Goal: Task Accomplishment & Management: Manage account settings

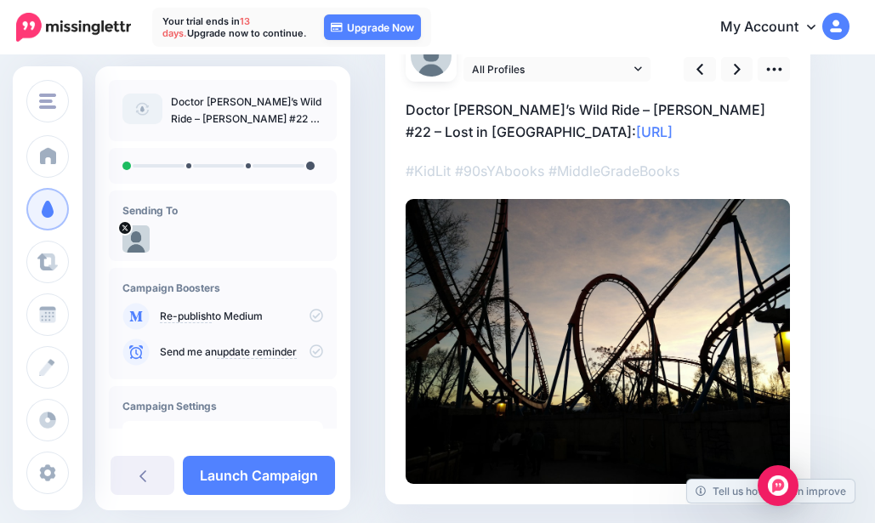
scroll to position [73, 0]
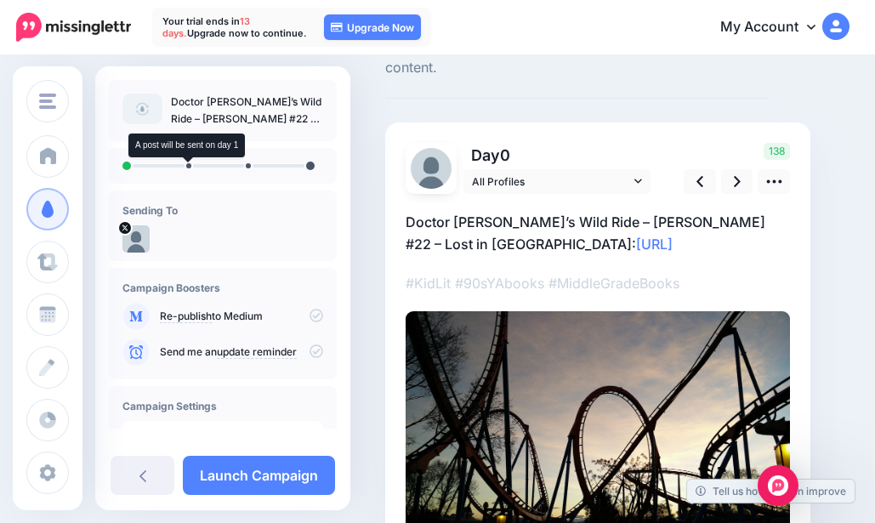
click at [186, 167] on li at bounding box center [188, 165] width 5 height 5
click at [187, 169] on ul at bounding box center [222, 166] width 201 height 9
click at [187, 168] on ul at bounding box center [222, 166] width 201 height 9
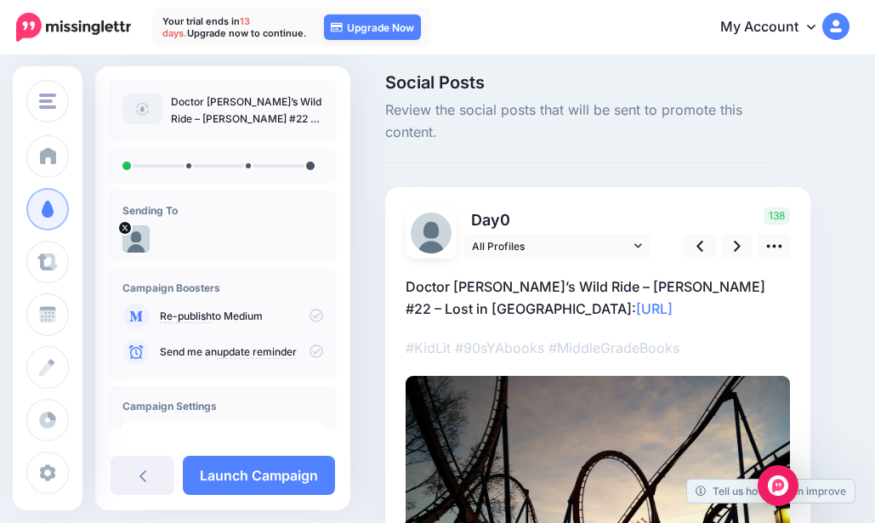
scroll to position [0, 0]
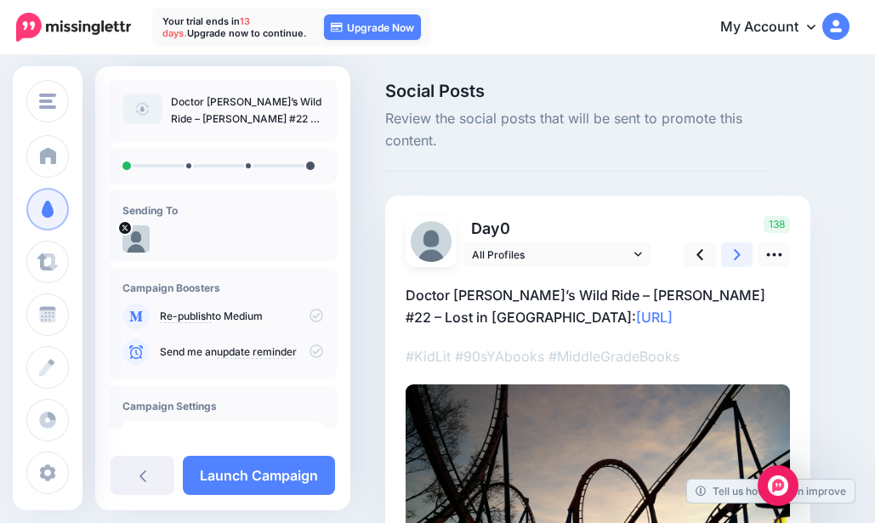
click at [743, 255] on link at bounding box center [737, 254] width 32 height 25
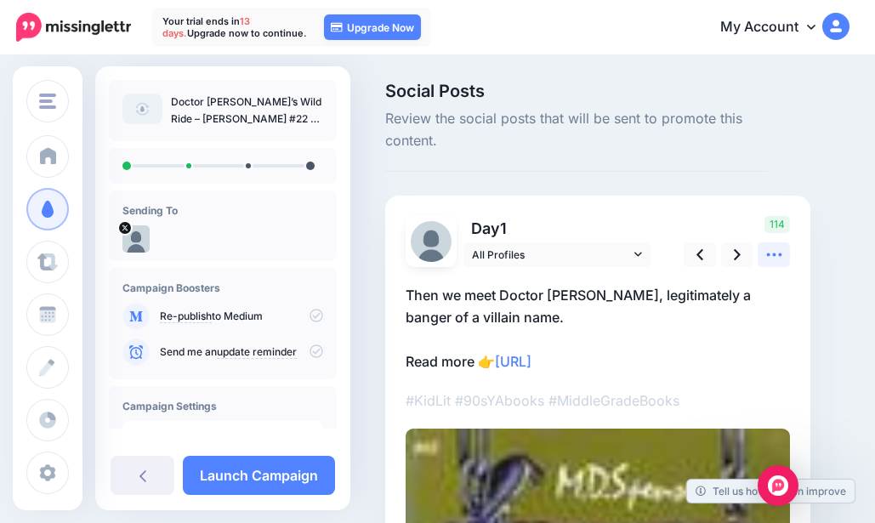
click at [767, 251] on icon at bounding box center [774, 255] width 18 height 18
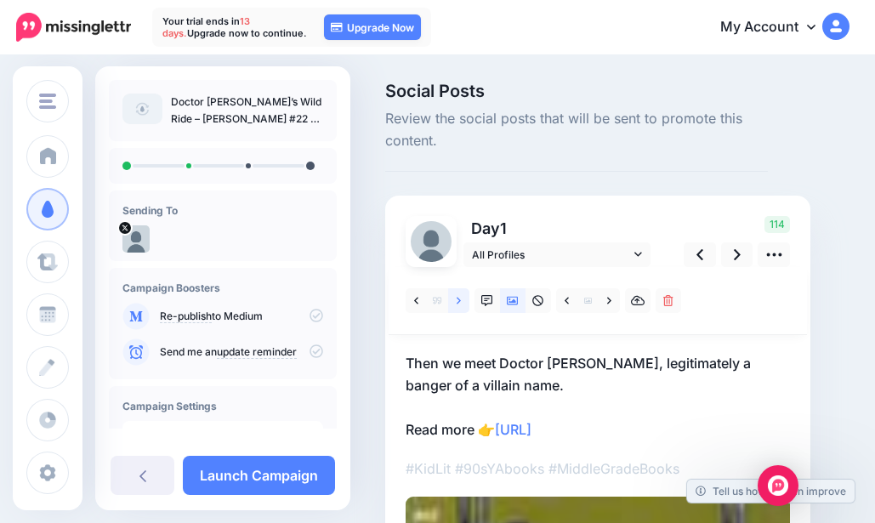
click at [460, 301] on icon at bounding box center [459, 300] width 4 height 7
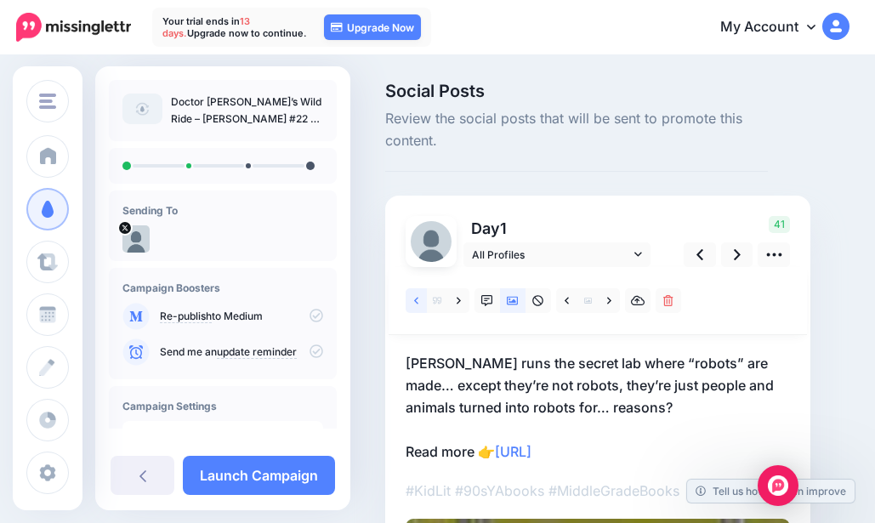
click at [419, 299] on link at bounding box center [416, 300] width 21 height 25
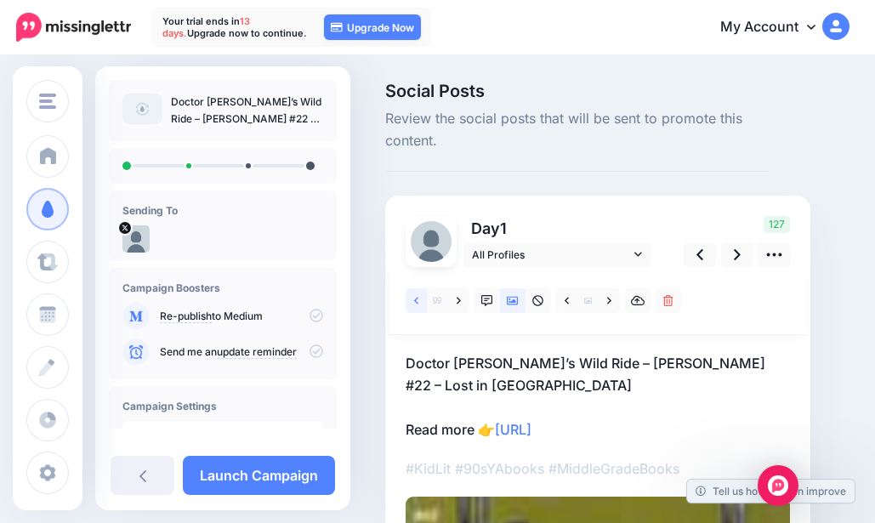
click at [419, 299] on link at bounding box center [416, 300] width 21 height 25
click at [458, 297] on icon at bounding box center [459, 301] width 4 height 12
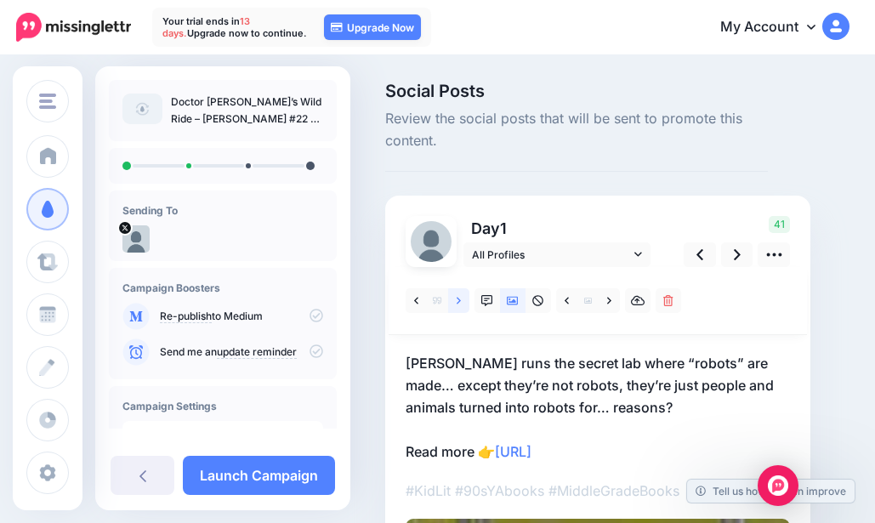
click at [457, 300] on icon at bounding box center [459, 301] width 4 height 12
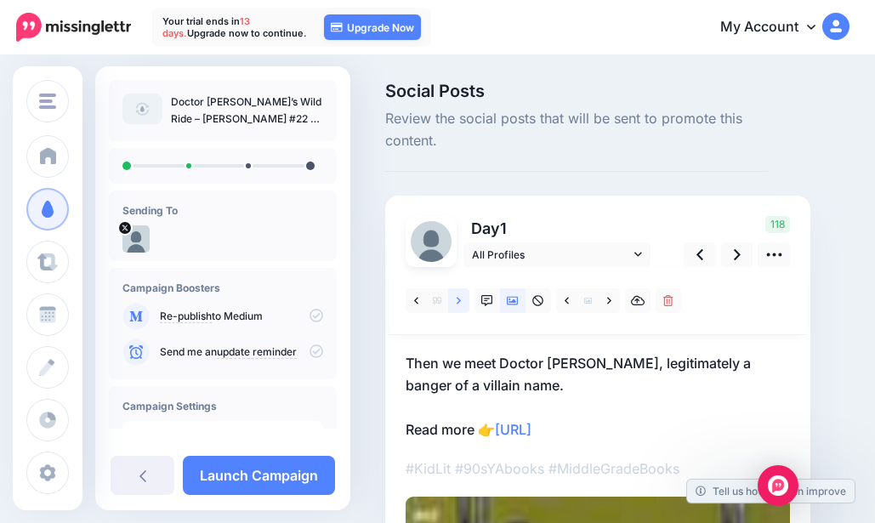
click at [457, 300] on icon at bounding box center [459, 301] width 4 height 12
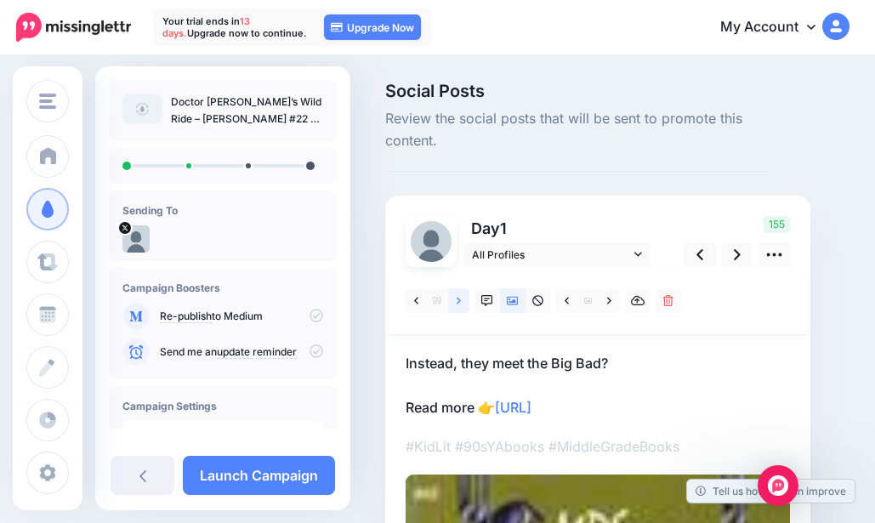
click at [457, 300] on icon at bounding box center [459, 301] width 4 height 12
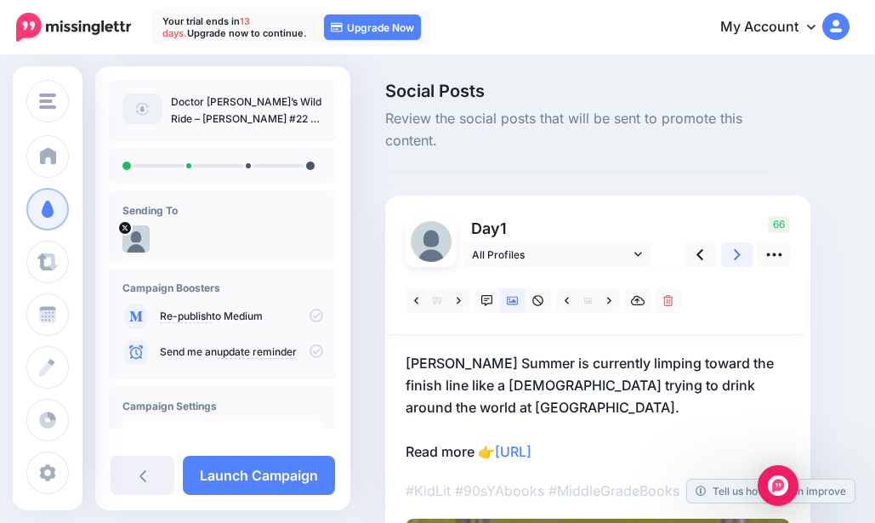
click at [740, 246] on icon at bounding box center [737, 255] width 7 height 18
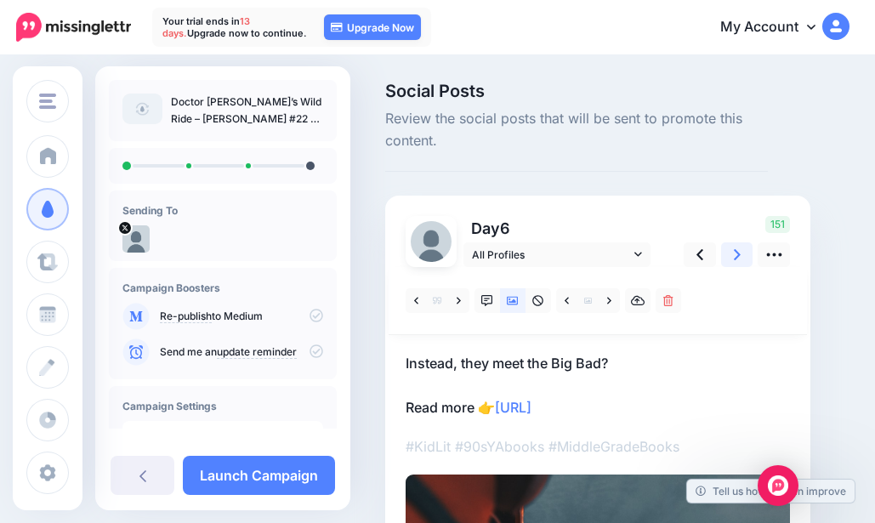
scroll to position [85, 0]
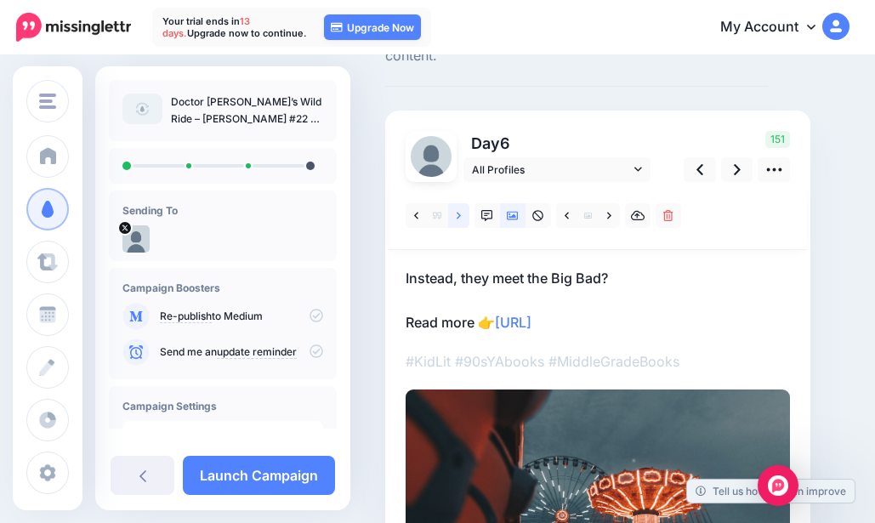
click at [458, 219] on icon at bounding box center [459, 215] width 4 height 7
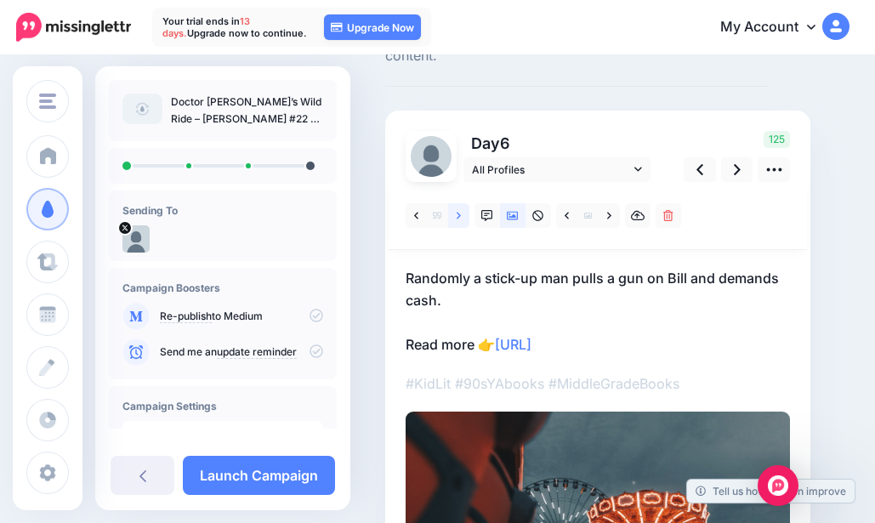
click at [458, 219] on icon at bounding box center [459, 215] width 4 height 7
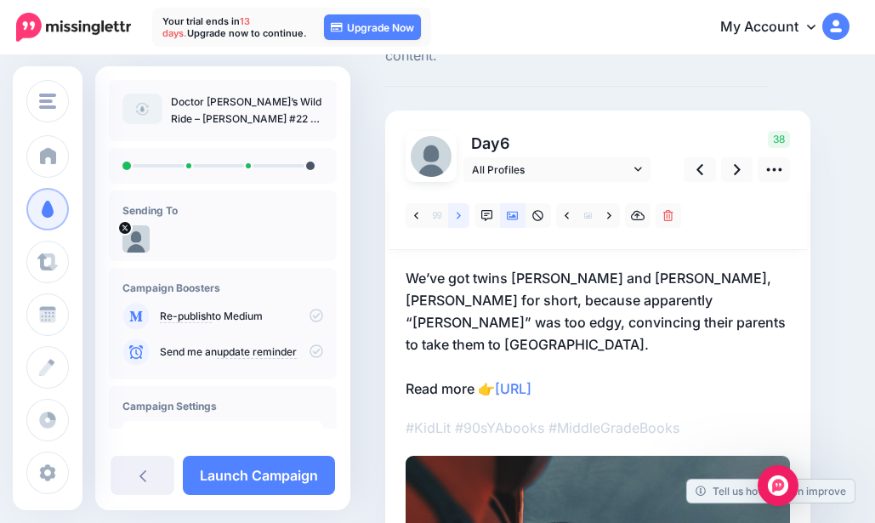
click at [458, 219] on icon at bounding box center [459, 215] width 4 height 7
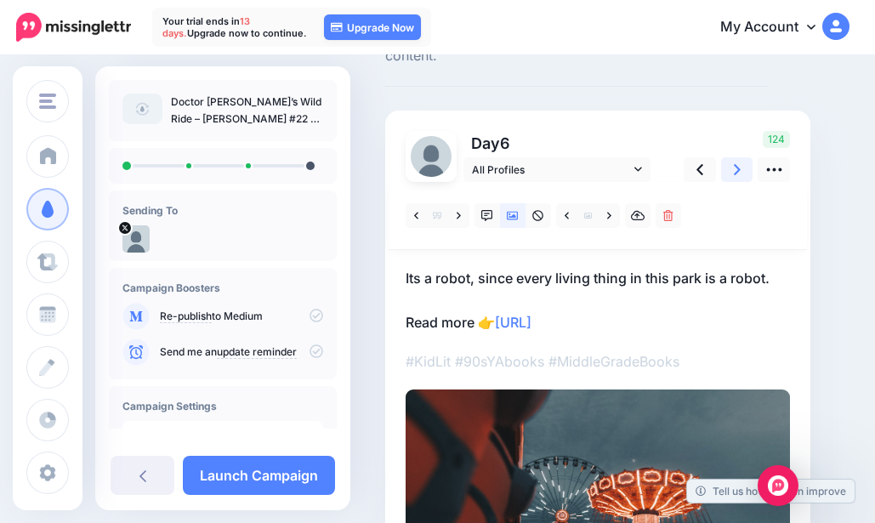
click at [742, 175] on link at bounding box center [737, 169] width 32 height 25
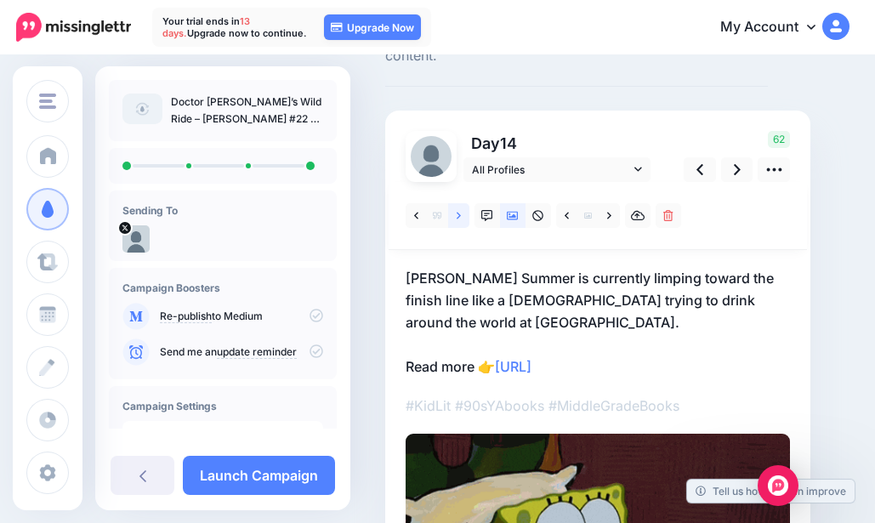
click at [463, 211] on link at bounding box center [458, 215] width 21 height 25
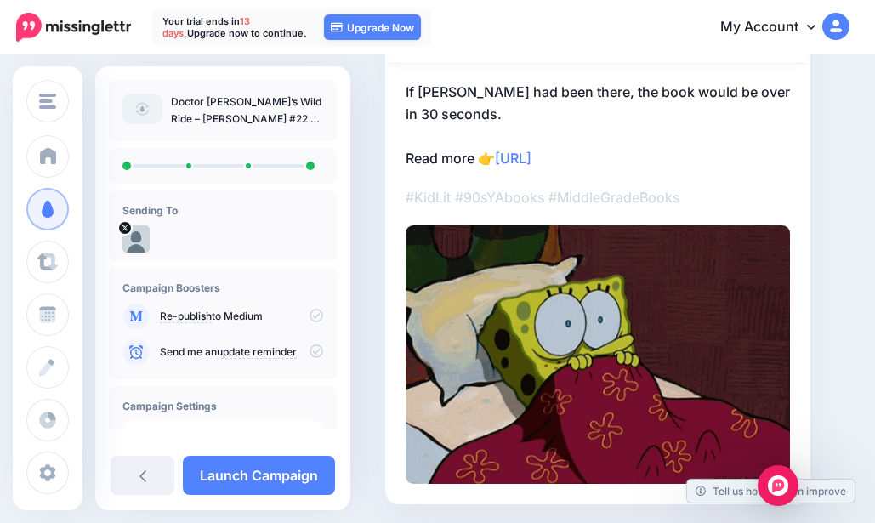
scroll to position [159, 0]
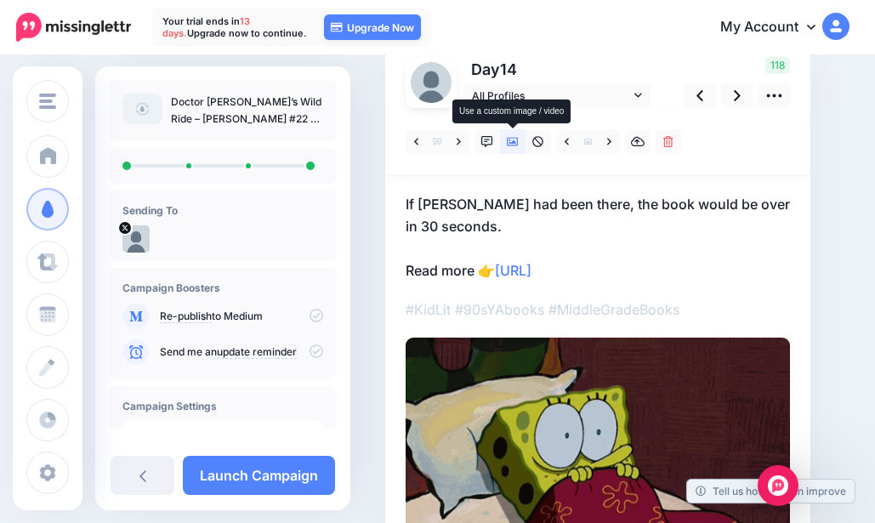
click at [506, 144] on link at bounding box center [513, 141] width 26 height 25
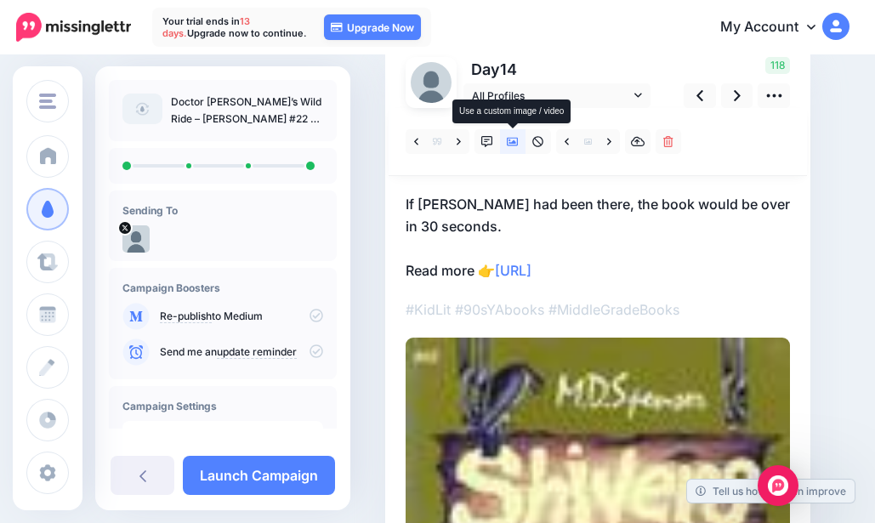
click at [514, 146] on icon at bounding box center [513, 142] width 12 height 12
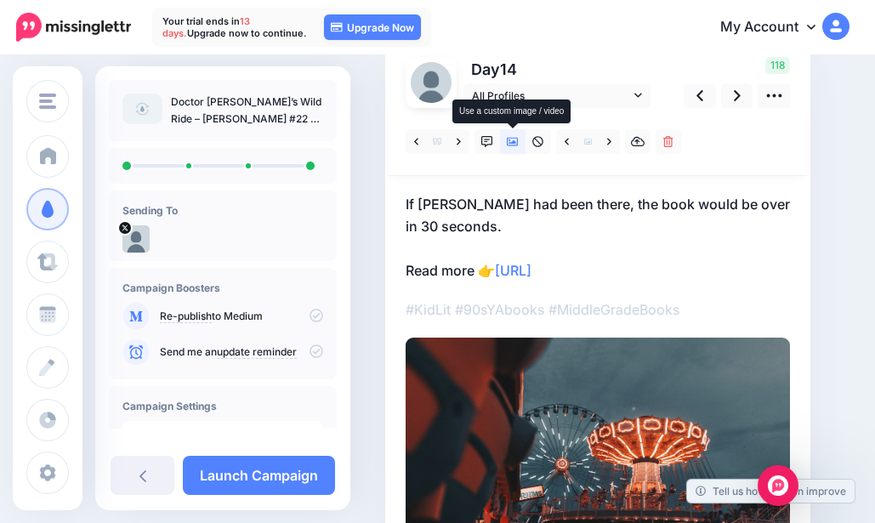
click at [514, 146] on icon at bounding box center [513, 142] width 12 height 12
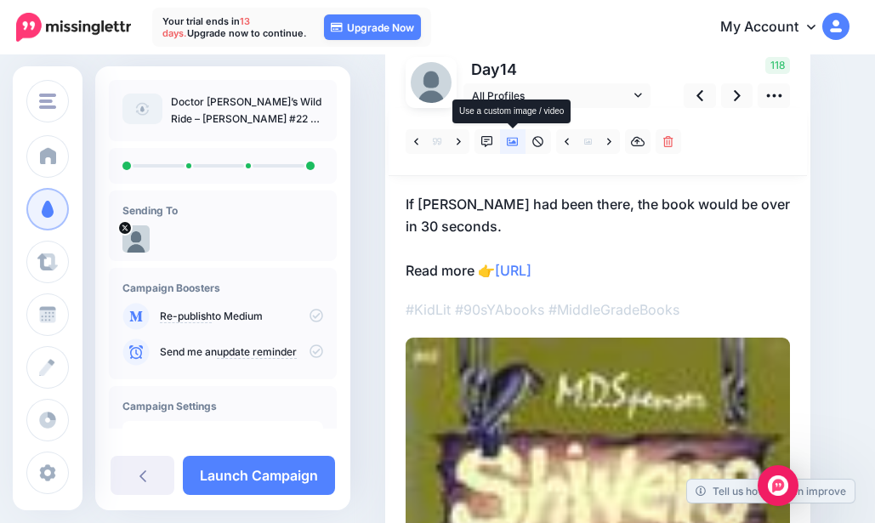
click at [514, 146] on icon at bounding box center [513, 142] width 12 height 12
click at [516, 148] on link at bounding box center [513, 141] width 26 height 25
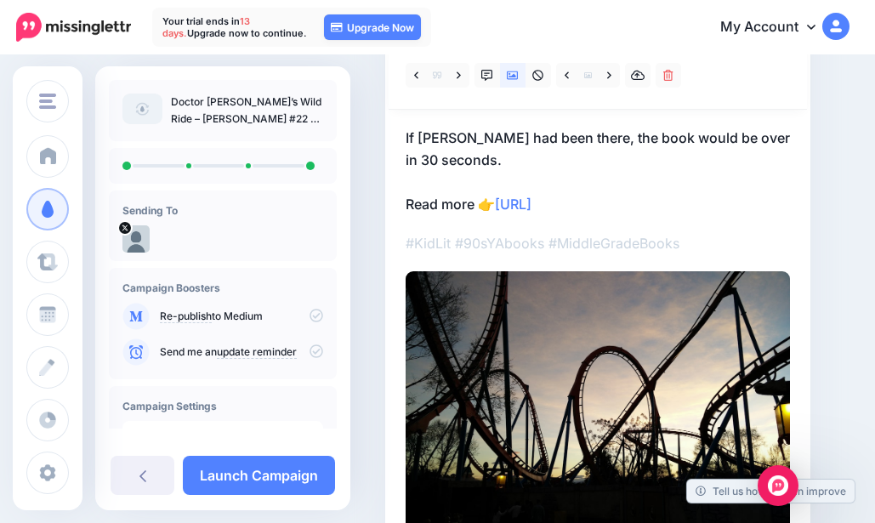
scroll to position [100, 0]
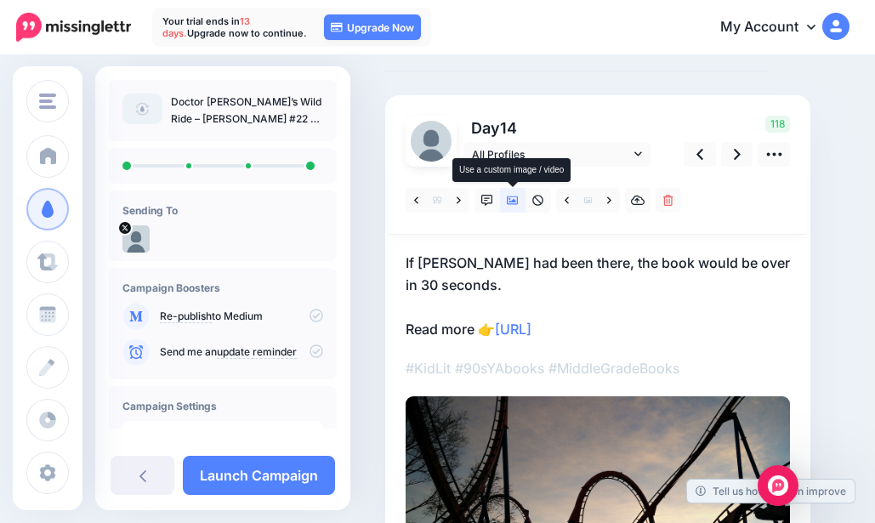
click at [509, 195] on icon at bounding box center [513, 201] width 12 height 12
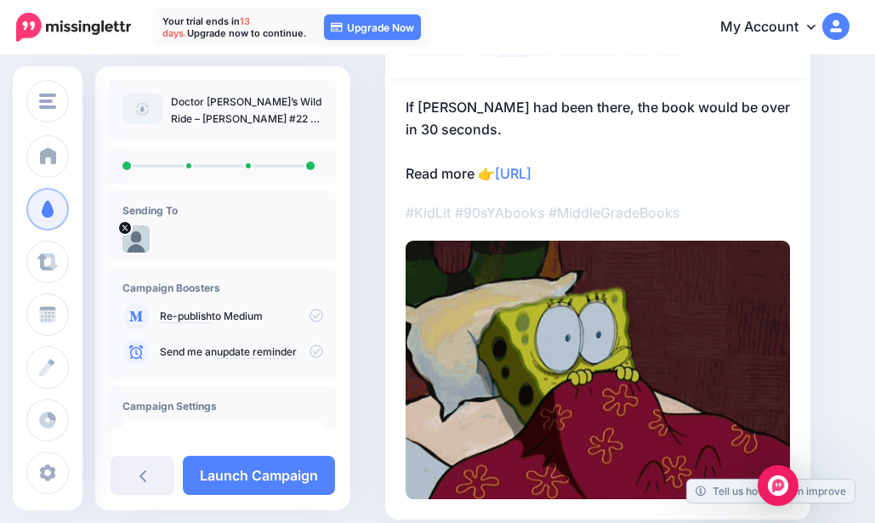
scroll to position [270, 0]
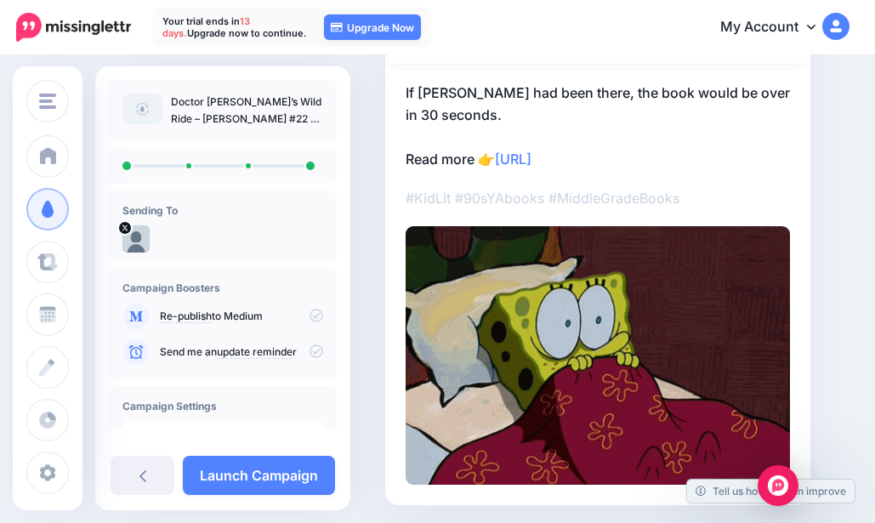
click at [261, 482] on link "Launch Campaign" at bounding box center [259, 475] width 152 height 39
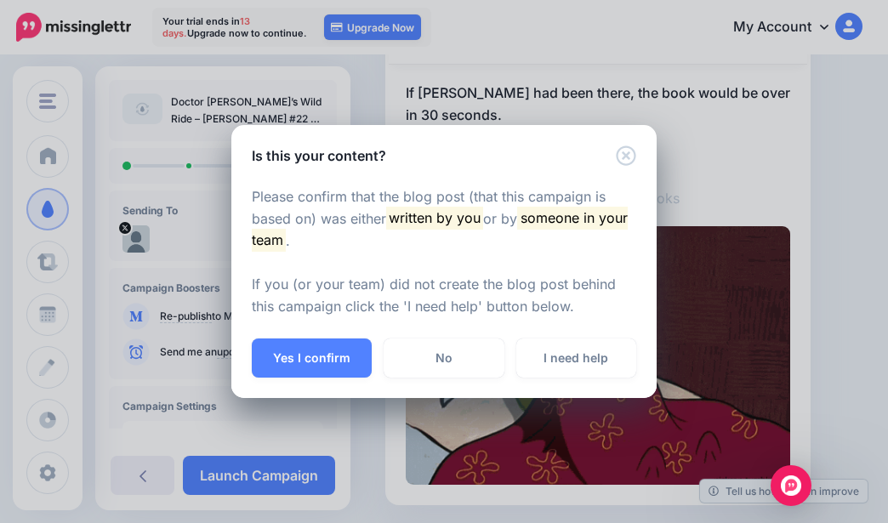
click at [327, 347] on button "Yes I confirm" at bounding box center [312, 357] width 120 height 39
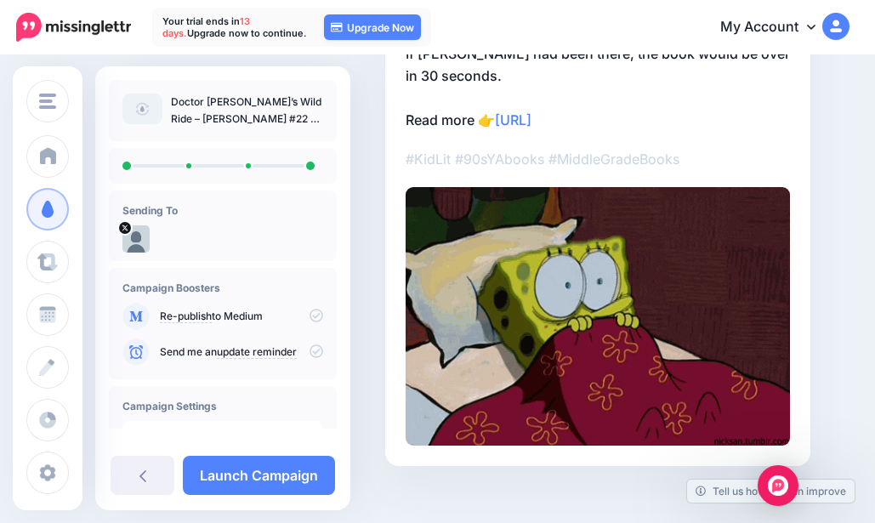
scroll to position [329, 0]
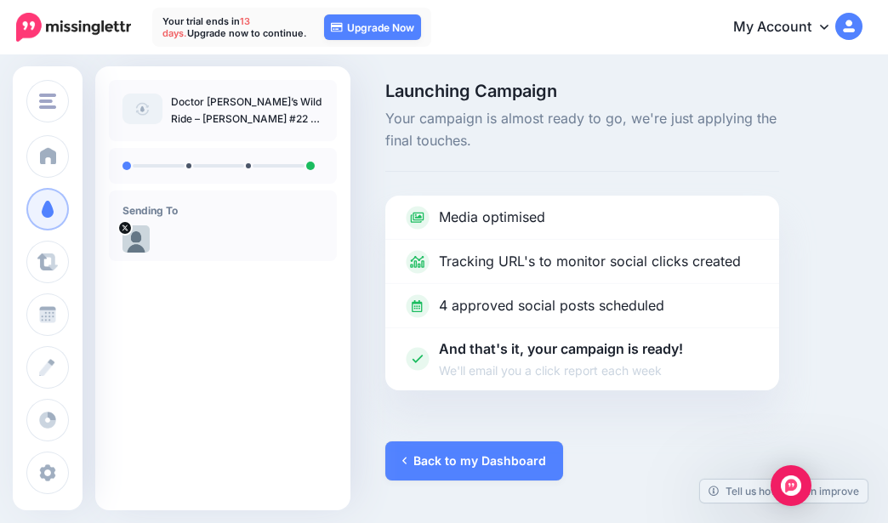
click at [469, 458] on link "Back to my Dashboard" at bounding box center [474, 460] width 178 height 39
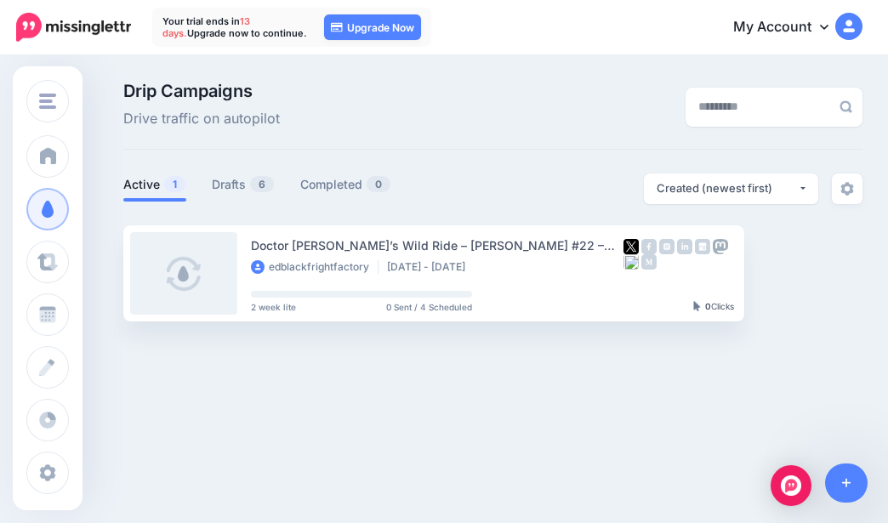
click at [224, 184] on link "Drafts 6" at bounding box center [243, 184] width 63 height 20
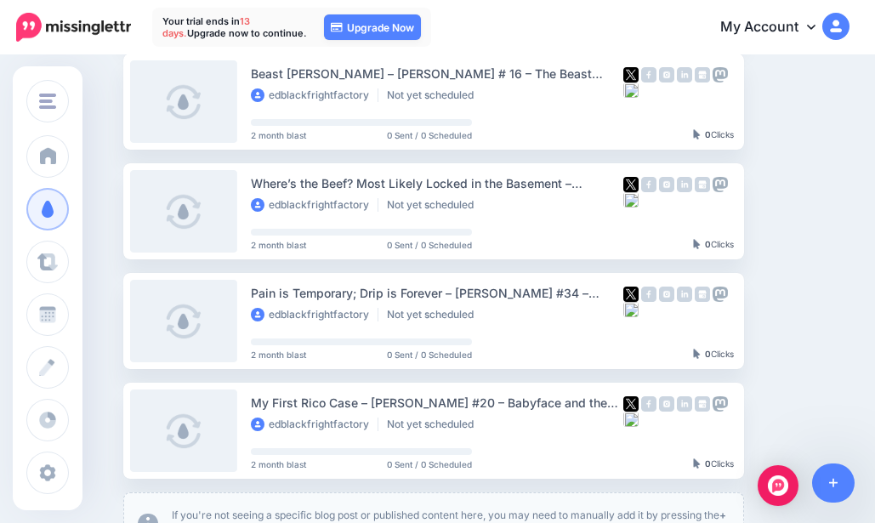
scroll to position [425, 0]
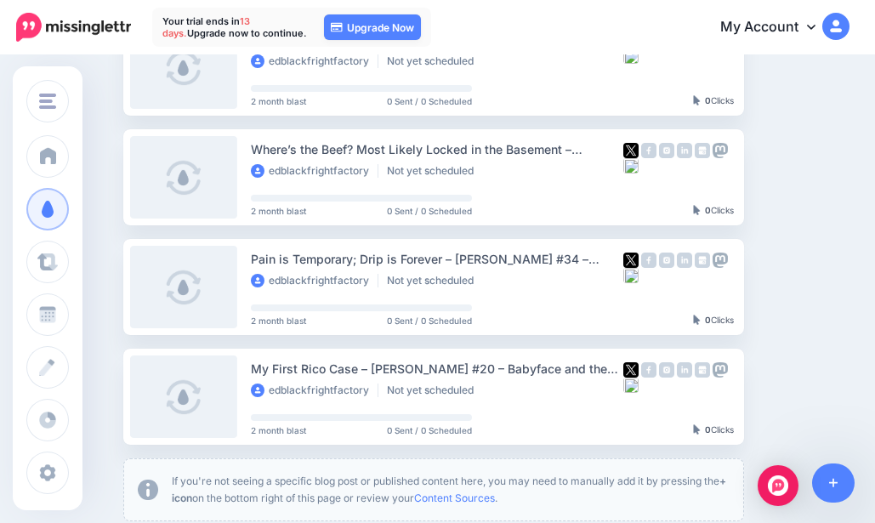
click at [816, 294] on link "Setup Campaign" at bounding box center [814, 286] width 116 height 31
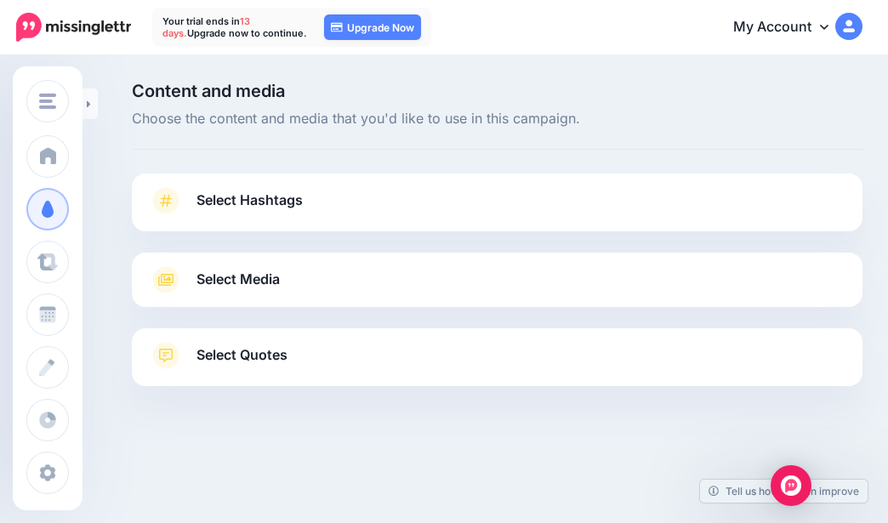
click at [302, 233] on div at bounding box center [497, 241] width 731 height 21
click at [246, 208] on span "Select Hashtags" at bounding box center [249, 200] width 106 height 23
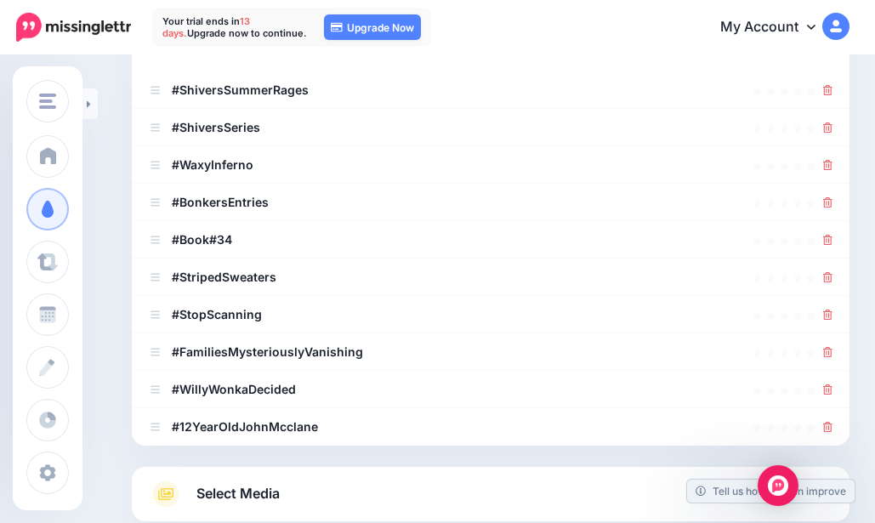
scroll to position [340, 0]
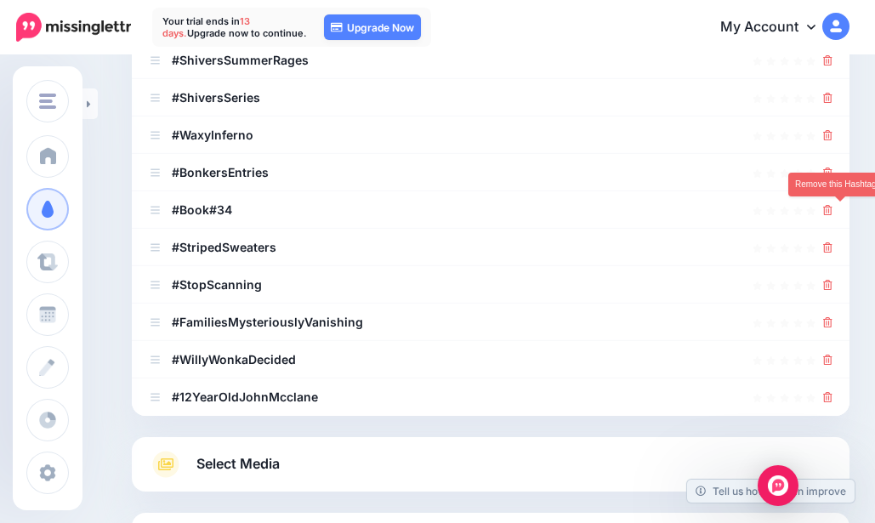
click at [833, 211] on icon at bounding box center [827, 210] width 9 height 10
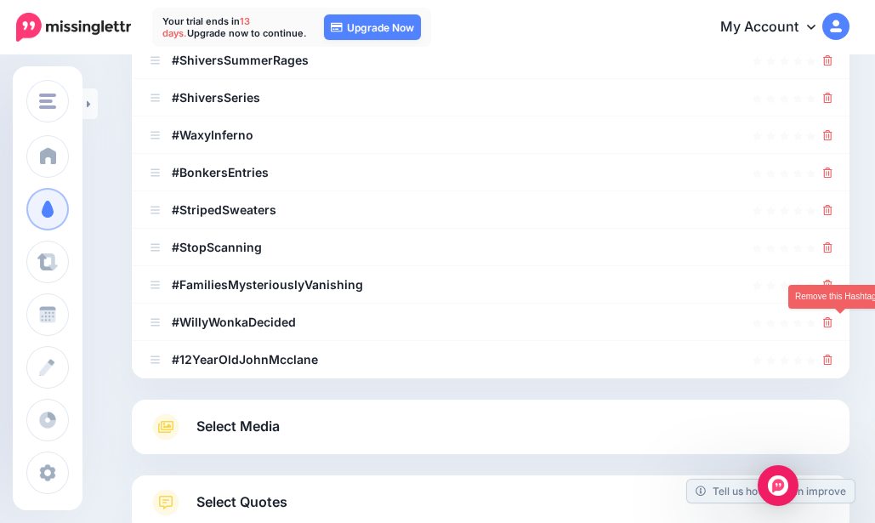
click at [833, 324] on icon at bounding box center [827, 322] width 9 height 10
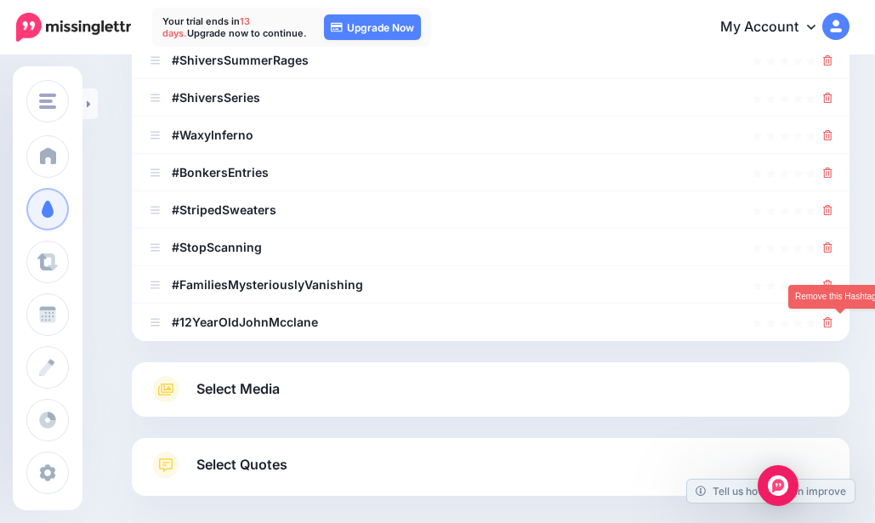
click at [833, 324] on icon at bounding box center [827, 322] width 9 height 10
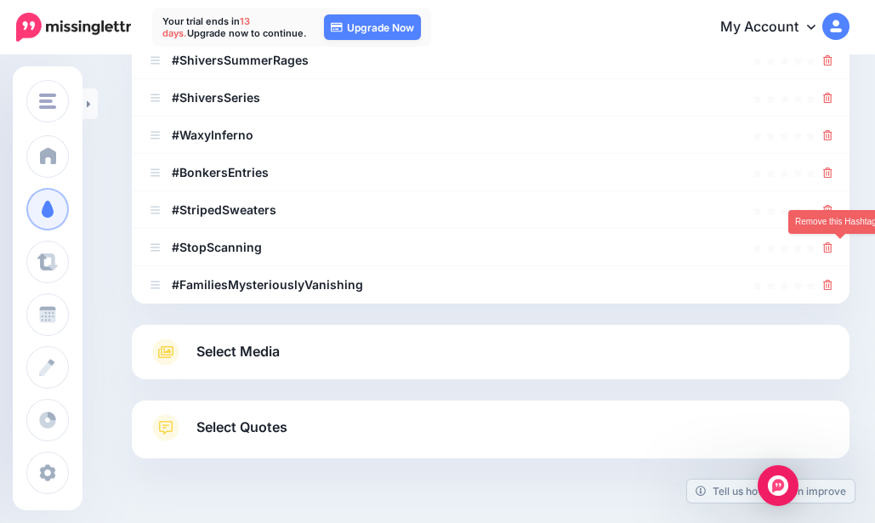
click at [833, 247] on icon at bounding box center [827, 247] width 9 height 10
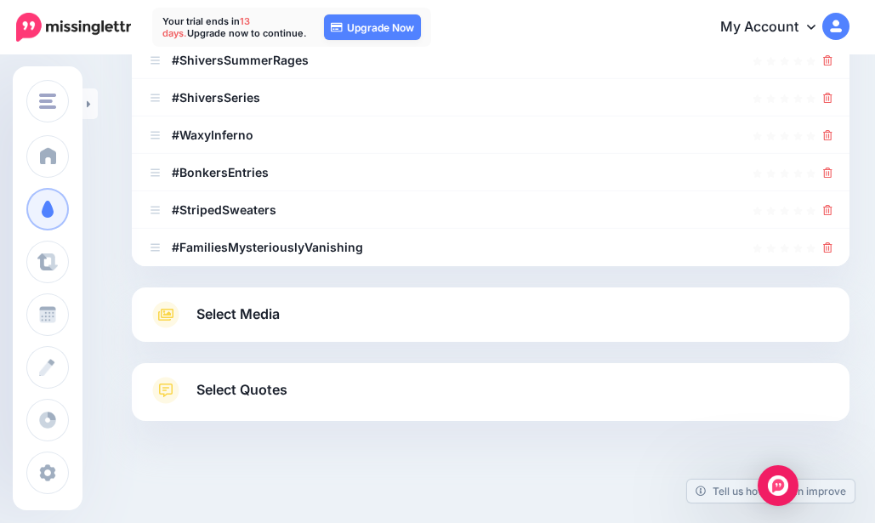
scroll to position [255, 0]
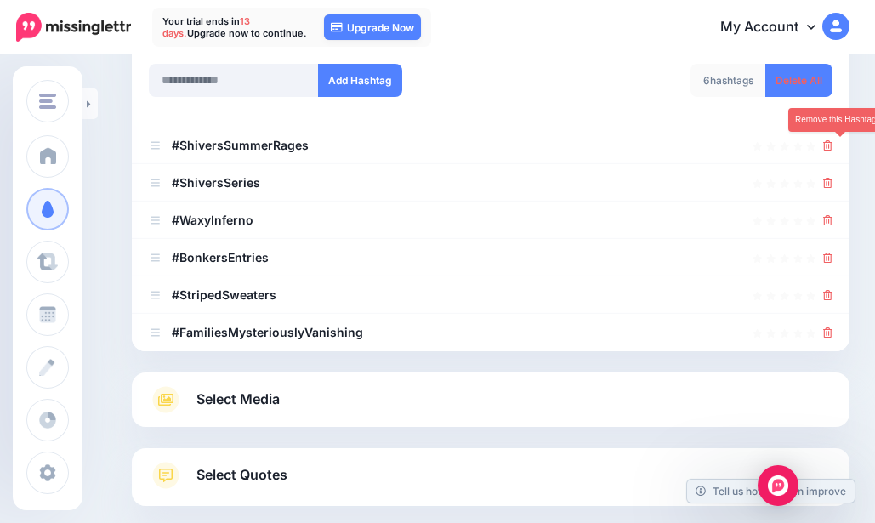
click at [833, 143] on icon at bounding box center [827, 145] width 9 height 10
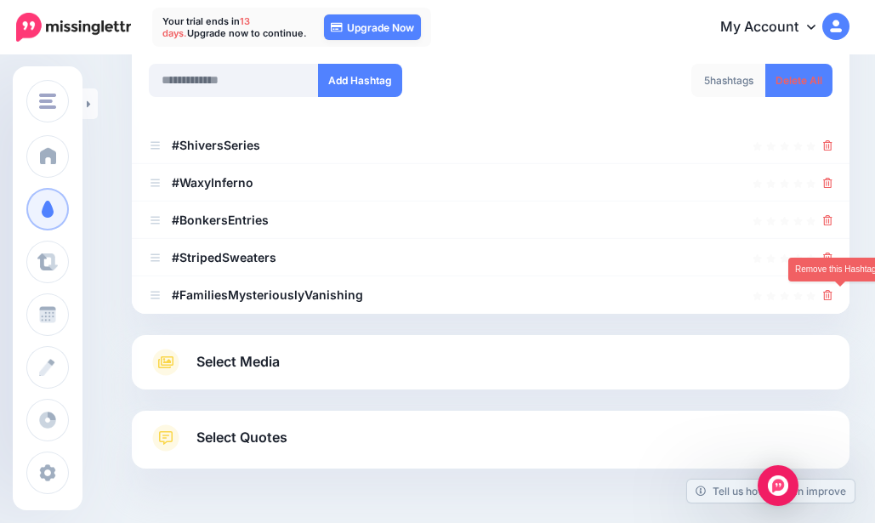
click at [833, 293] on icon at bounding box center [827, 295] width 9 height 10
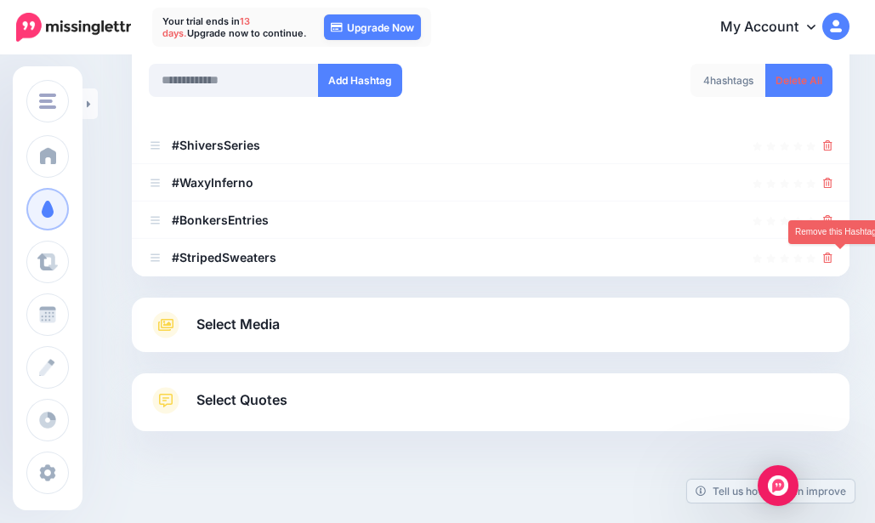
click at [833, 260] on icon at bounding box center [827, 258] width 9 height 10
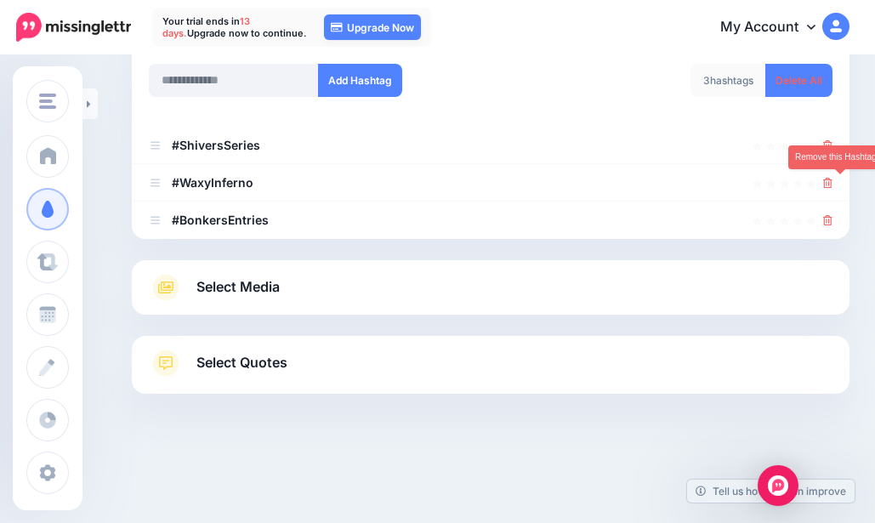
click at [833, 185] on icon at bounding box center [827, 183] width 9 height 10
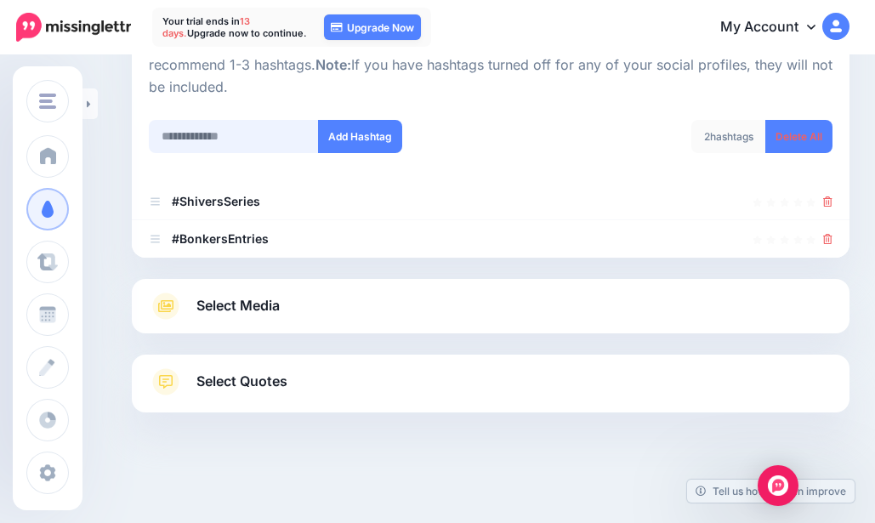
click at [225, 134] on input "text" at bounding box center [234, 136] width 170 height 33
type input "*"
click at [214, 131] on input "**********" at bounding box center [234, 136] width 170 height 33
type input "*"
type input "**********"
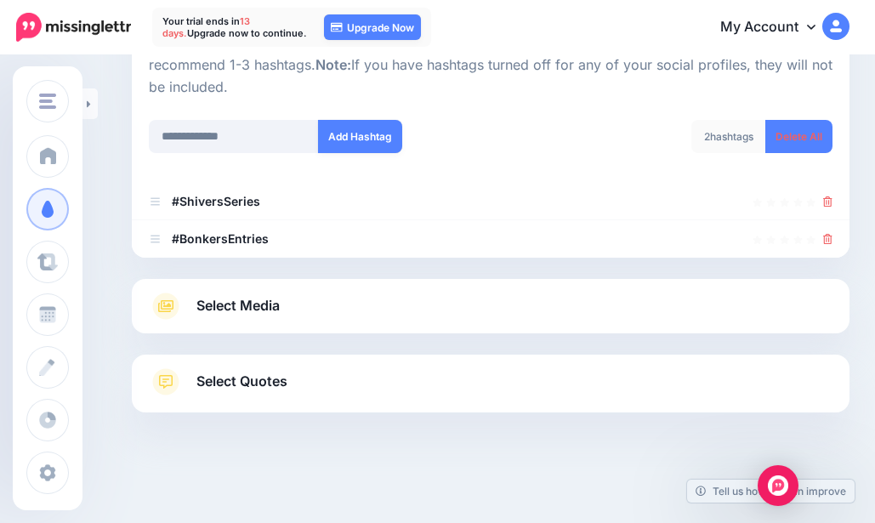
click at [382, 136] on button "Add Hashtag" at bounding box center [360, 136] width 84 height 33
click at [229, 142] on input "text" at bounding box center [234, 136] width 170 height 33
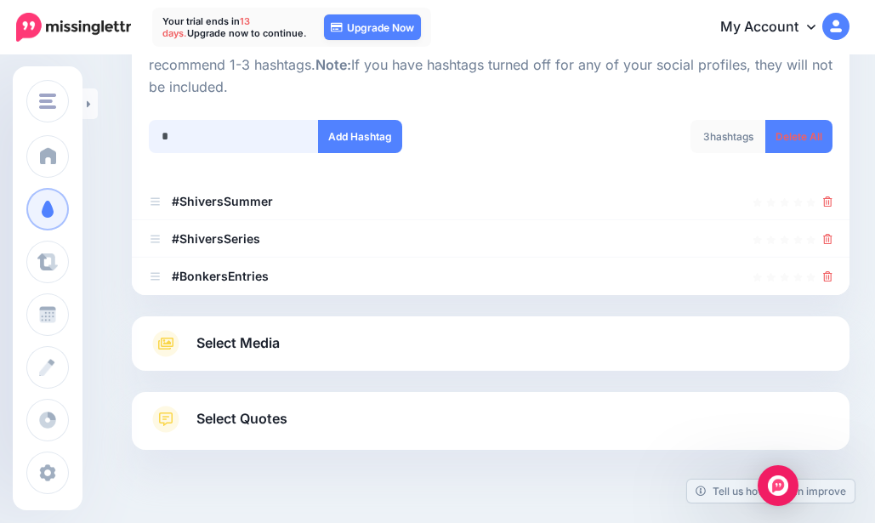
scroll to position [236, 0]
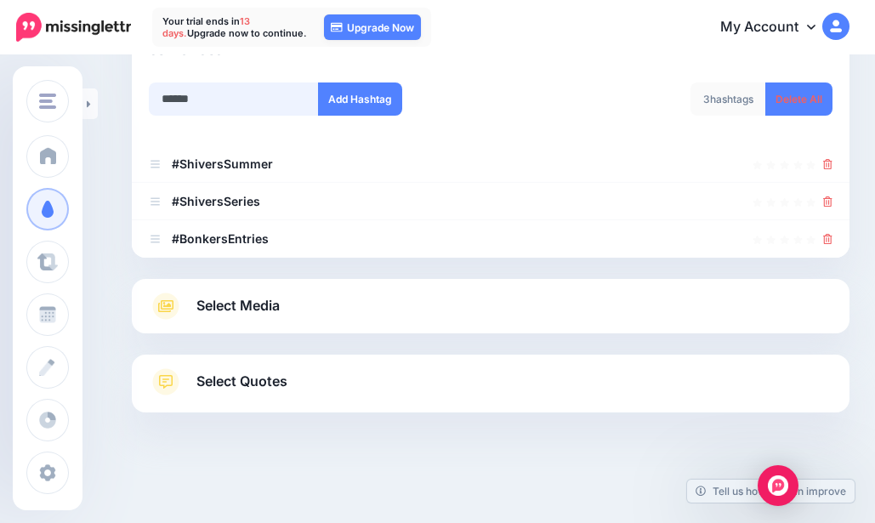
type input "******"
click at [353, 110] on button "Add Hashtag" at bounding box center [360, 98] width 84 height 33
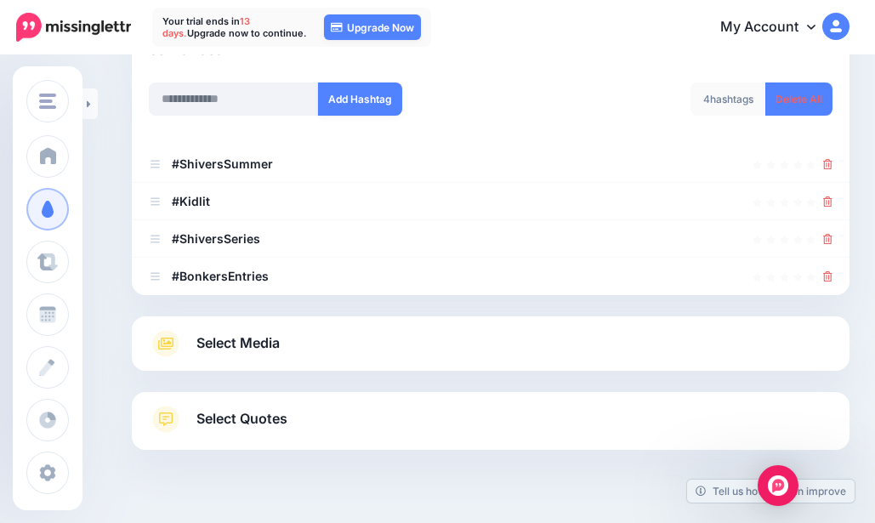
scroll to position [274, 0]
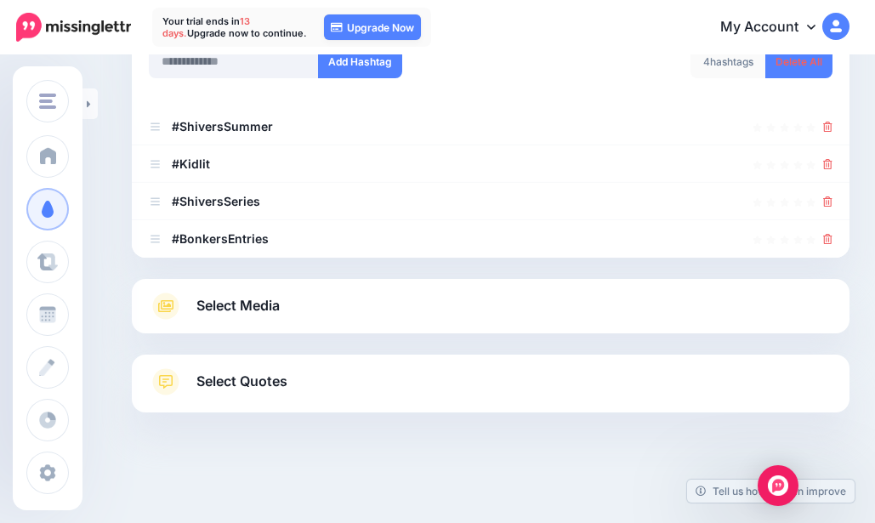
click at [833, 159] on icon at bounding box center [827, 164] width 9 height 10
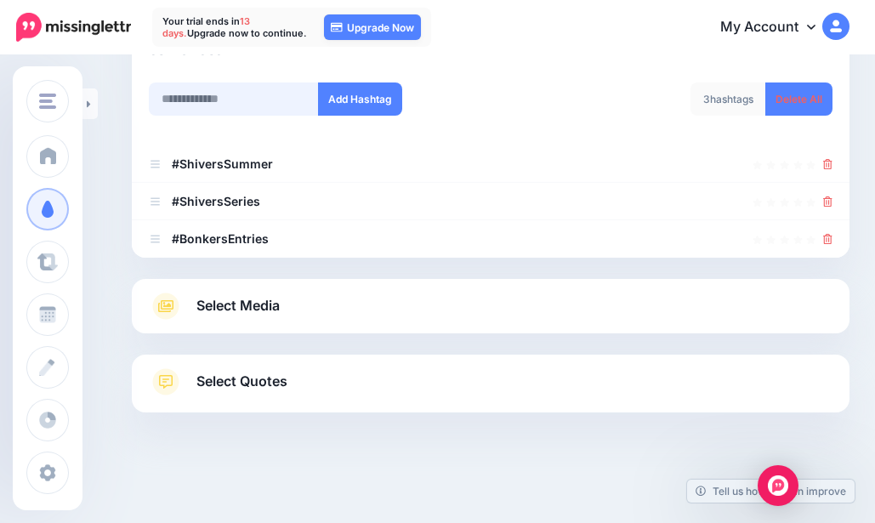
click at [224, 94] on input "text" at bounding box center [234, 98] width 170 height 33
type input "******"
click at [352, 100] on button "Add Hashtag" at bounding box center [360, 98] width 84 height 33
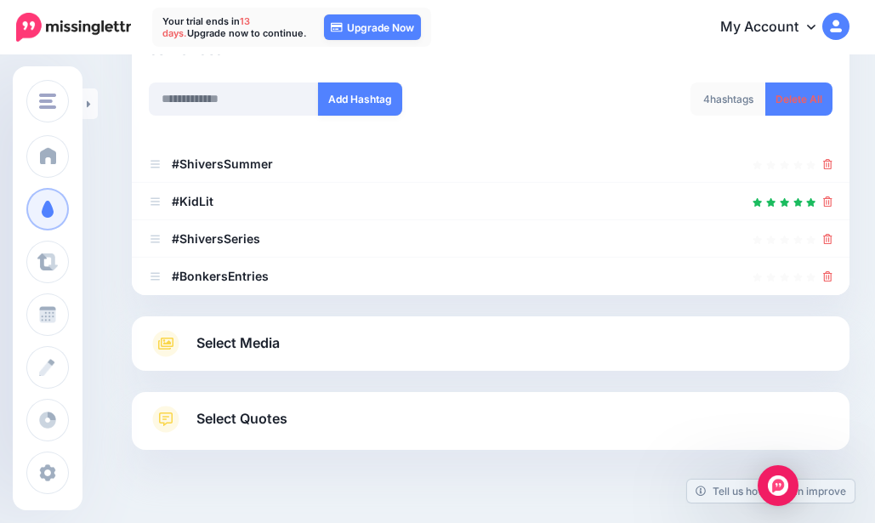
scroll to position [274, 0]
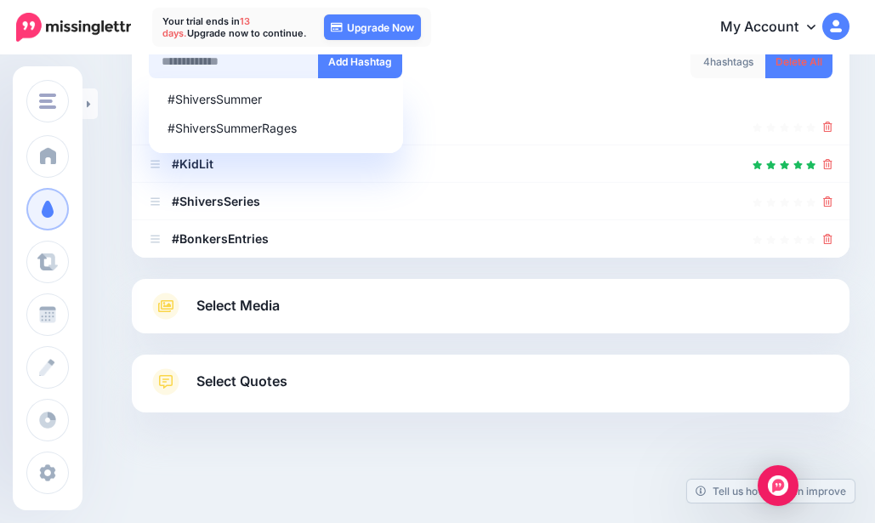
click at [211, 71] on input "text" at bounding box center [234, 61] width 170 height 33
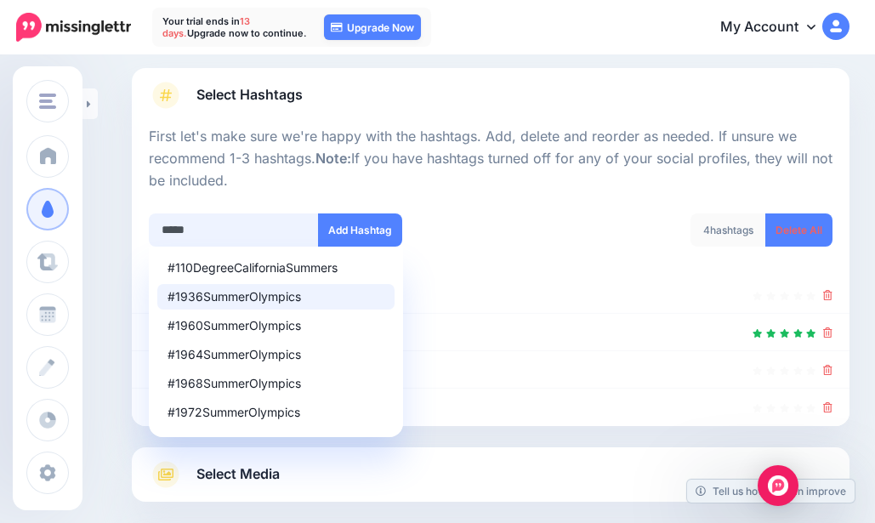
scroll to position [104, 0]
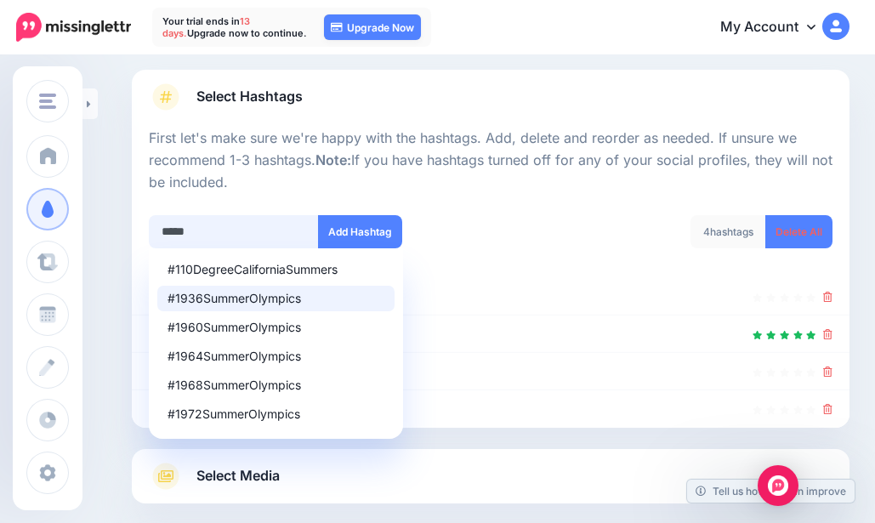
type input "*****"
click at [362, 233] on button "Add Hashtag" at bounding box center [360, 231] width 84 height 33
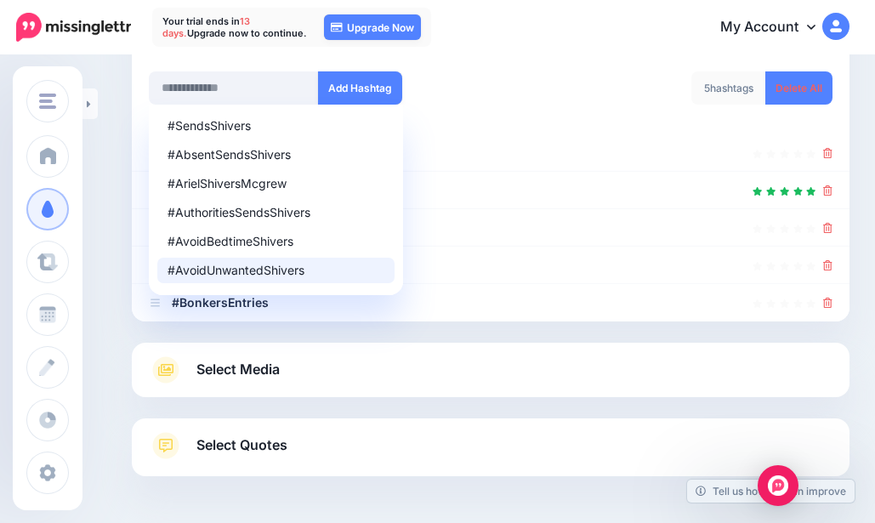
scroll to position [141, 0]
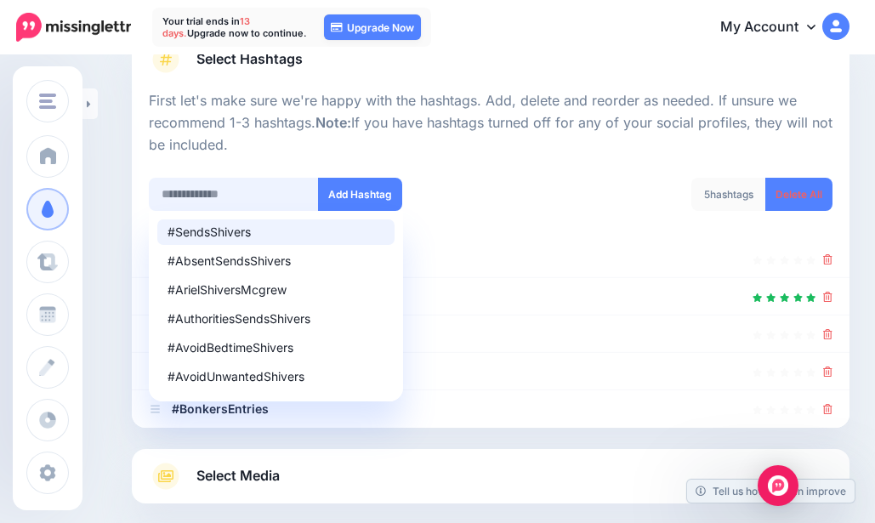
click at [244, 198] on input "text" at bounding box center [234, 194] width 170 height 33
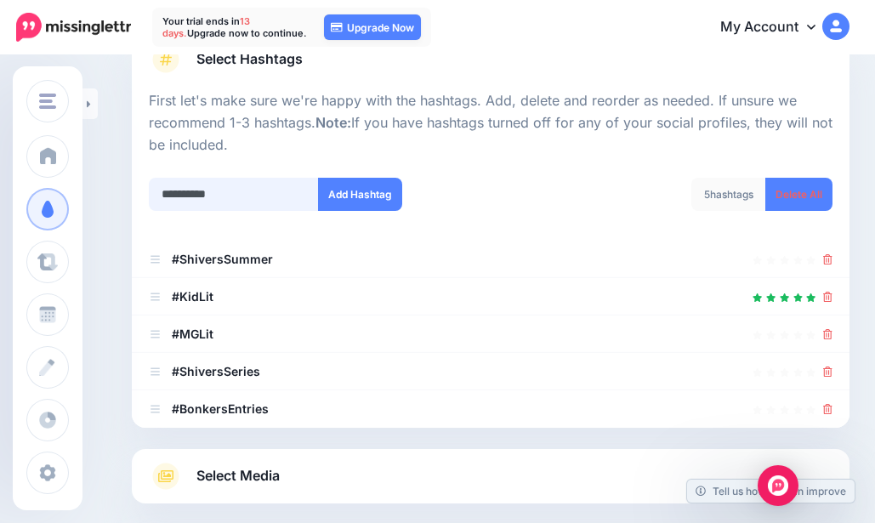
click at [192, 197] on input "**********" at bounding box center [234, 194] width 170 height 33
type input "**********"
click at [389, 198] on button "Add Hashtag" at bounding box center [360, 194] width 84 height 33
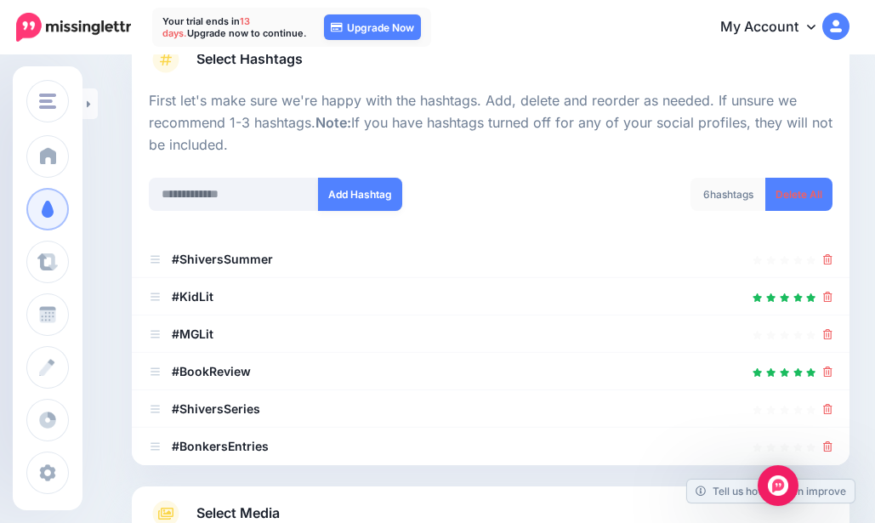
scroll to position [349, 0]
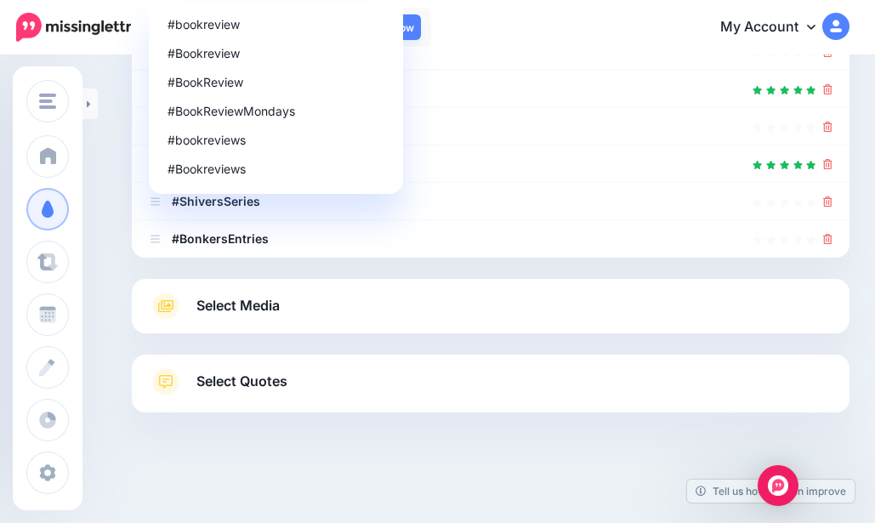
click at [101, 242] on div "Content and media Choose the content and media that you'd like to use in this c…" at bounding box center [437, 115] width 875 height 815
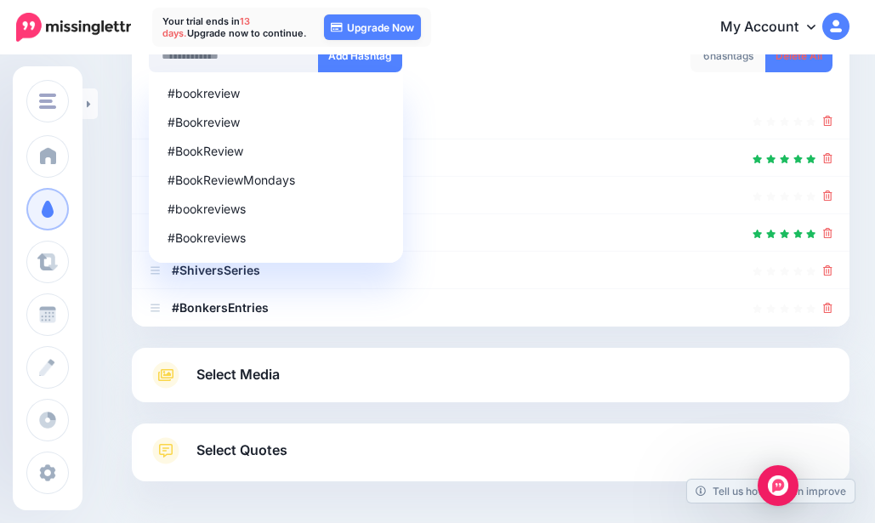
scroll to position [94, 0]
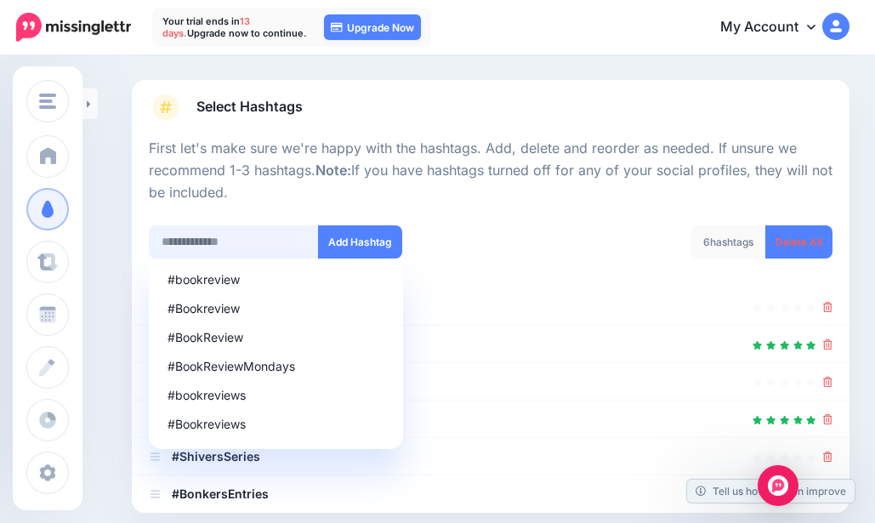
click at [200, 230] on input "text" at bounding box center [234, 241] width 170 height 33
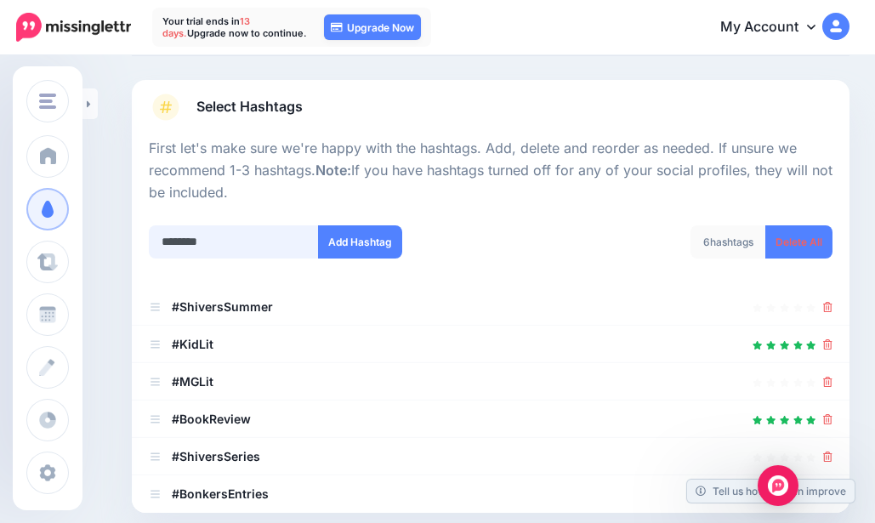
type input "********"
click at [335, 242] on button "Add Hashtag" at bounding box center [360, 241] width 84 height 33
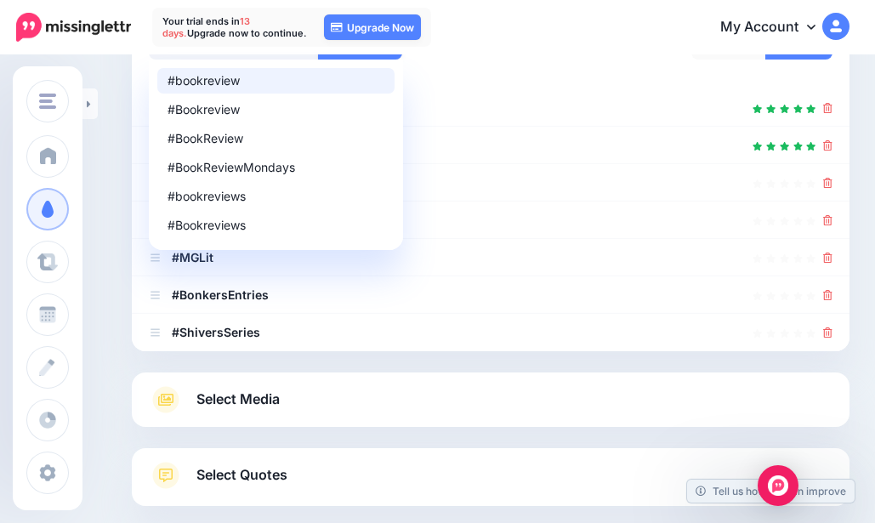
scroll to position [127, 0]
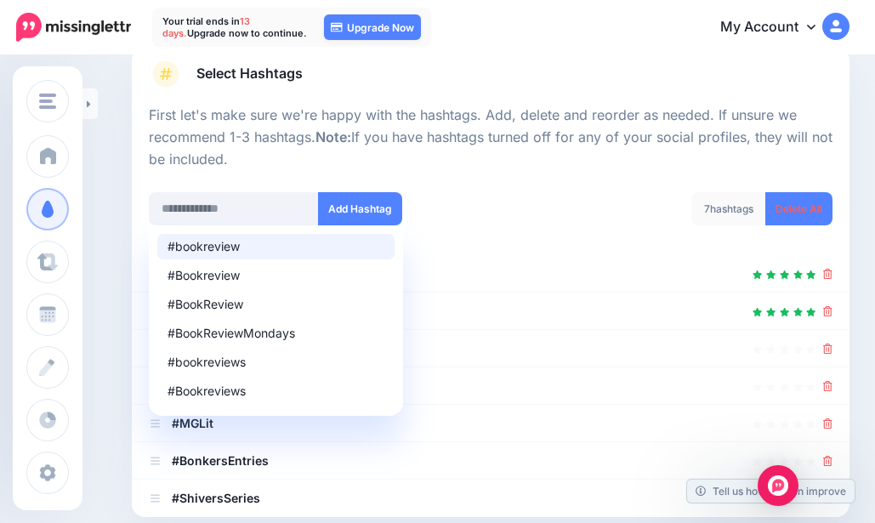
click at [304, 154] on p "First let's make sure we're happy with the hashtags. Add, delete and reorder as…" at bounding box center [491, 138] width 684 height 66
click at [287, 165] on p "First let's make sure we're happy with the hashtags. Add, delete and reorder as…" at bounding box center [491, 138] width 684 height 66
click at [273, 180] on div at bounding box center [491, 181] width 684 height 21
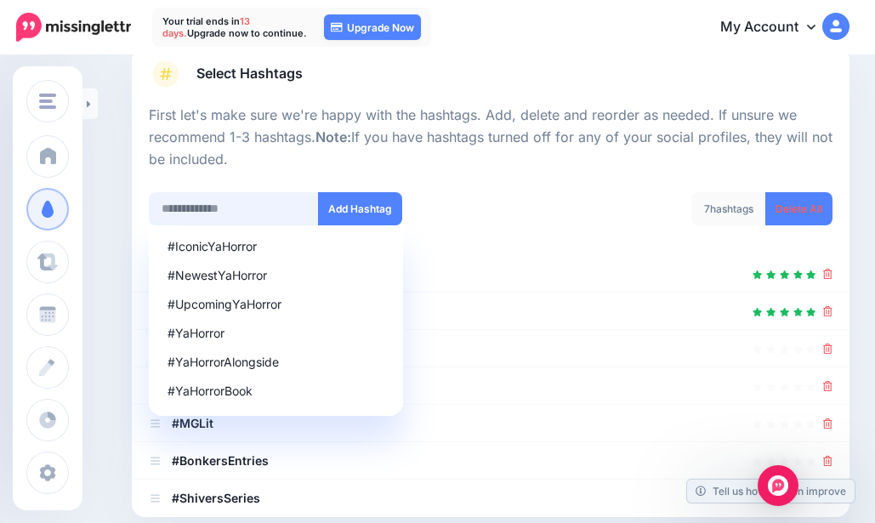
click at [193, 205] on input "text" at bounding box center [234, 208] width 170 height 33
type input "*"
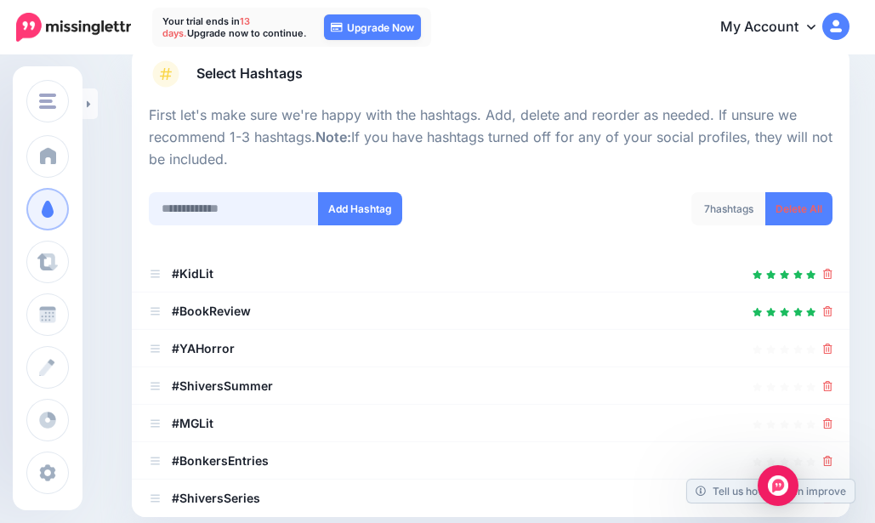
type input "*"
type input "**********"
click at [347, 208] on button "Add Hashtag" at bounding box center [360, 208] width 84 height 33
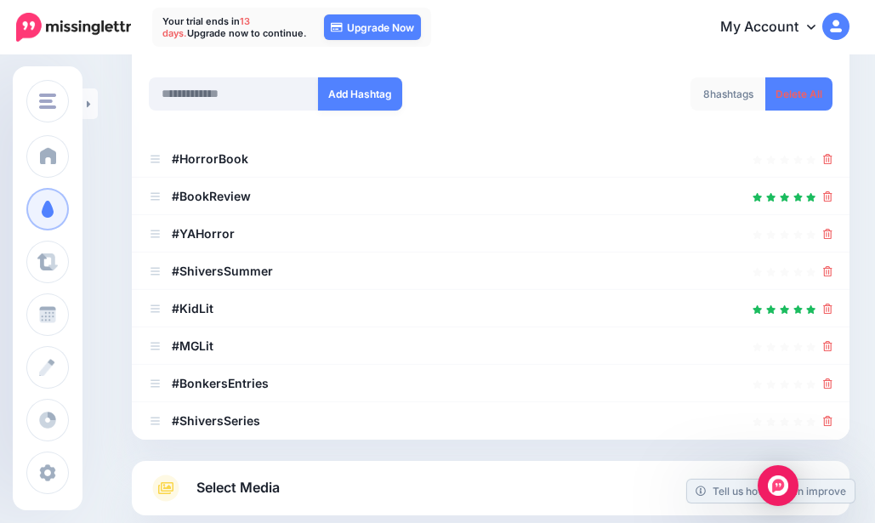
scroll to position [212, 0]
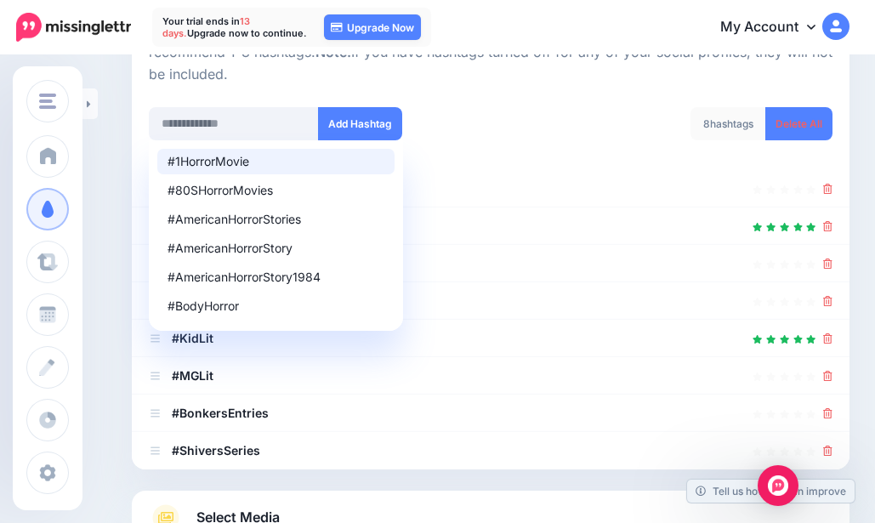
click at [518, 117] on div "8 hashtags Delete All" at bounding box center [668, 134] width 355 height 54
click at [248, 117] on input "text" at bounding box center [234, 123] width 170 height 33
type input "*"
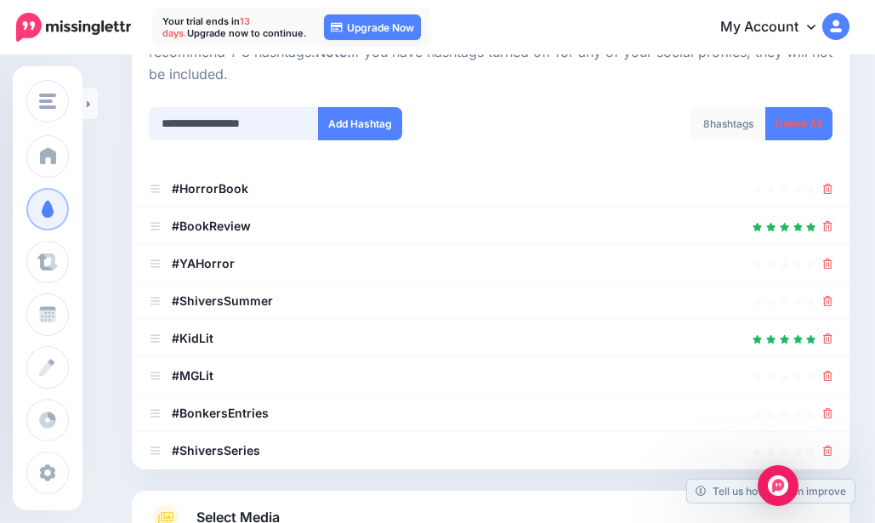
type input "**********"
click at [343, 122] on button "Add Hashtag" at bounding box center [360, 123] width 84 height 33
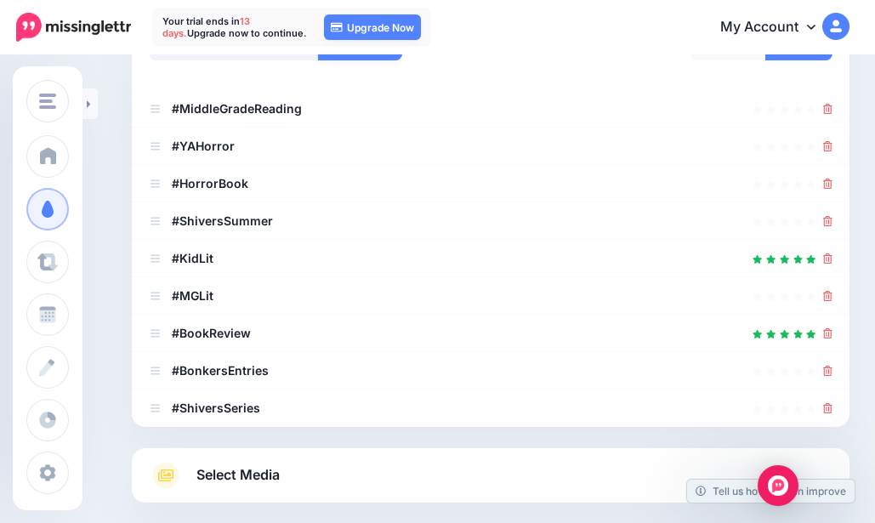
scroll to position [297, 0]
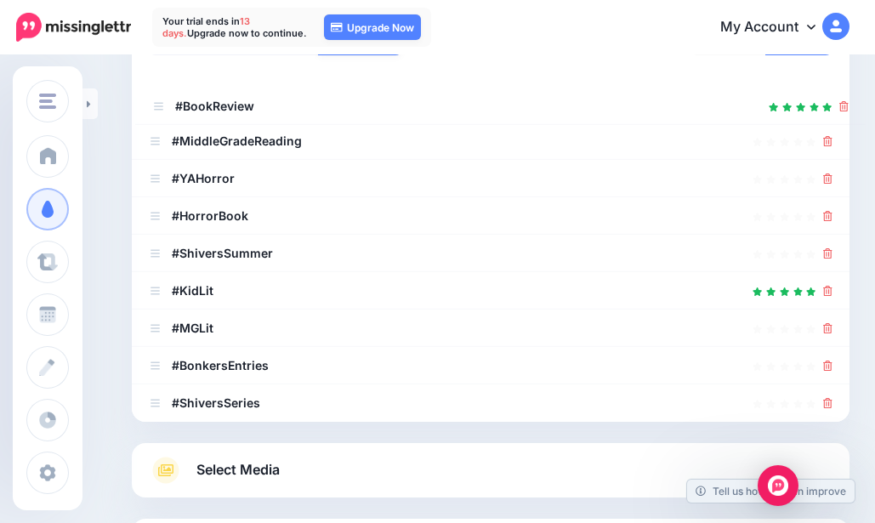
drag, startPoint x: 157, startPoint y: 330, endPoint x: 161, endPoint y: 108, distance: 222.0
click at [154, 282] on div "#KidLit" at bounding box center [181, 291] width 65 height 20
drag, startPoint x: 158, startPoint y: 301, endPoint x: 158, endPoint y: 272, distance: 28.9
click at [158, 272] on li "#KidLit" at bounding box center [491, 290] width 718 height 37
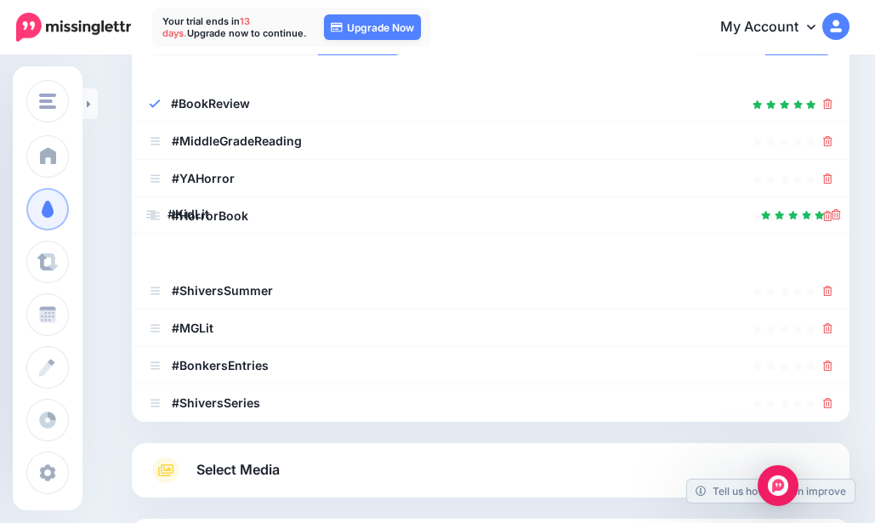
drag, startPoint x: 158, startPoint y: 293, endPoint x: 154, endPoint y: 217, distance: 76.7
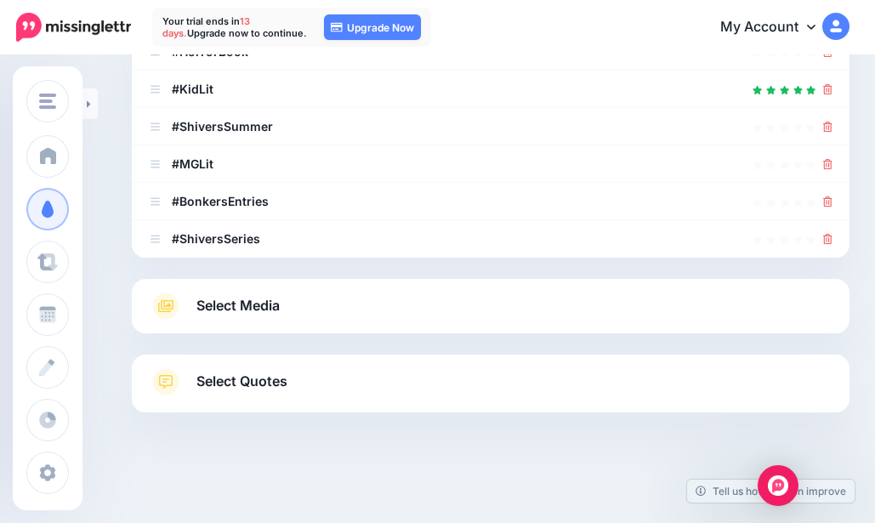
click at [168, 301] on icon at bounding box center [165, 306] width 15 height 12
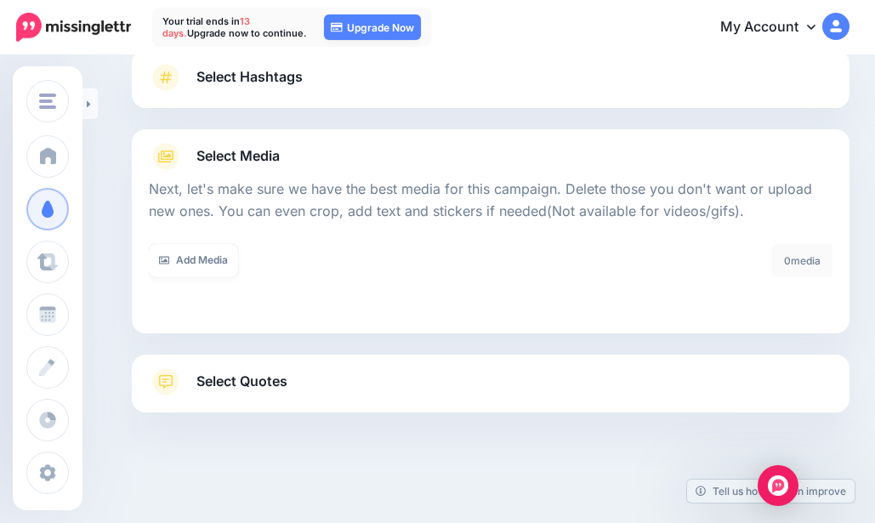
scroll to position [123, 0]
click at [88, 107] on icon at bounding box center [89, 104] width 4 height 11
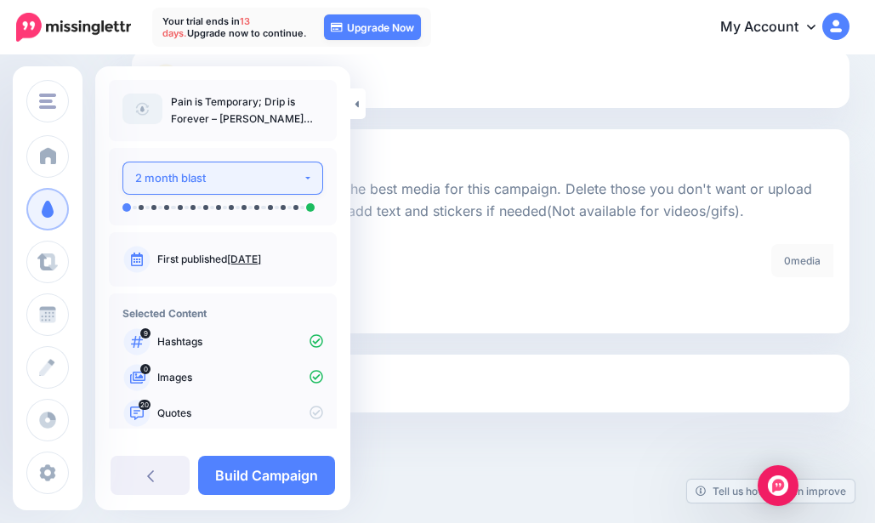
click at [169, 179] on div "2 month blast" at bounding box center [219, 178] width 168 height 20
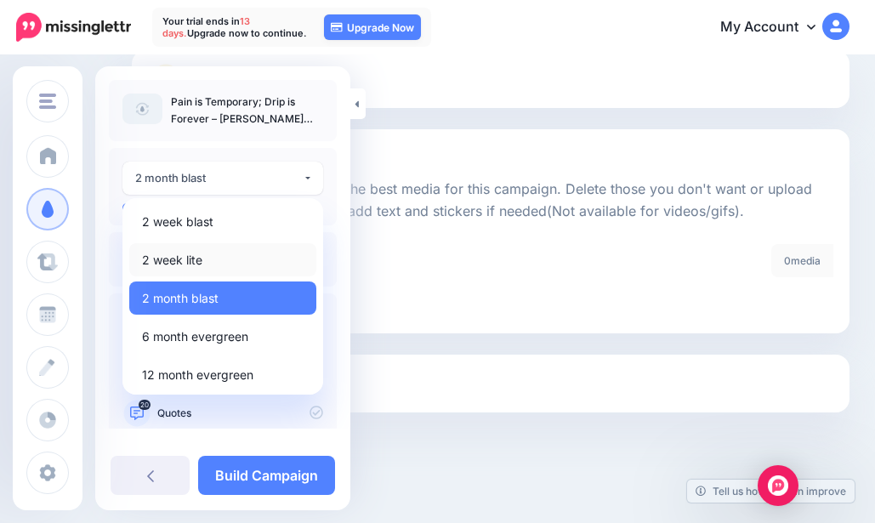
click at [202, 253] on span "2 week lite" at bounding box center [172, 260] width 60 height 20
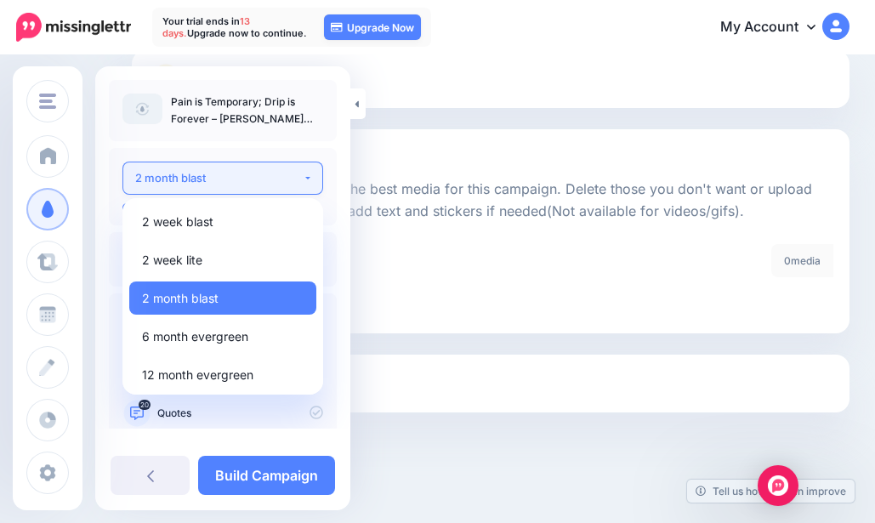
select select "******"
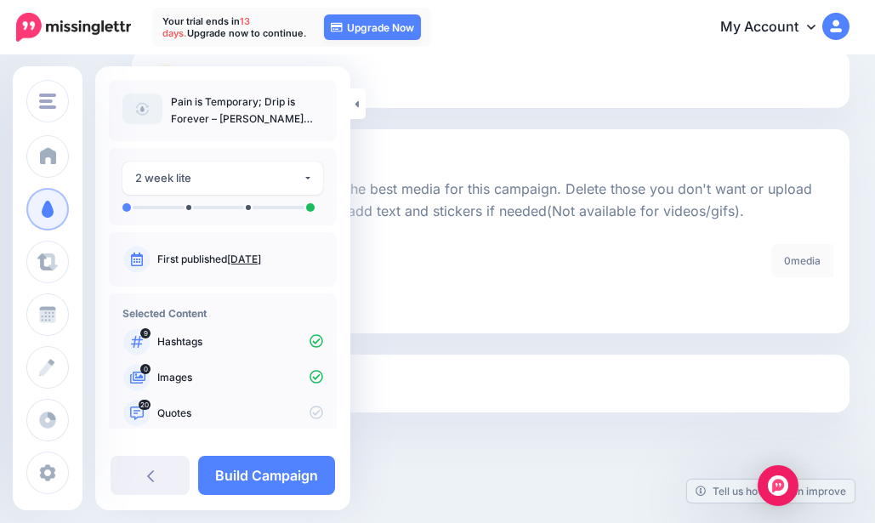
click at [464, 450] on div at bounding box center [491, 454] width 718 height 85
click at [441, 337] on div at bounding box center [491, 343] width 718 height 21
click at [360, 97] on link at bounding box center [357, 103] width 15 height 31
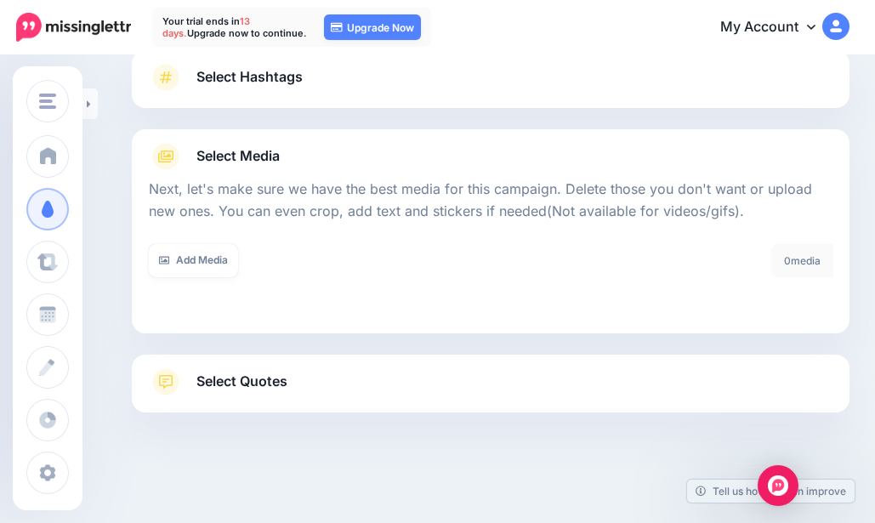
click at [217, 264] on link "Add Media" at bounding box center [193, 260] width 89 height 33
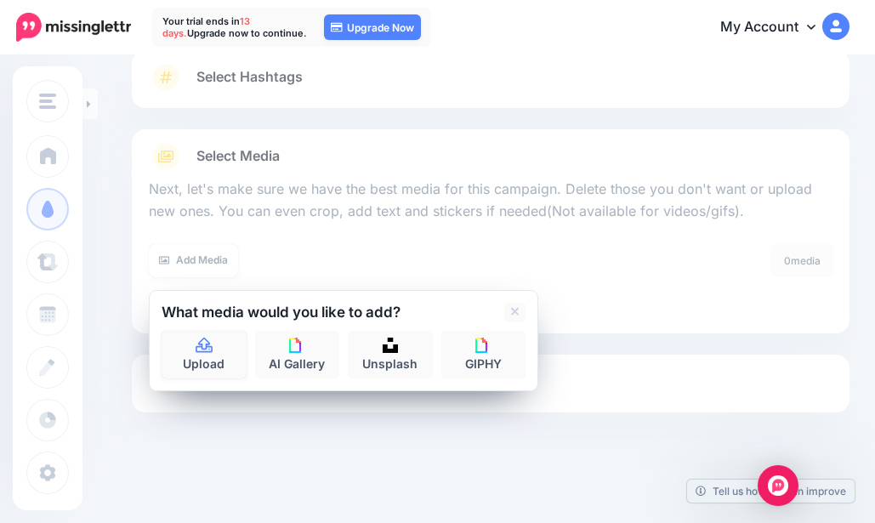
click at [190, 356] on link "Upload" at bounding box center [204, 355] width 85 height 48
click at [222, 351] on link "Upload" at bounding box center [204, 355] width 85 height 48
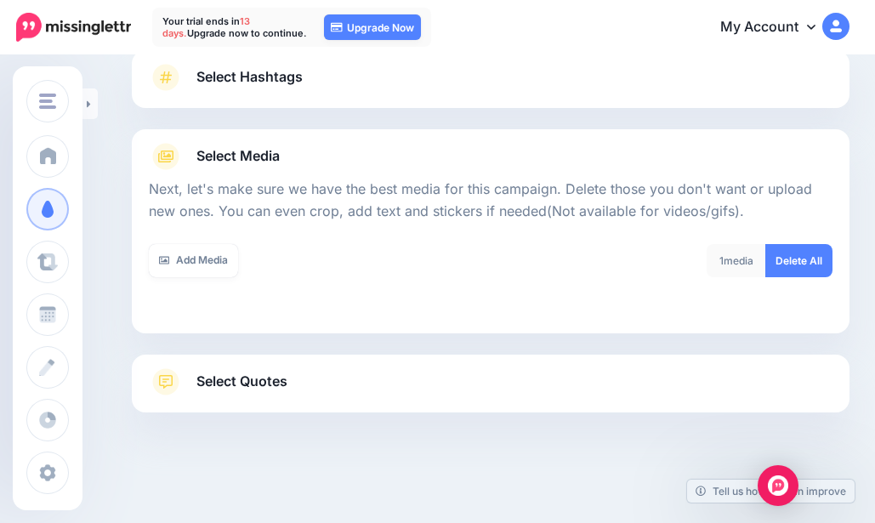
click at [217, 259] on link "Add Media" at bounding box center [193, 260] width 89 height 33
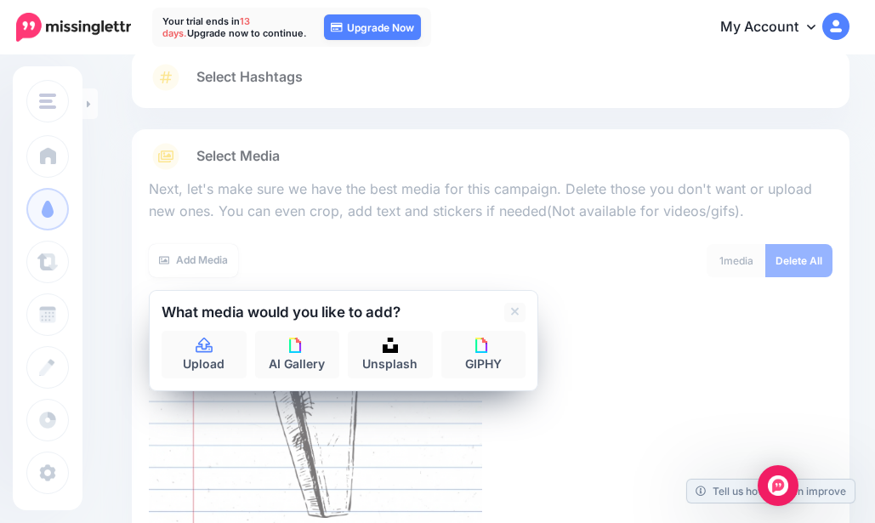
scroll to position [395, 0]
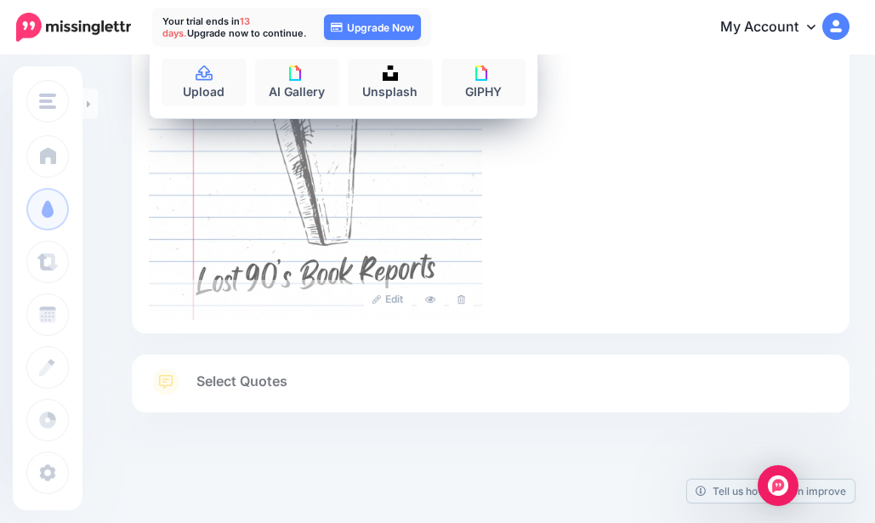
click at [209, 352] on div at bounding box center [491, 343] width 718 height 21
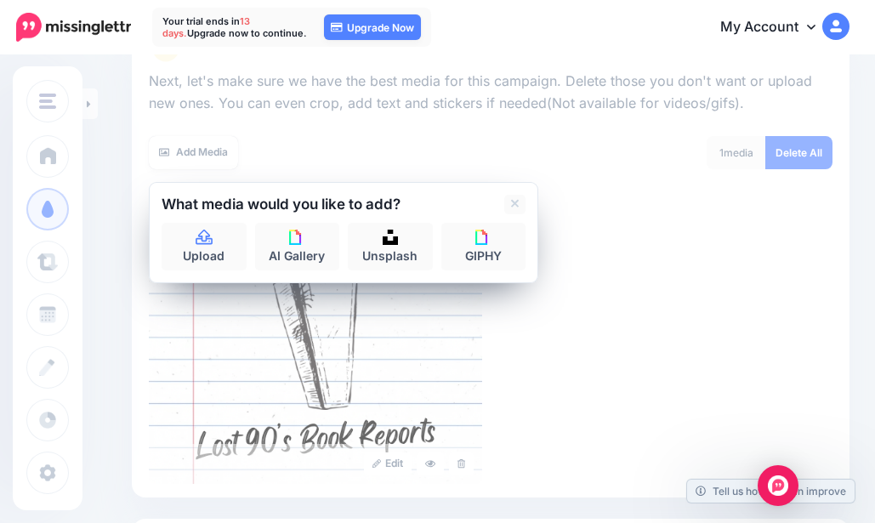
scroll to position [225, 0]
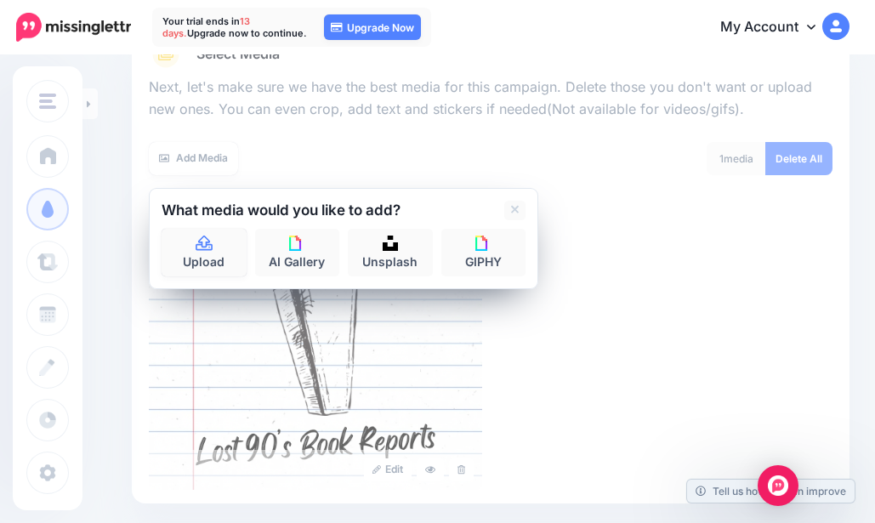
click at [212, 250] on icon at bounding box center [204, 243] width 17 height 15
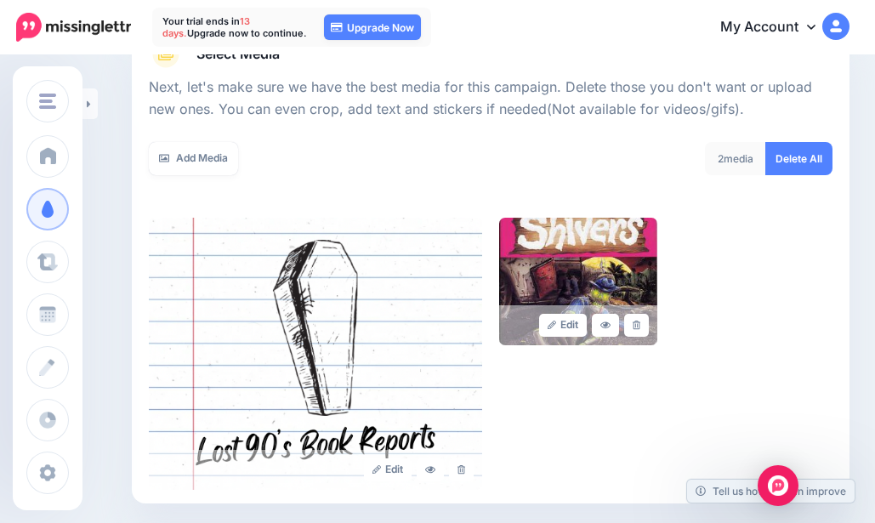
click at [183, 169] on link "Add Media" at bounding box center [193, 158] width 89 height 33
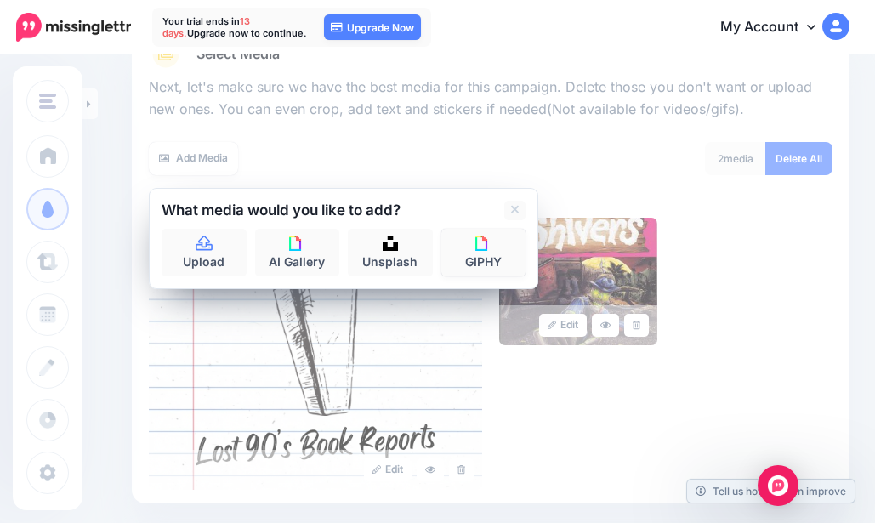
click at [465, 248] on link "GIPHY" at bounding box center [483, 253] width 85 height 48
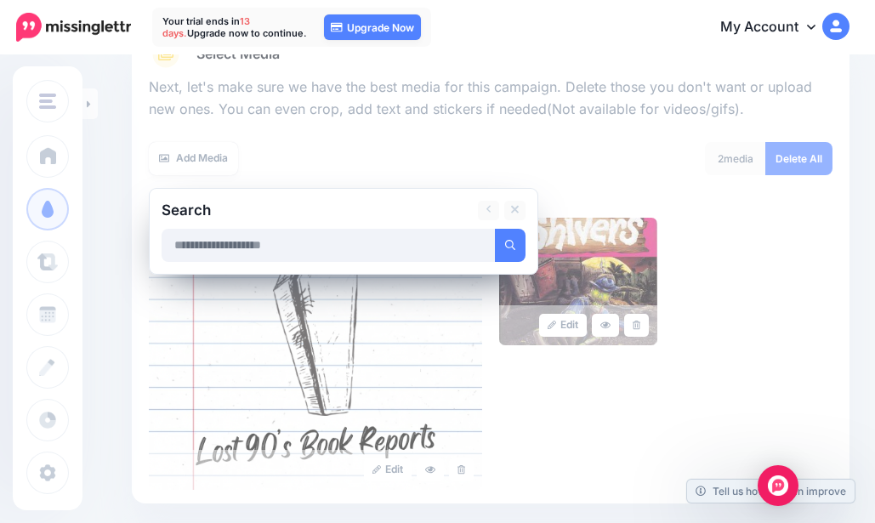
type input "*"
type input "********"
click at [495, 229] on button "submit" at bounding box center [510, 245] width 31 height 33
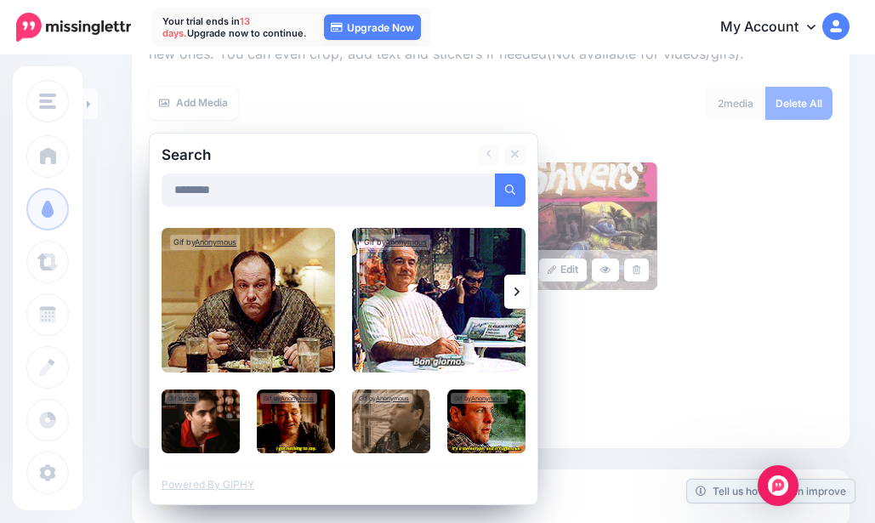
scroll to position [310, 0]
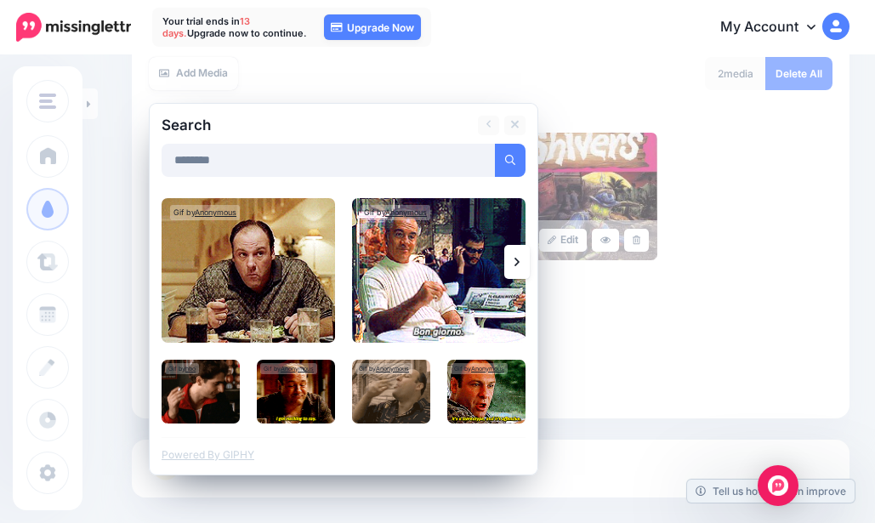
click at [445, 271] on img at bounding box center [438, 270] width 173 height 145
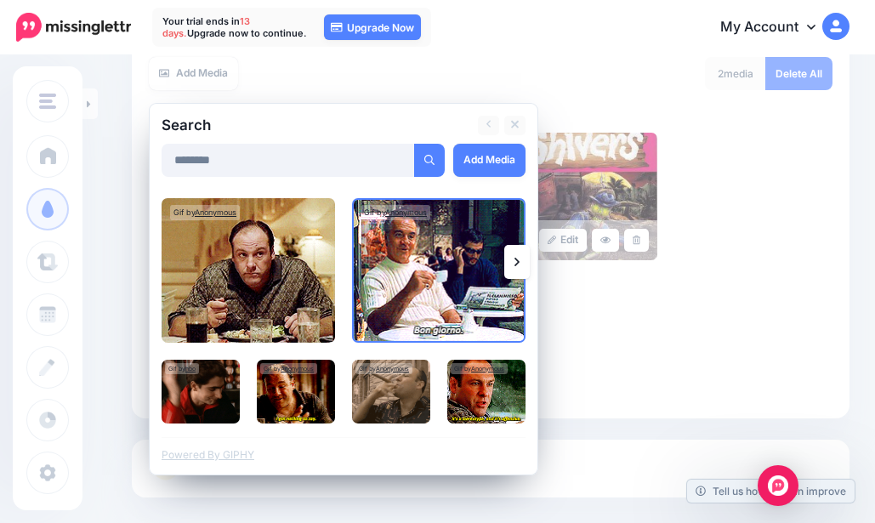
click at [498, 154] on link "Add Media" at bounding box center [489, 160] width 72 height 33
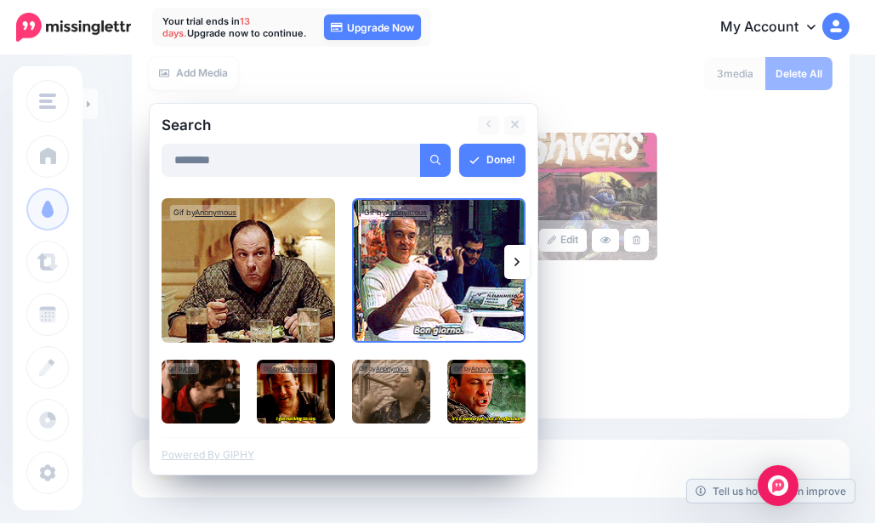
drag, startPoint x: 309, startPoint y: 165, endPoint x: 150, endPoint y: 150, distance: 159.8
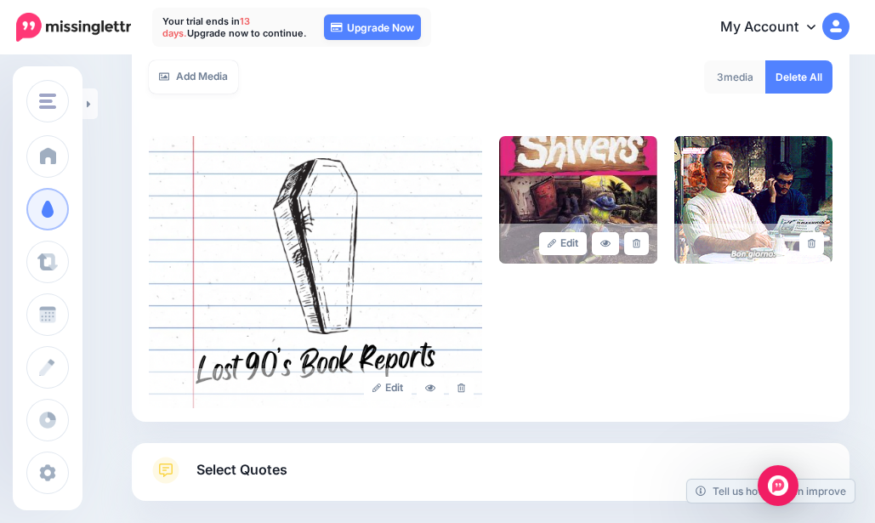
scroll to position [225, 0]
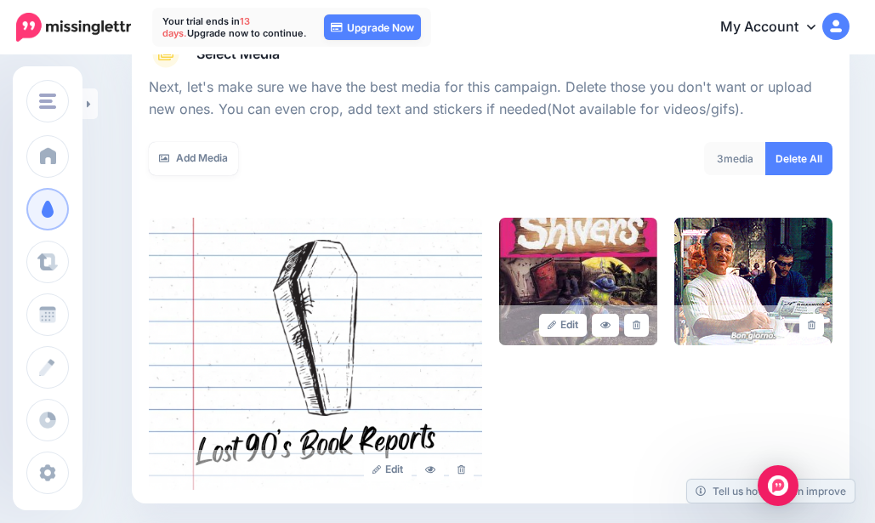
click at [179, 168] on link "Add Media" at bounding box center [193, 158] width 89 height 33
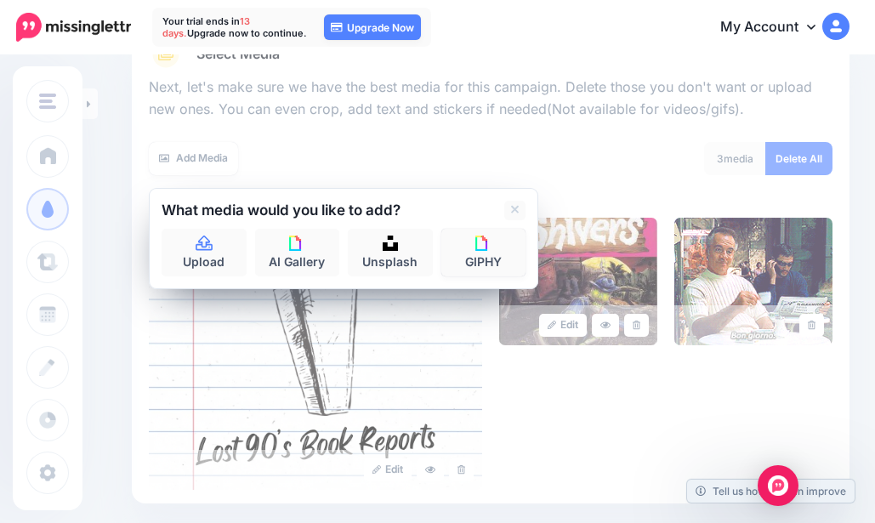
click at [509, 264] on link "GIPHY" at bounding box center [483, 253] width 85 height 48
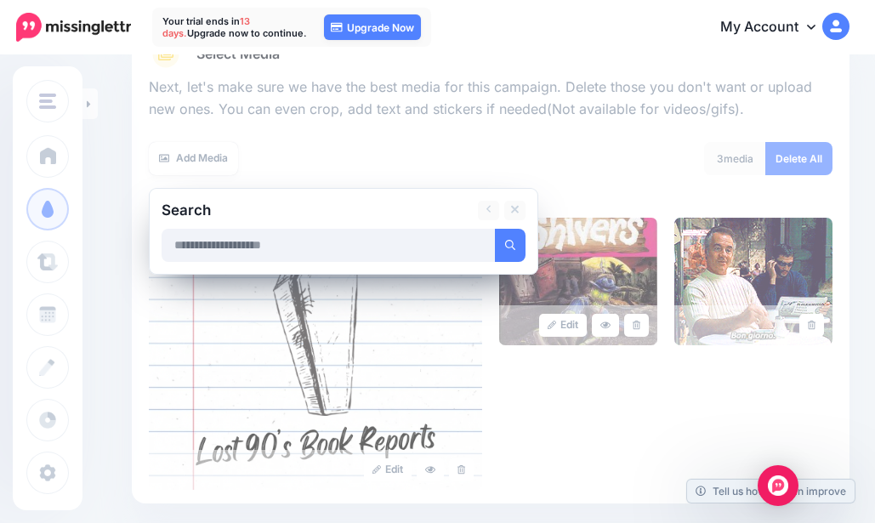
click at [265, 242] on input "text" at bounding box center [329, 245] width 334 height 33
type input "**********"
click at [505, 246] on icon "submit" at bounding box center [510, 245] width 10 height 10
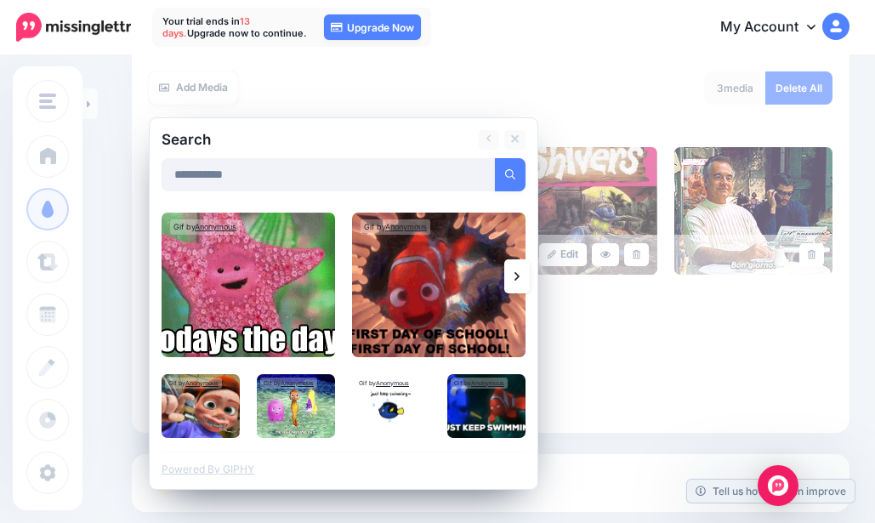
scroll to position [395, 0]
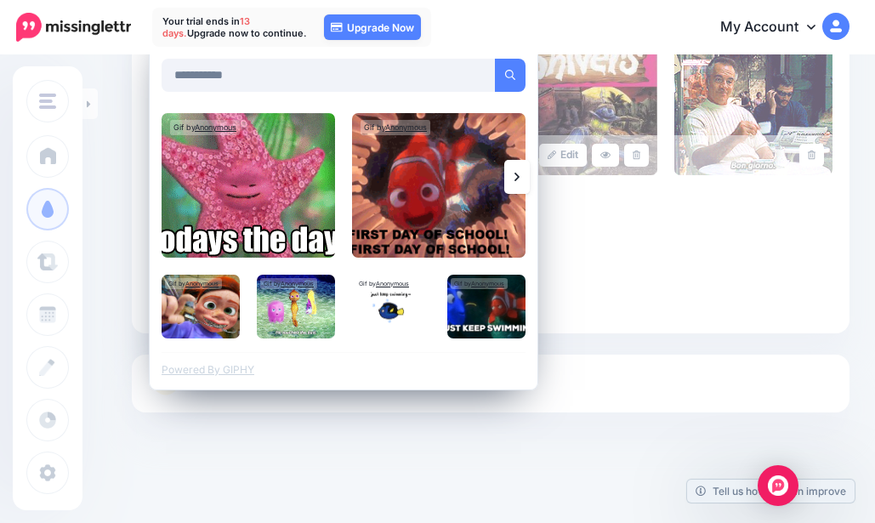
click at [519, 177] on icon at bounding box center [516, 177] width 5 height 9
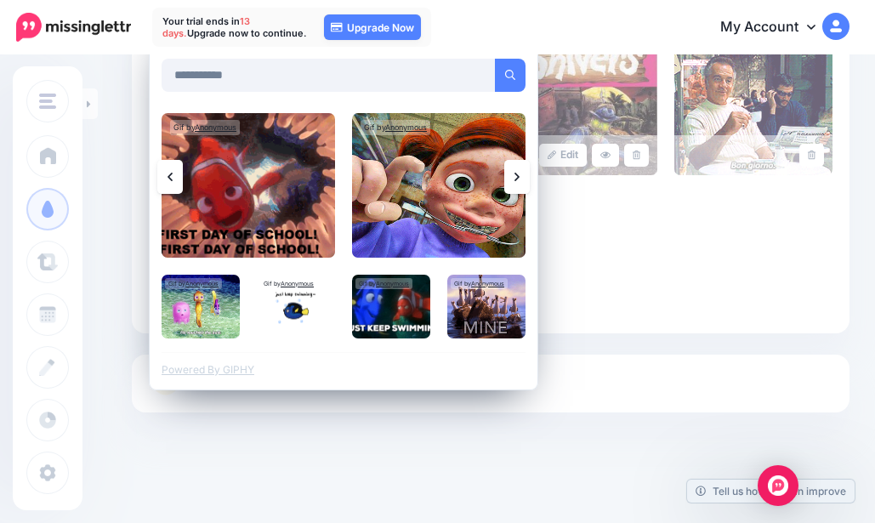
click at [520, 165] on link at bounding box center [517, 177] width 26 height 34
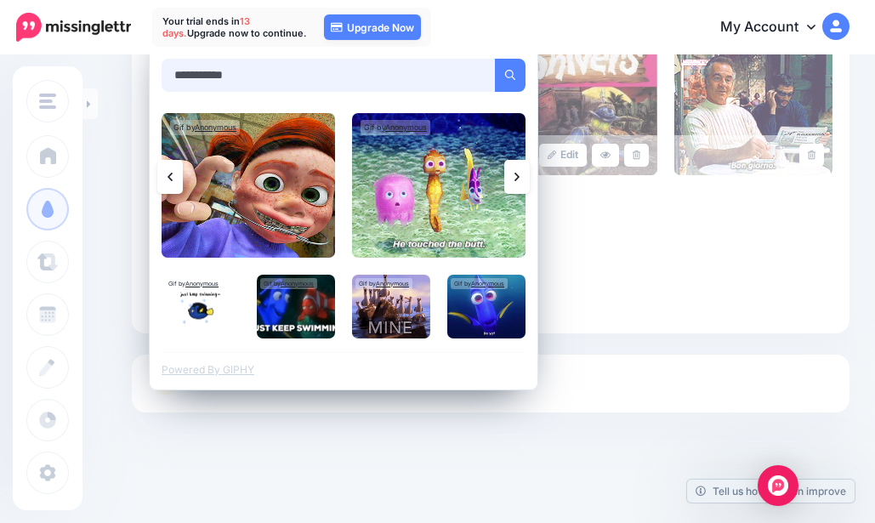
click at [253, 67] on input "**********" at bounding box center [329, 75] width 334 height 33
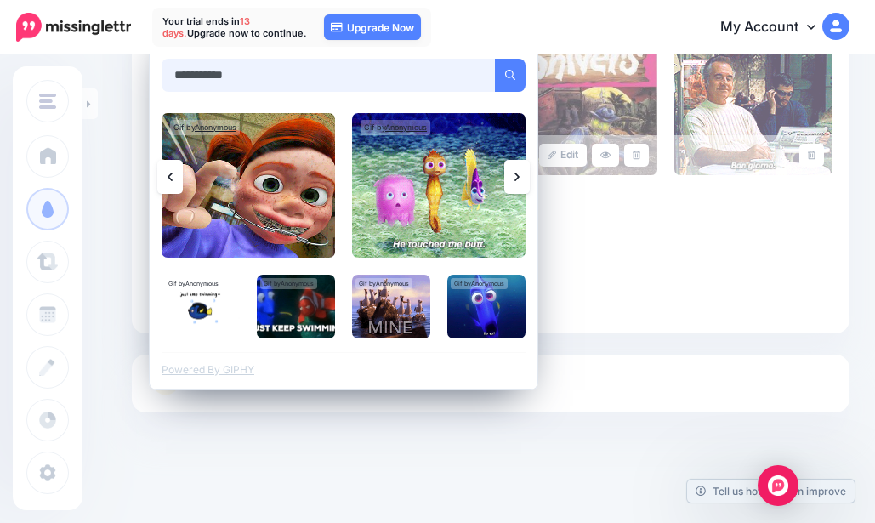
drag, startPoint x: 256, startPoint y: 79, endPoint x: 106, endPoint y: 50, distance: 152.4
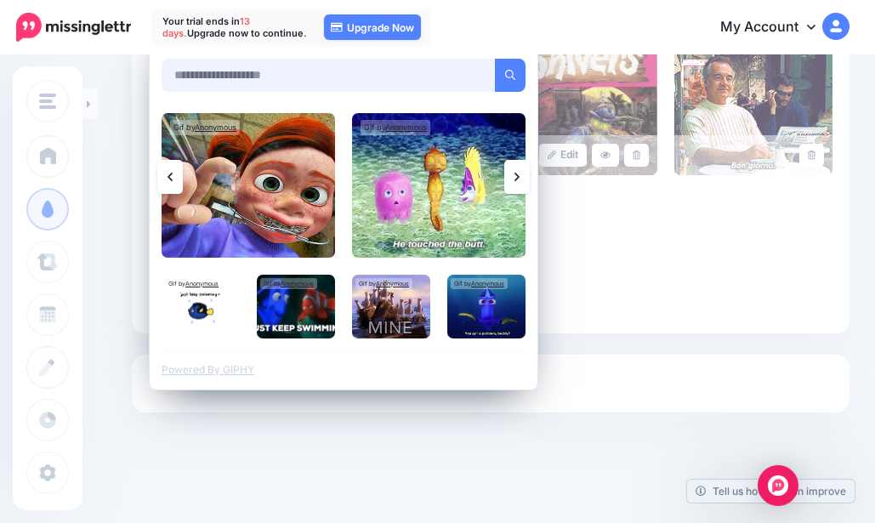
click at [279, 74] on input "text" at bounding box center [329, 75] width 334 height 33
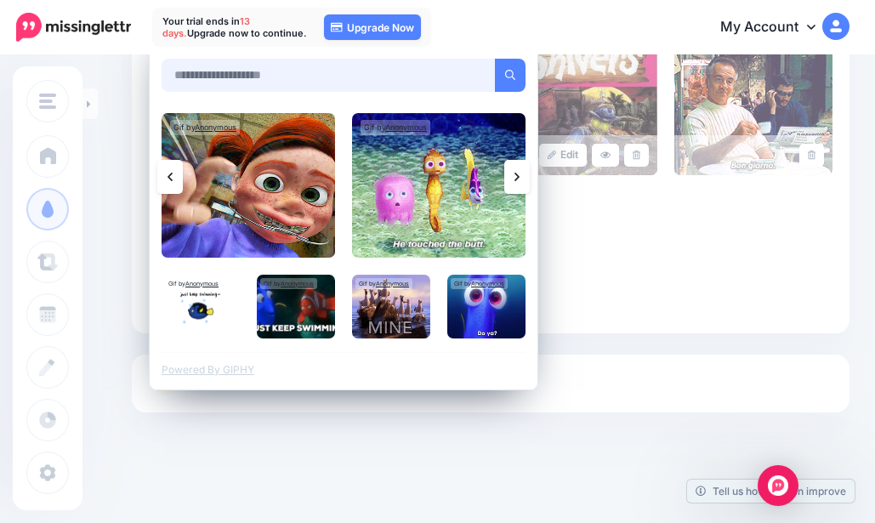
paste input "**********"
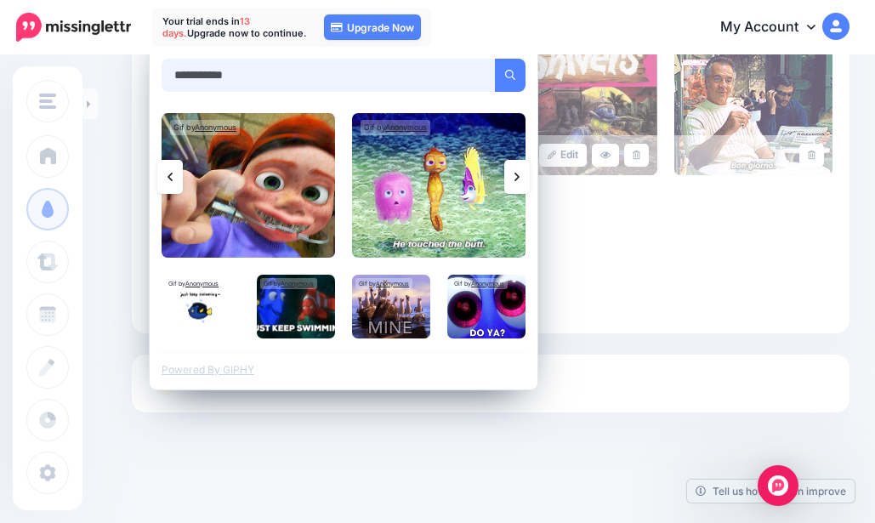
type input "**********"
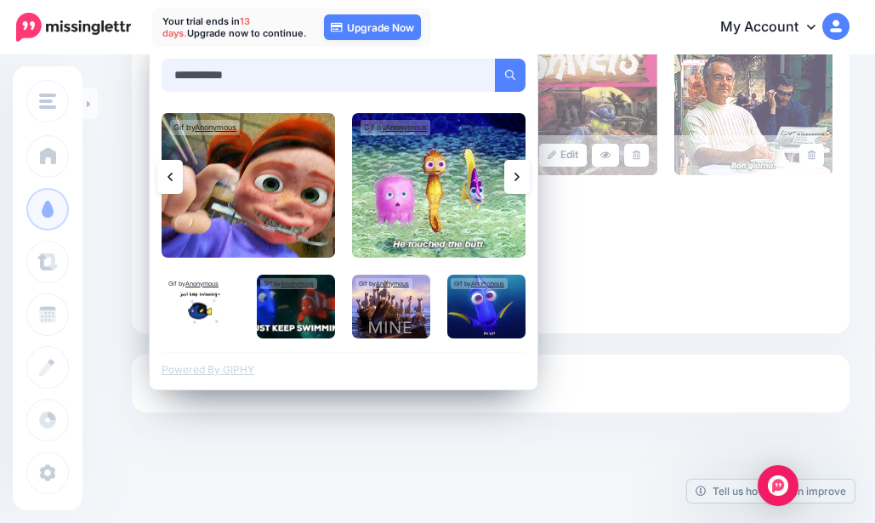
click at [495, 59] on button "submit" at bounding box center [510, 75] width 31 height 33
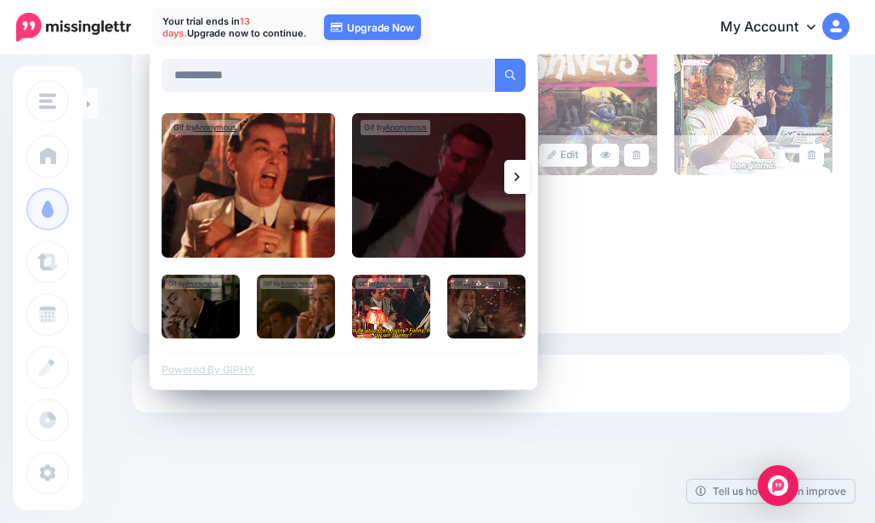
click at [244, 201] on img at bounding box center [248, 185] width 173 height 145
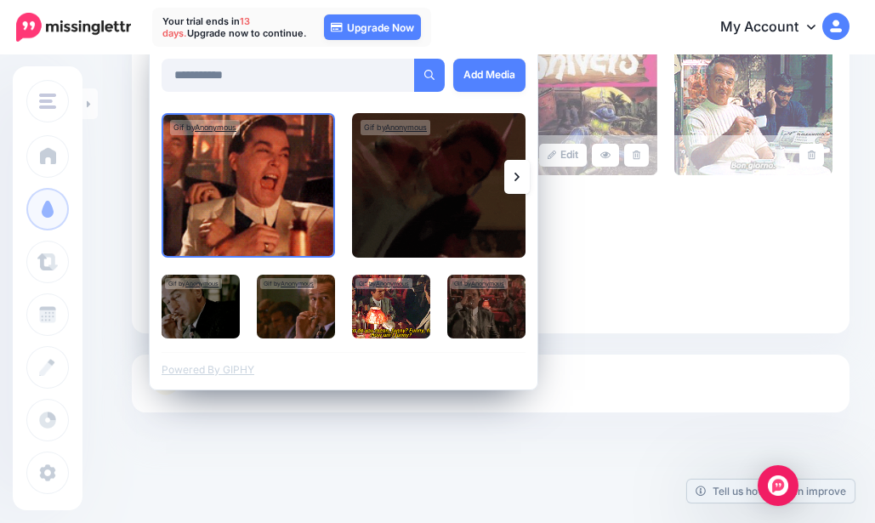
click at [321, 168] on img at bounding box center [248, 185] width 173 height 145
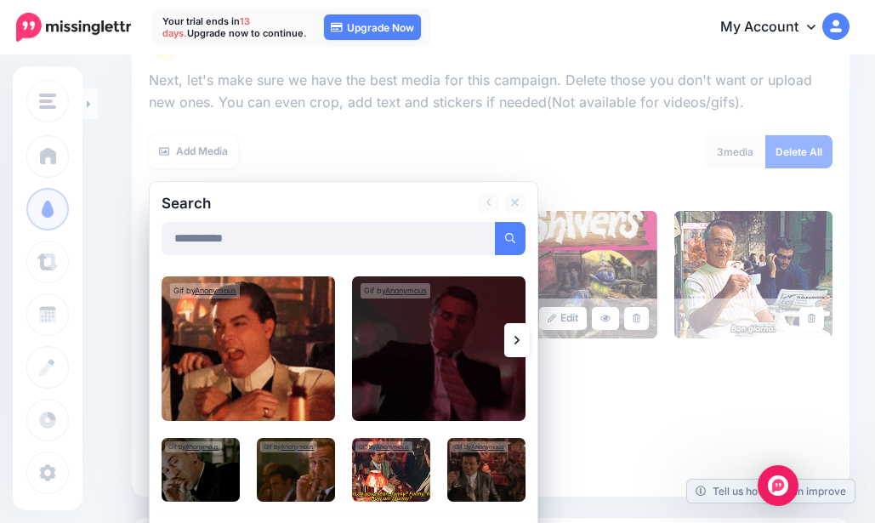
scroll to position [225, 0]
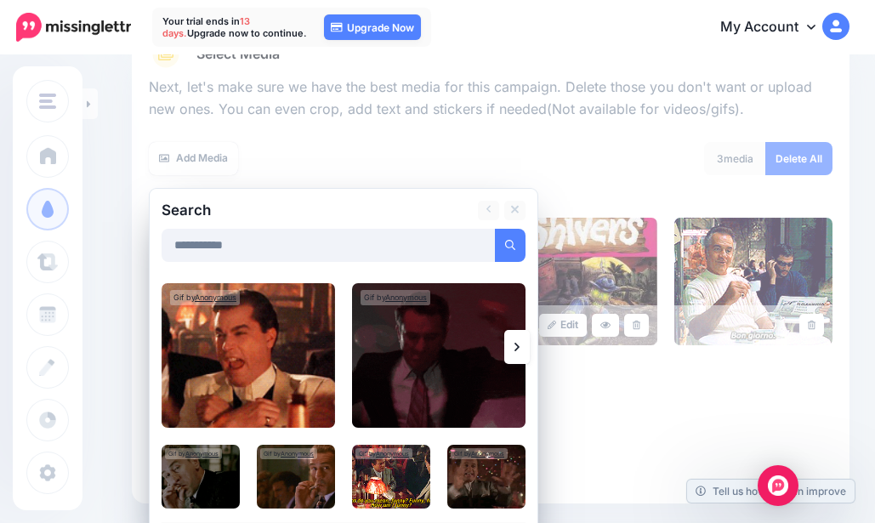
click at [229, 362] on img at bounding box center [248, 355] width 173 height 145
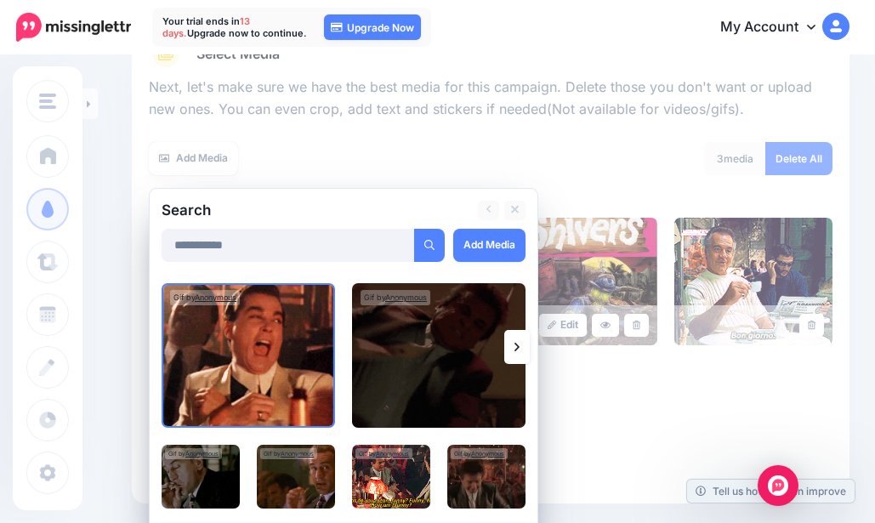
click at [229, 362] on img at bounding box center [248, 355] width 173 height 145
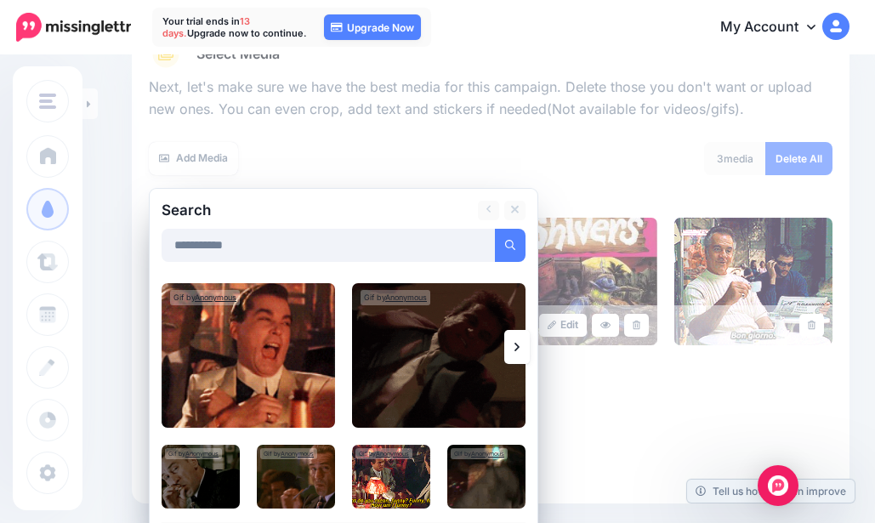
click at [274, 367] on img at bounding box center [248, 355] width 173 height 145
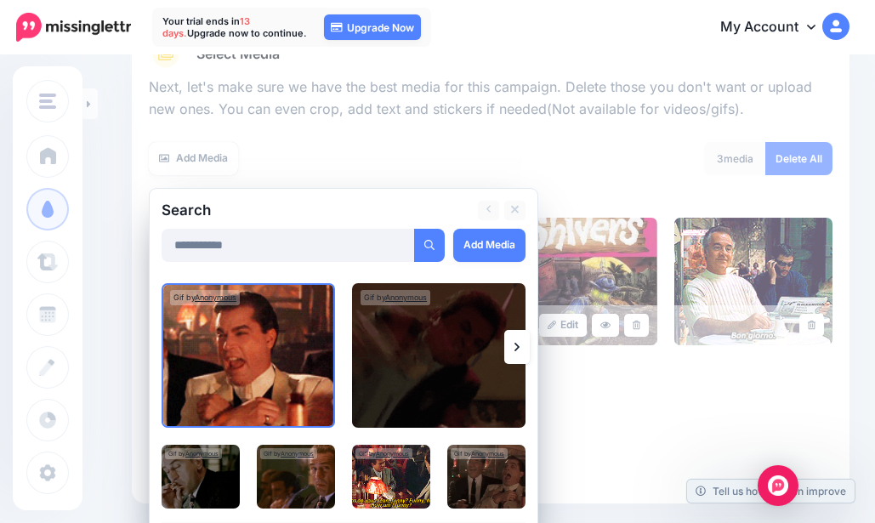
click at [491, 240] on link "Add Media" at bounding box center [489, 245] width 72 height 33
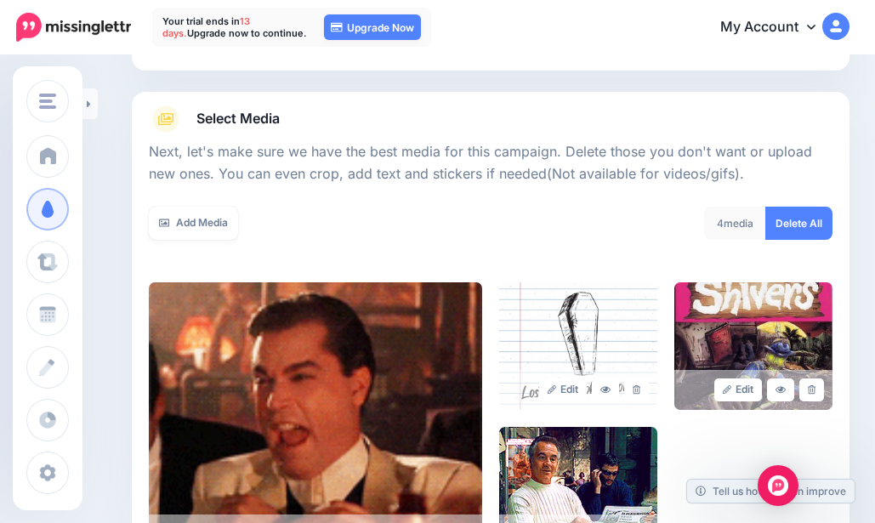
scroll to position [140, 0]
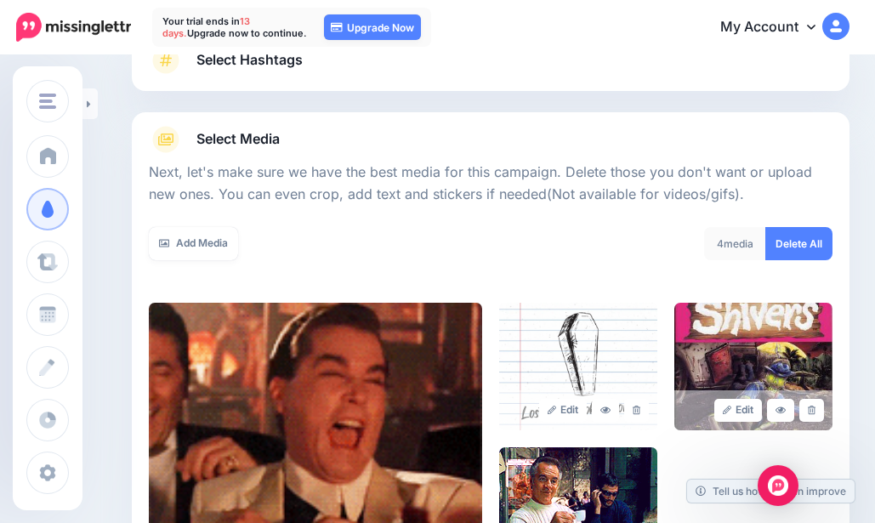
click at [217, 246] on link "Add Media" at bounding box center [193, 243] width 89 height 33
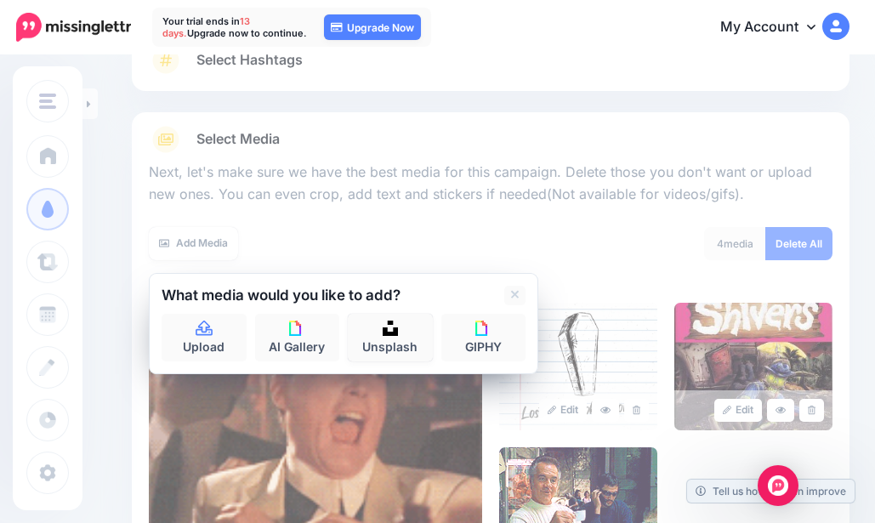
click at [386, 342] on link "Unsplash" at bounding box center [390, 338] width 85 height 48
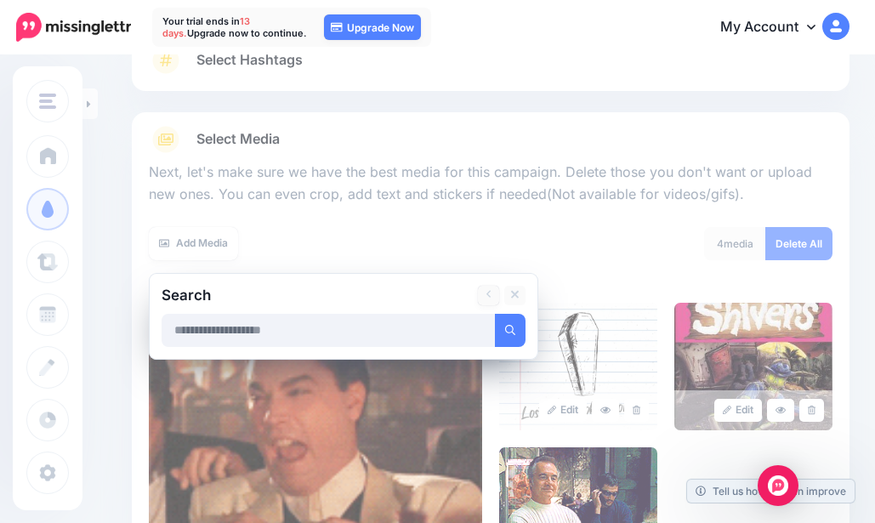
click at [492, 296] on link at bounding box center [488, 296] width 21 height 20
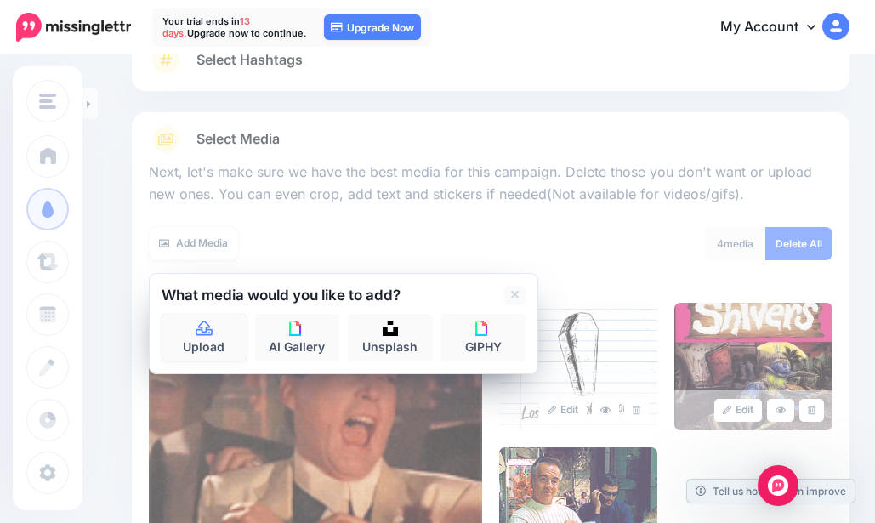
click at [212, 324] on icon at bounding box center [205, 328] width 20 height 15
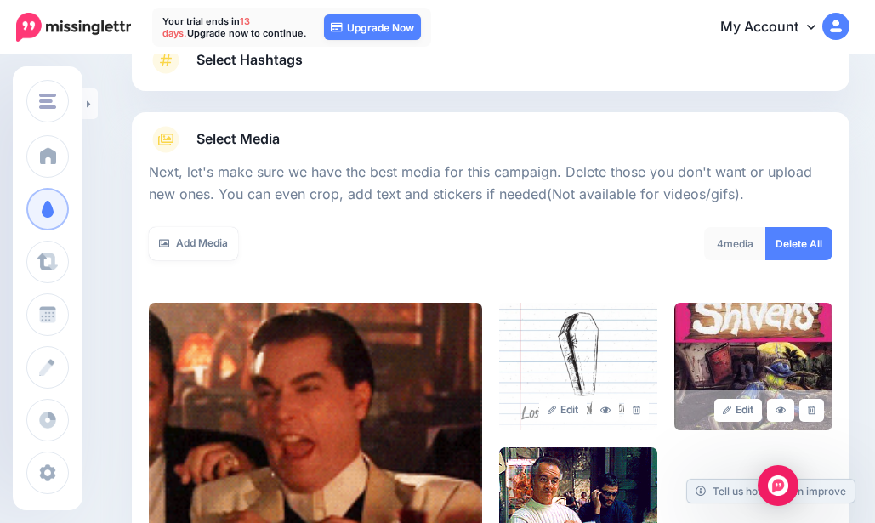
click at [191, 243] on link "Add Media" at bounding box center [193, 243] width 89 height 33
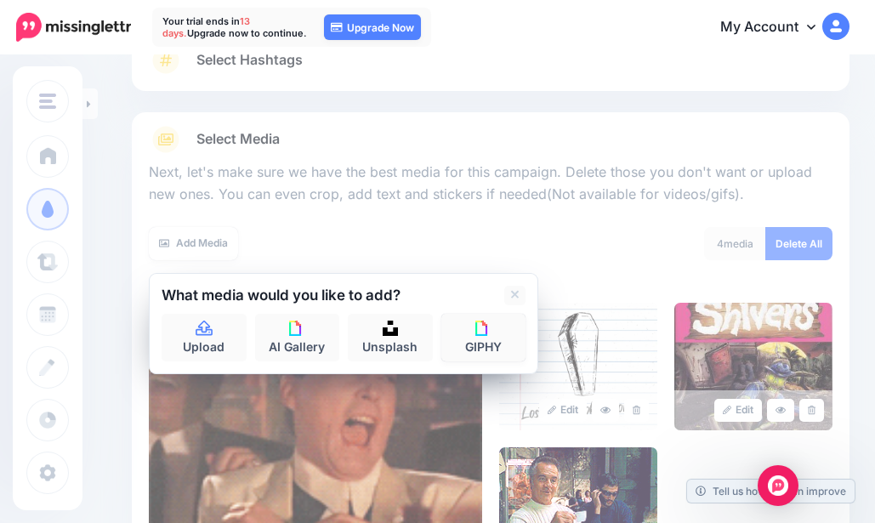
click at [510, 341] on link "GIPHY" at bounding box center [483, 338] width 85 height 48
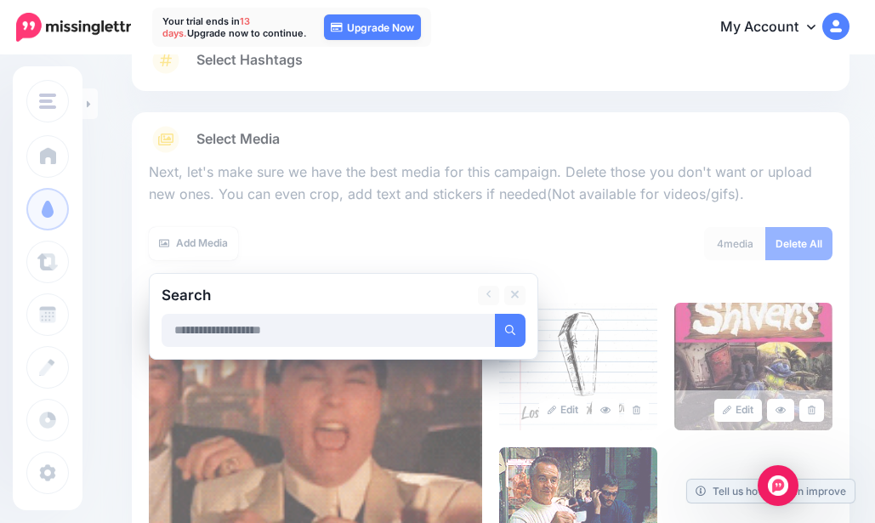
click at [329, 239] on div "Add Media" at bounding box center [313, 243] width 329 height 33
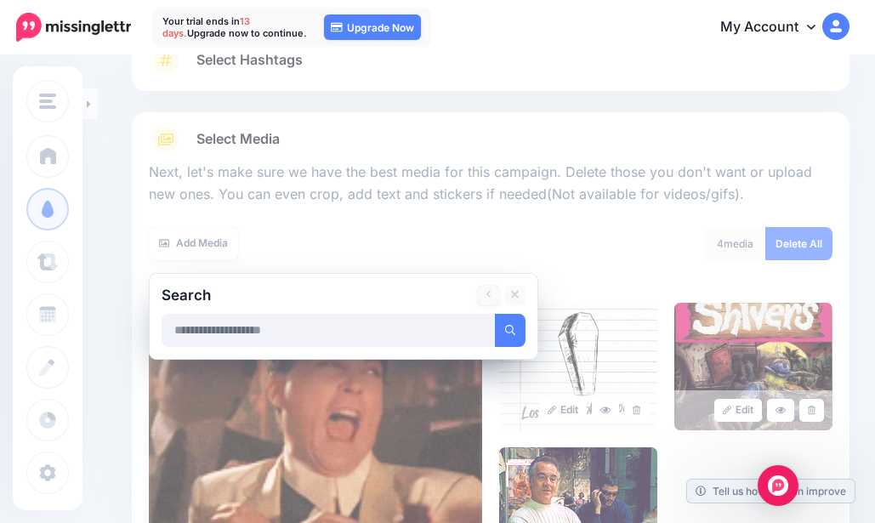
click at [494, 299] on link at bounding box center [488, 296] width 21 height 20
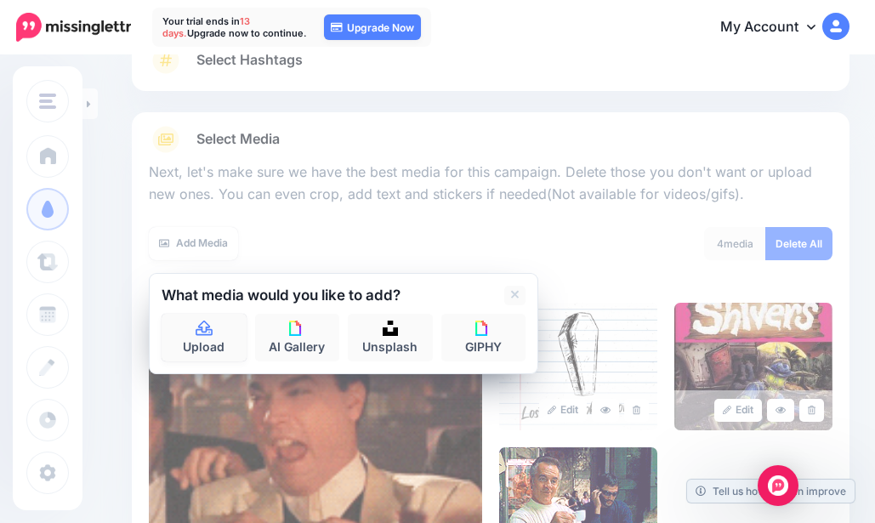
click at [218, 329] on link "Upload" at bounding box center [204, 338] width 85 height 48
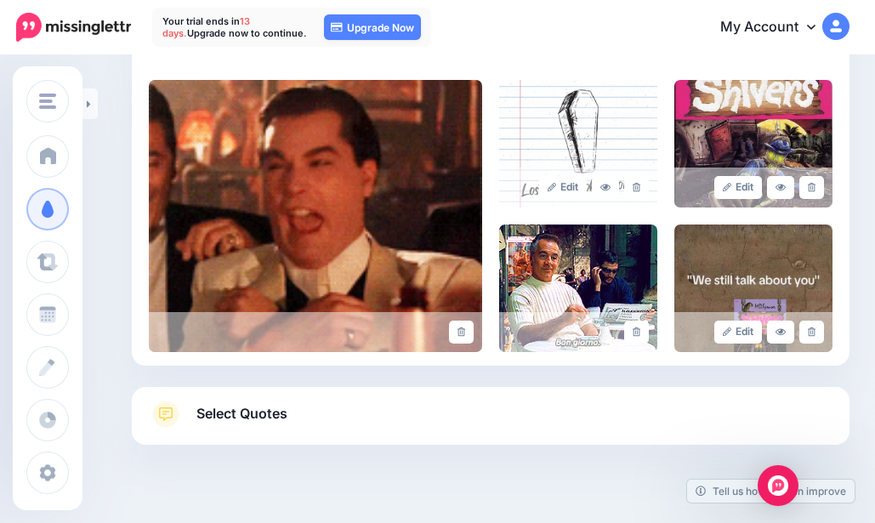
scroll to position [395, 0]
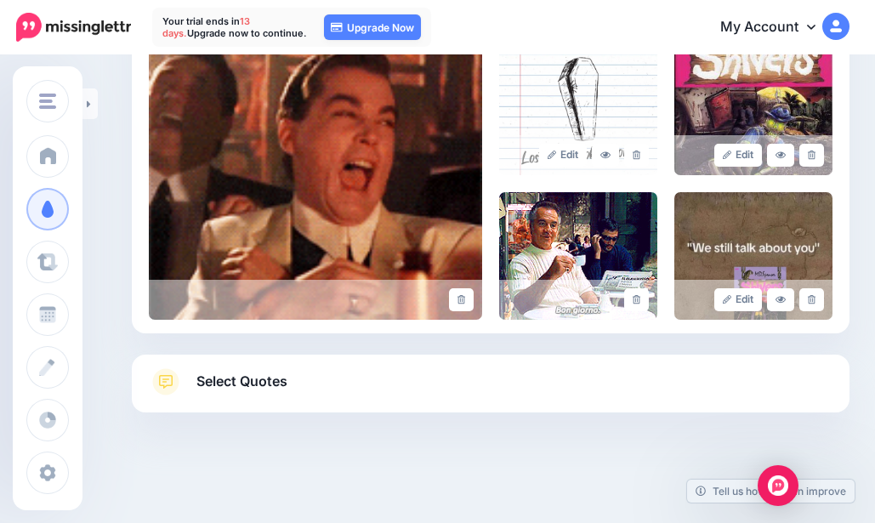
click at [250, 372] on span "Select Quotes" at bounding box center [241, 381] width 91 height 23
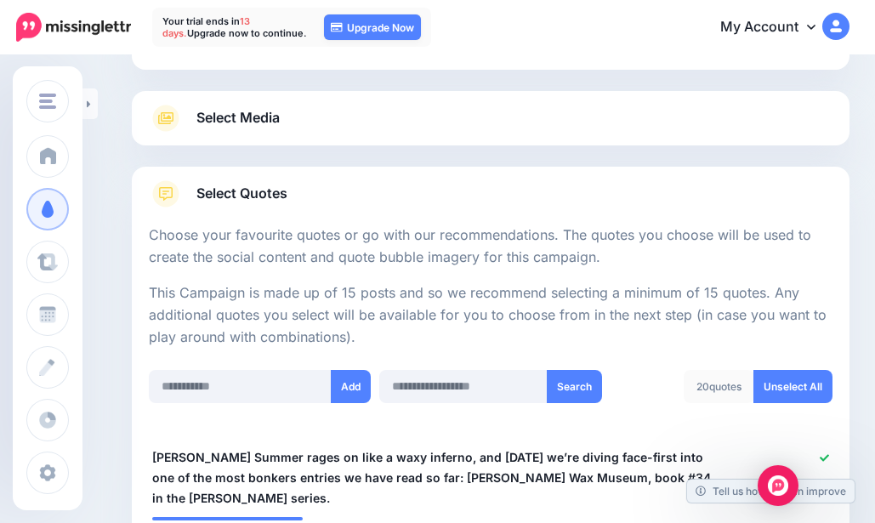
scroll to position [0, 0]
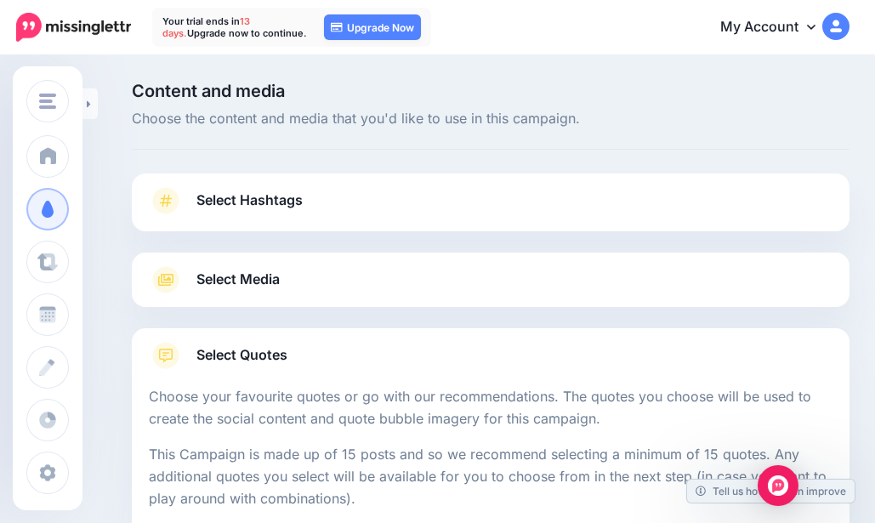
click at [71, 98] on span "Fright Factory Books & Lost 90's Book Reports Blog" at bounding box center [211, 102] width 293 height 20
click at [253, 258] on div "Select Media Next, let's make sure we have the best media for this campaign. De…" at bounding box center [491, 280] width 718 height 54
click at [256, 277] on span "Select Media" at bounding box center [237, 279] width 83 height 23
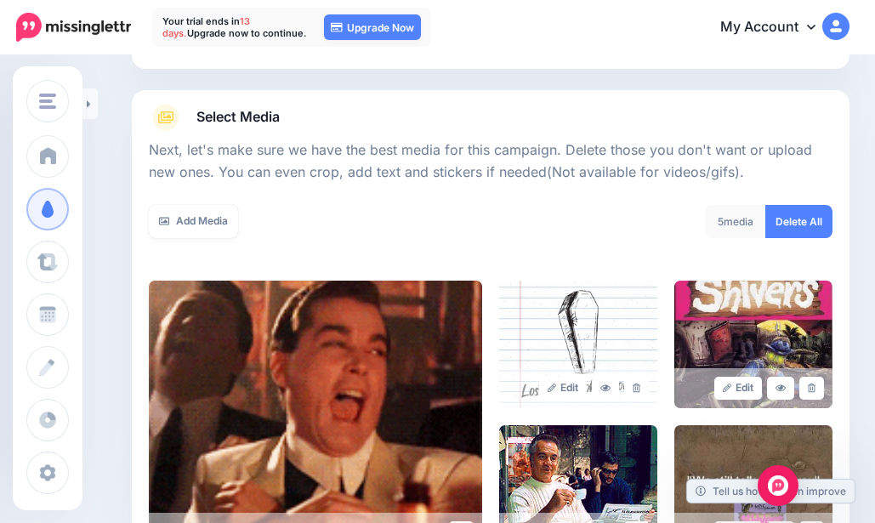
scroll to position [395, 0]
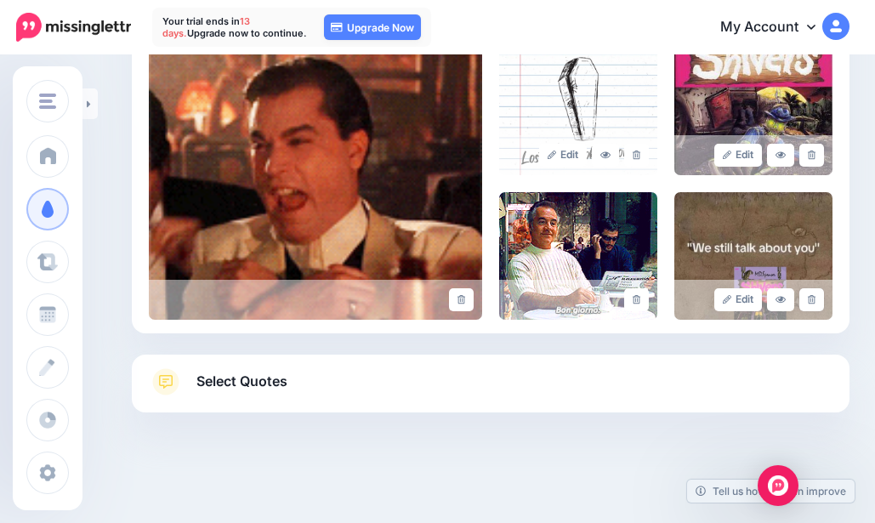
click at [816, 299] on icon at bounding box center [812, 299] width 8 height 9
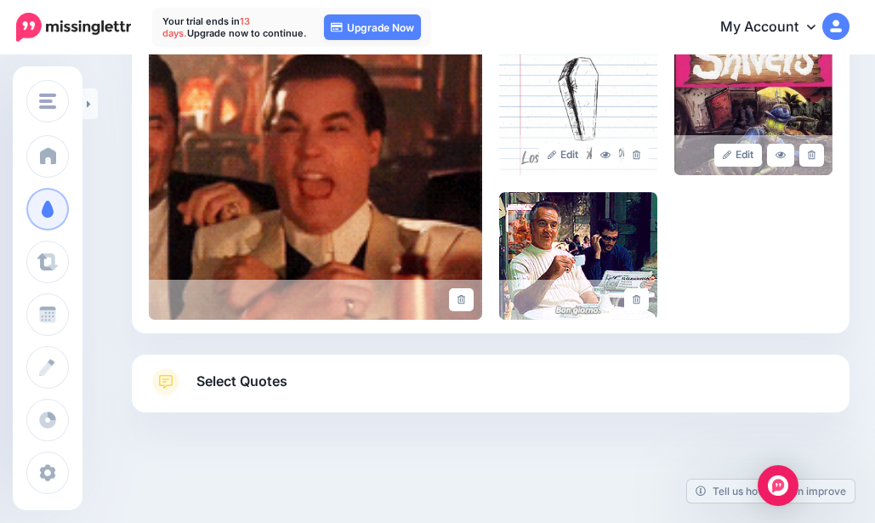
click at [824, 154] on link at bounding box center [811, 155] width 25 height 23
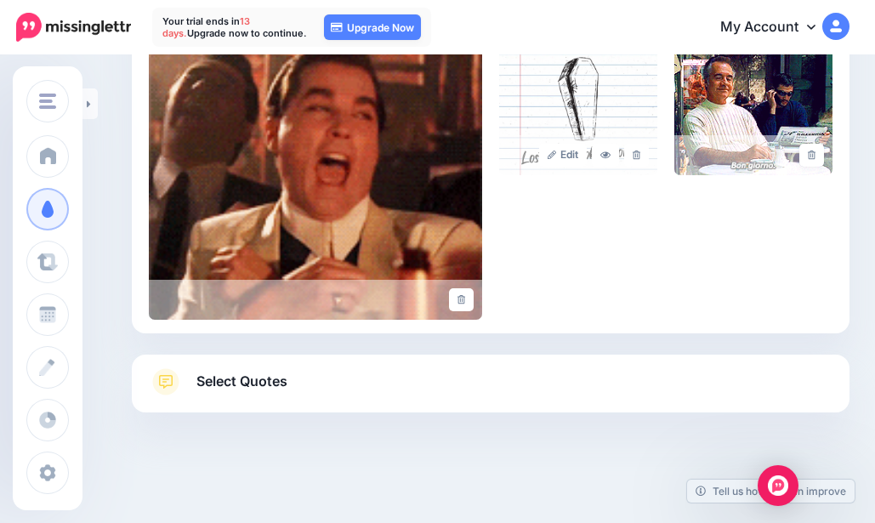
click at [824, 153] on link at bounding box center [811, 155] width 25 height 23
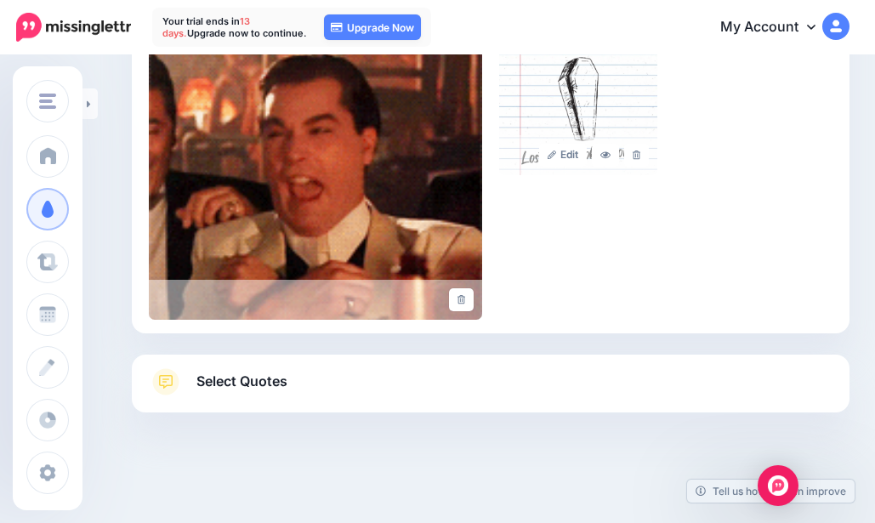
click at [465, 303] on icon at bounding box center [462, 299] width 8 height 9
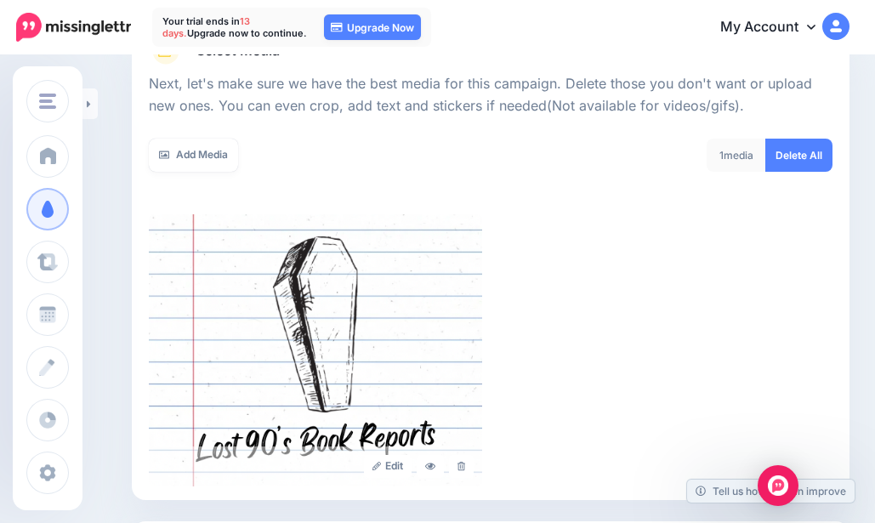
scroll to position [255, 0]
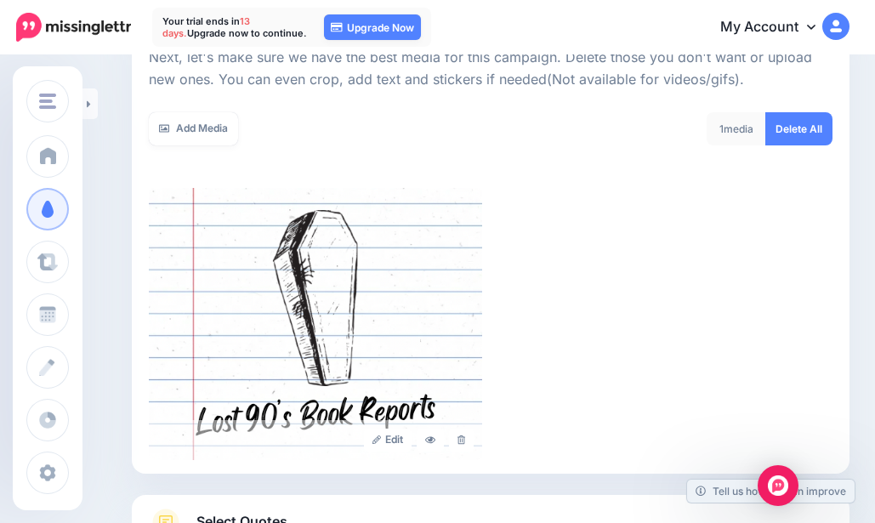
click at [196, 129] on link "Add Media" at bounding box center [193, 128] width 89 height 33
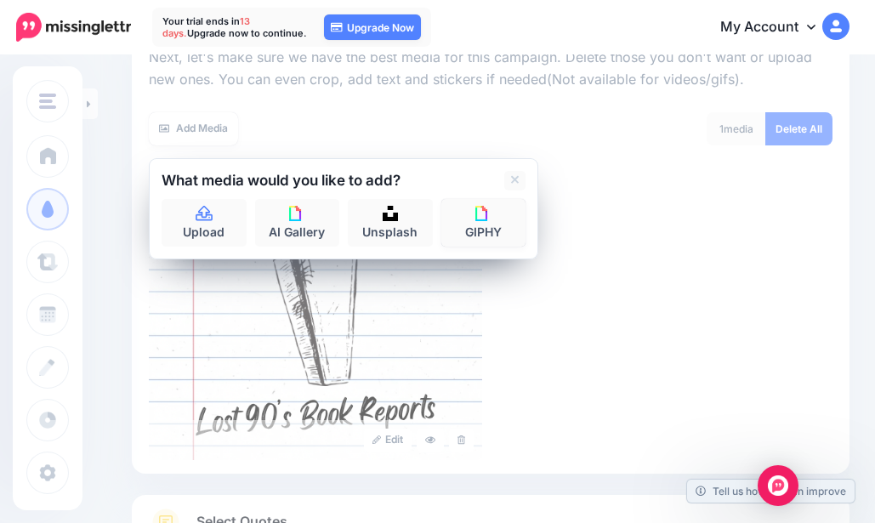
click at [449, 205] on link "GIPHY" at bounding box center [483, 223] width 85 height 48
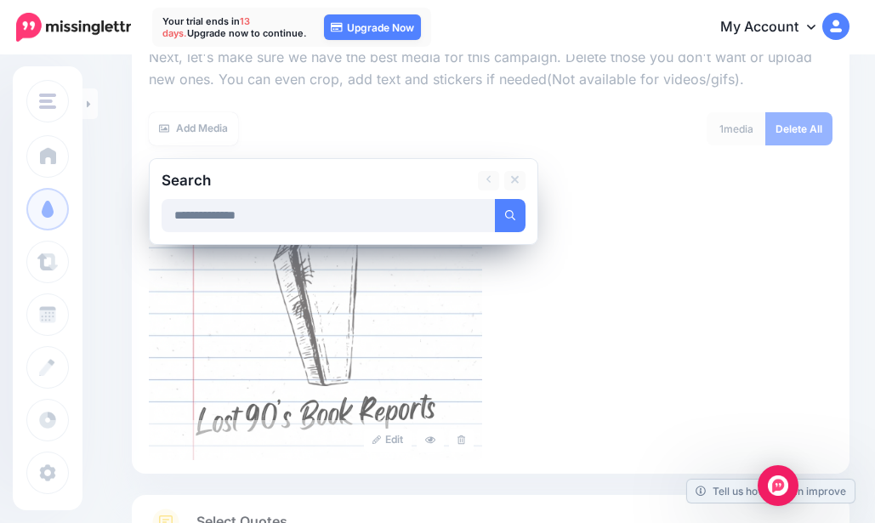
type input "**********"
click at [495, 199] on button "submit" at bounding box center [510, 215] width 31 height 33
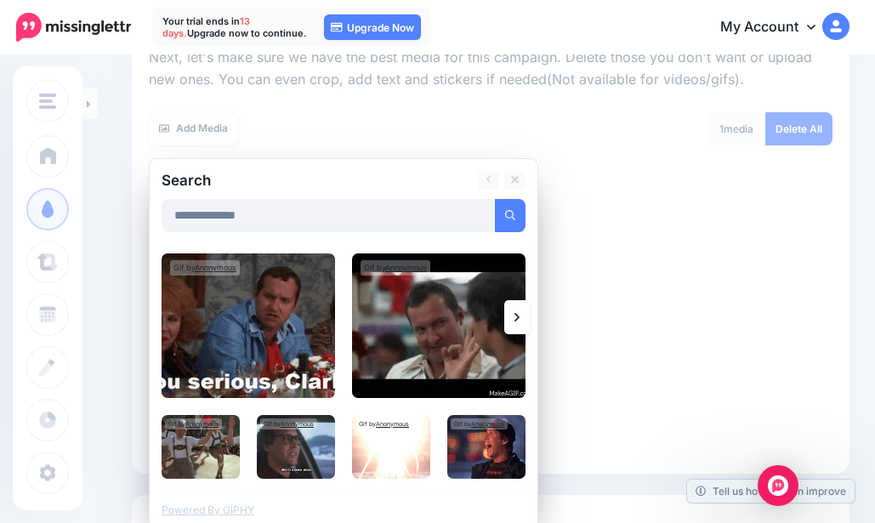
click at [526, 314] on link at bounding box center [517, 317] width 26 height 34
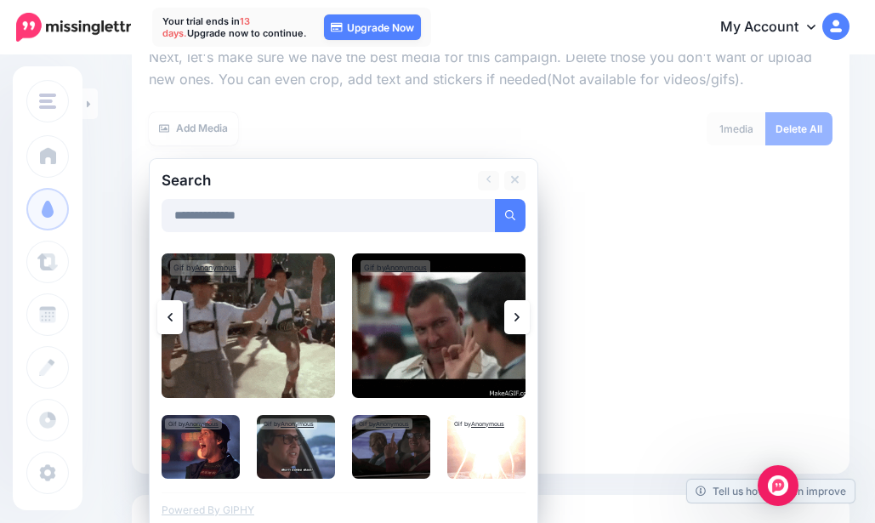
click at [206, 442] on img at bounding box center [201, 447] width 78 height 64
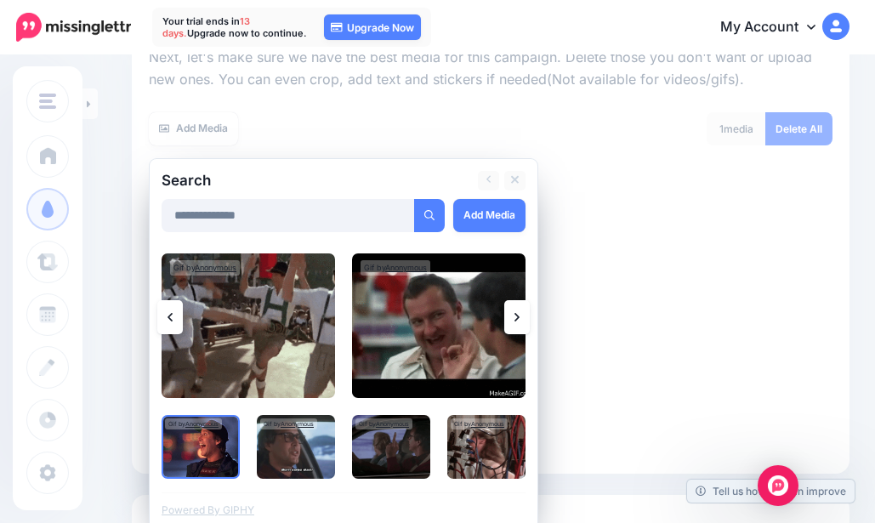
click at [244, 345] on img at bounding box center [248, 325] width 173 height 145
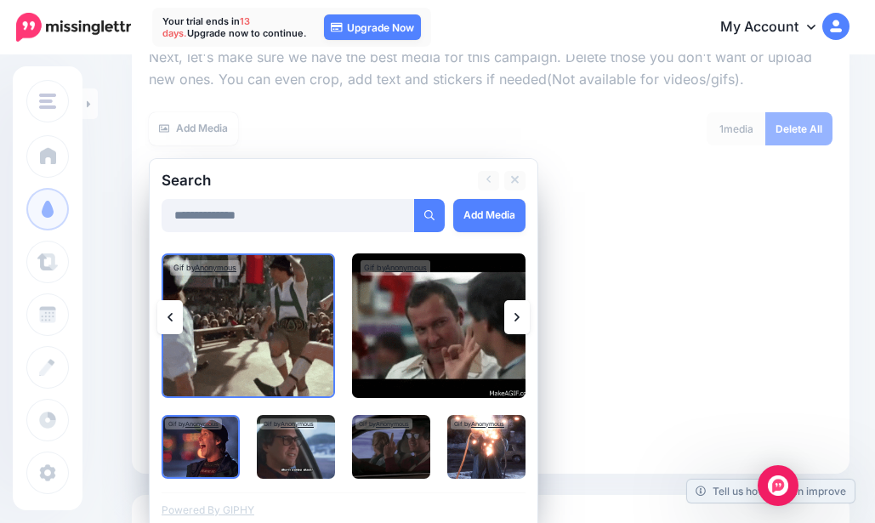
click at [480, 213] on link "Add Media" at bounding box center [489, 215] width 72 height 33
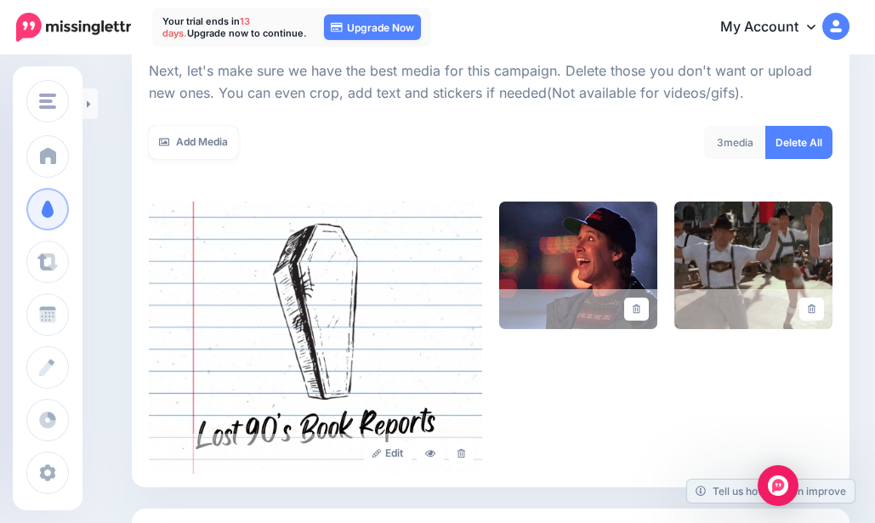
scroll to position [225, 0]
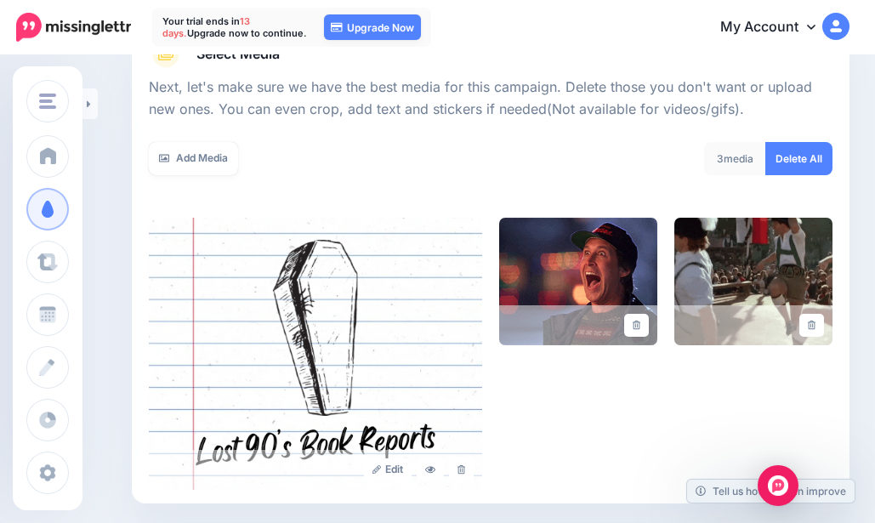
click at [640, 322] on icon at bounding box center [637, 325] width 8 height 9
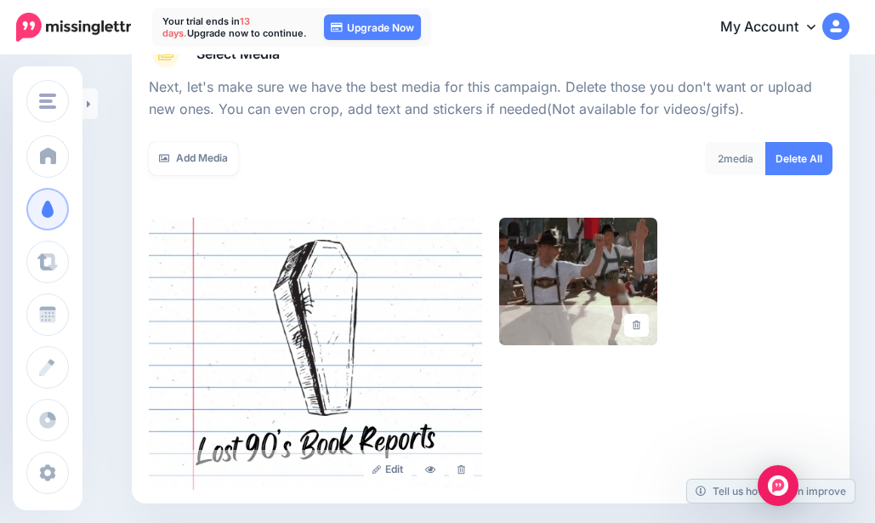
click at [204, 157] on link "Add Media" at bounding box center [193, 158] width 89 height 33
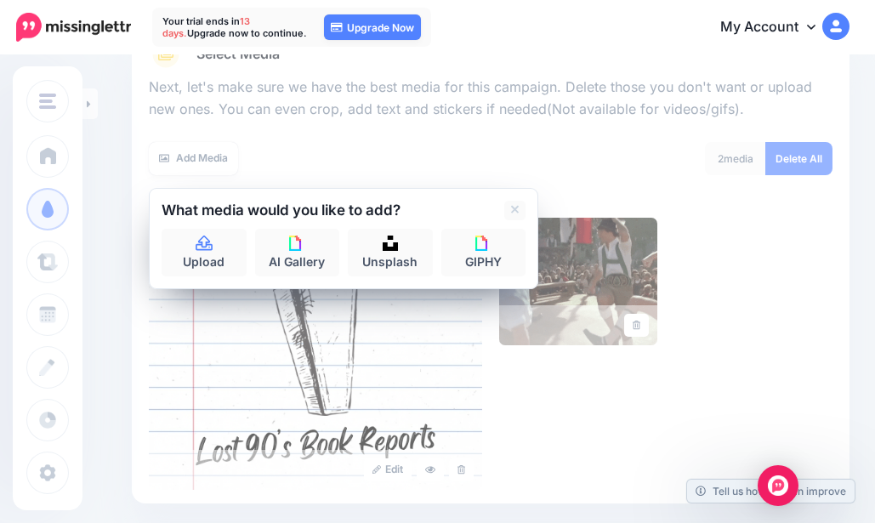
drag, startPoint x: 530, startPoint y: 258, endPoint x: 483, endPoint y: 250, distance: 47.4
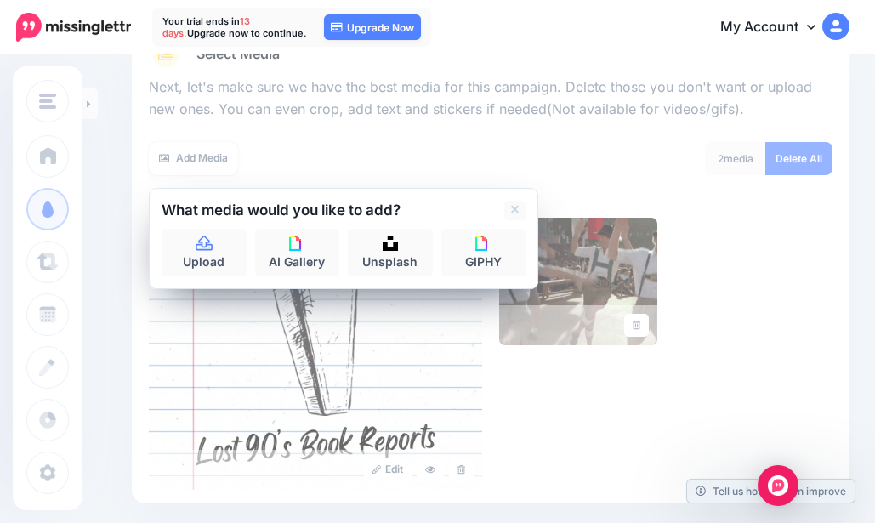
click at [483, 250] on div "What media would you like to add? Upload AI Gallery Unsplash GIPHY" at bounding box center [343, 238] width 389 height 101
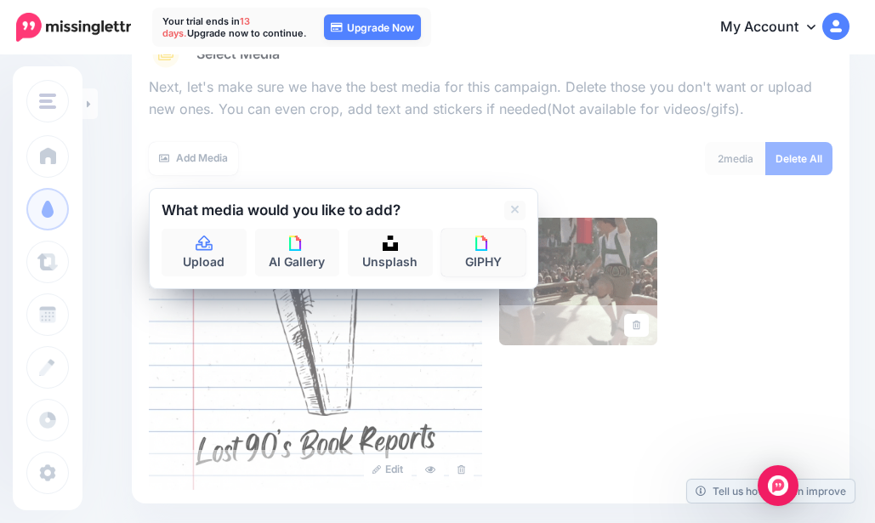
click at [483, 250] on img at bounding box center [482, 243] width 15 height 15
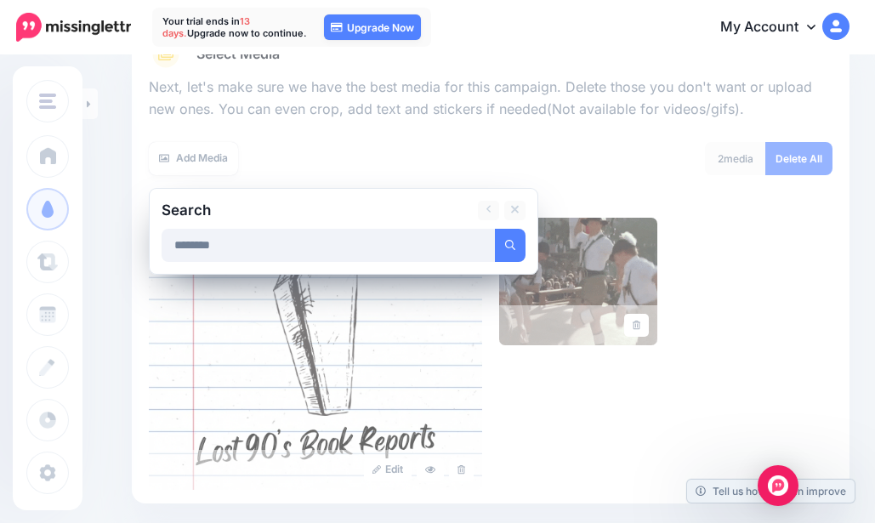
click at [495, 229] on button "submit" at bounding box center [510, 245] width 31 height 33
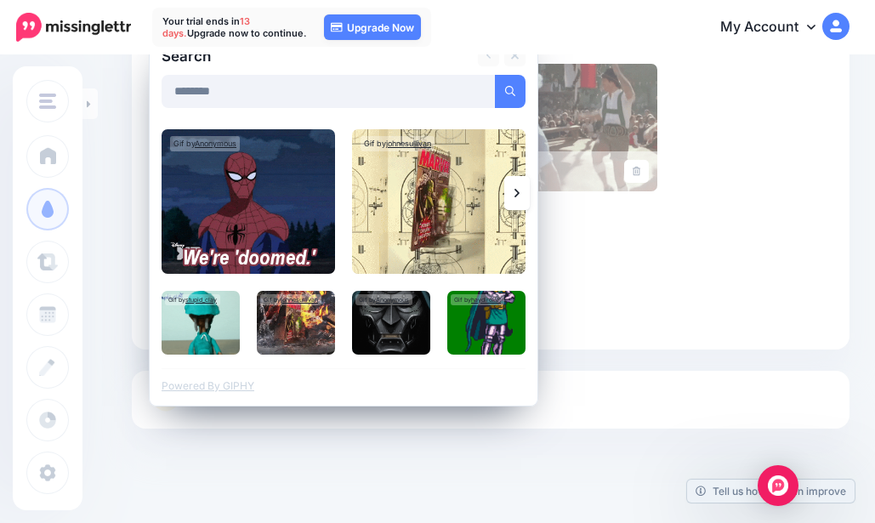
scroll to position [310, 0]
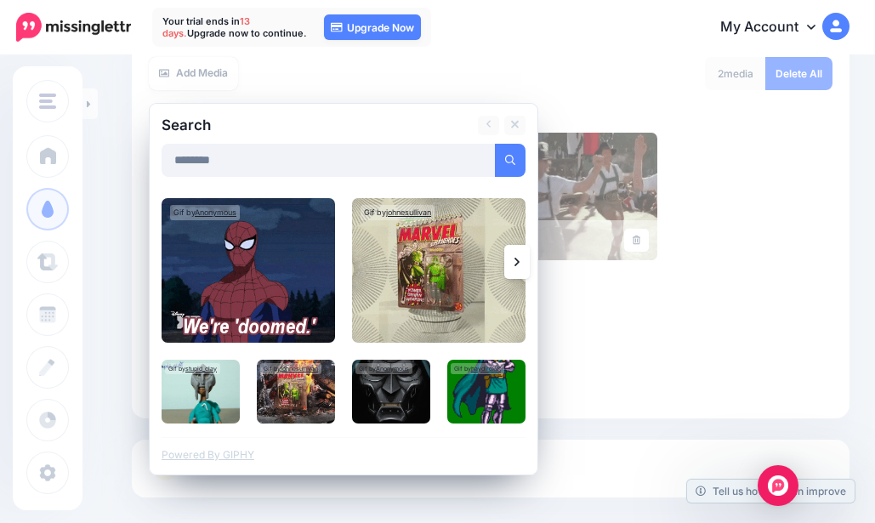
click at [519, 266] on icon at bounding box center [516, 262] width 5 height 14
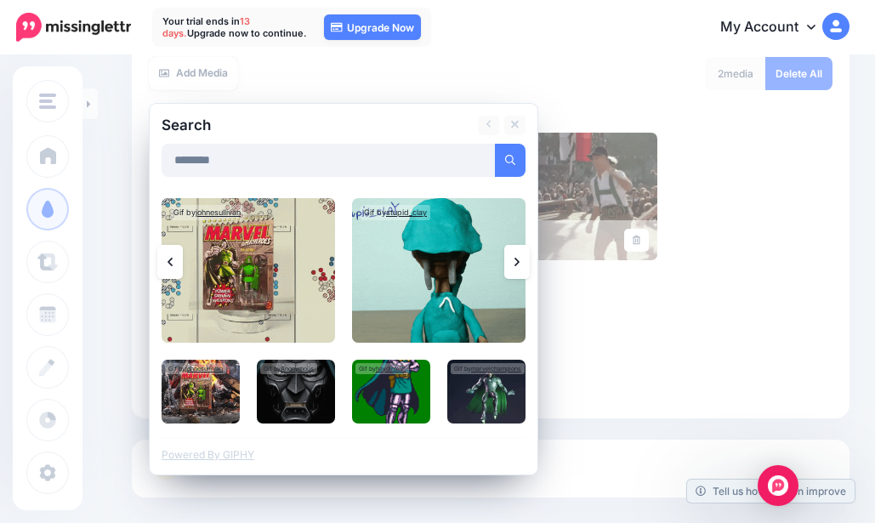
click at [519, 266] on icon at bounding box center [516, 262] width 5 height 14
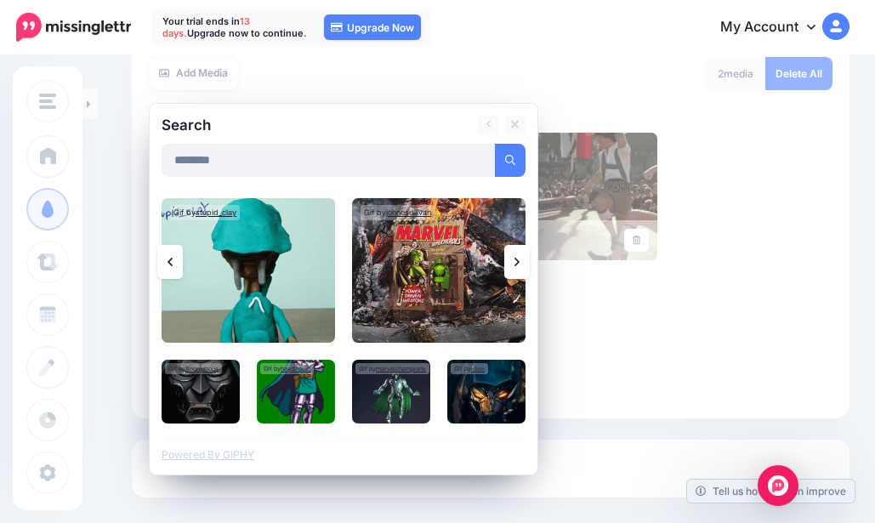
click at [515, 266] on icon at bounding box center [516, 262] width 5 height 14
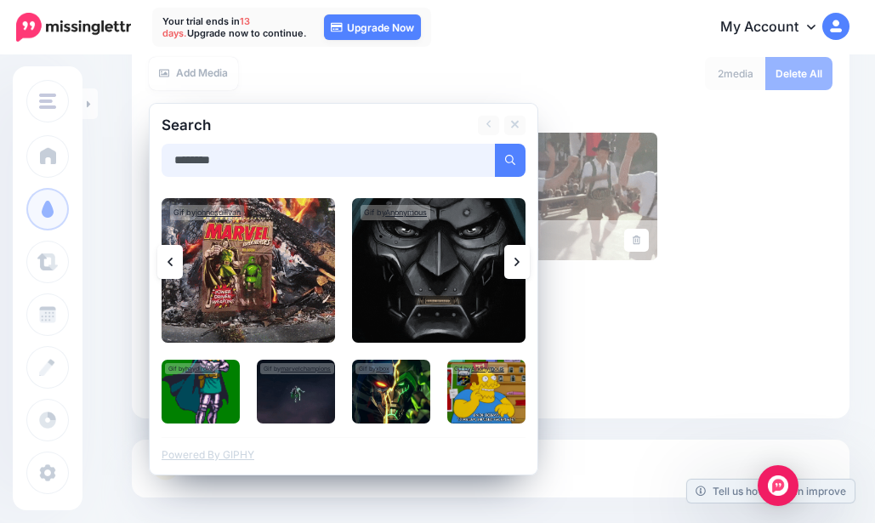
drag, startPoint x: 242, startPoint y: 160, endPoint x: 152, endPoint y: 145, distance: 91.4
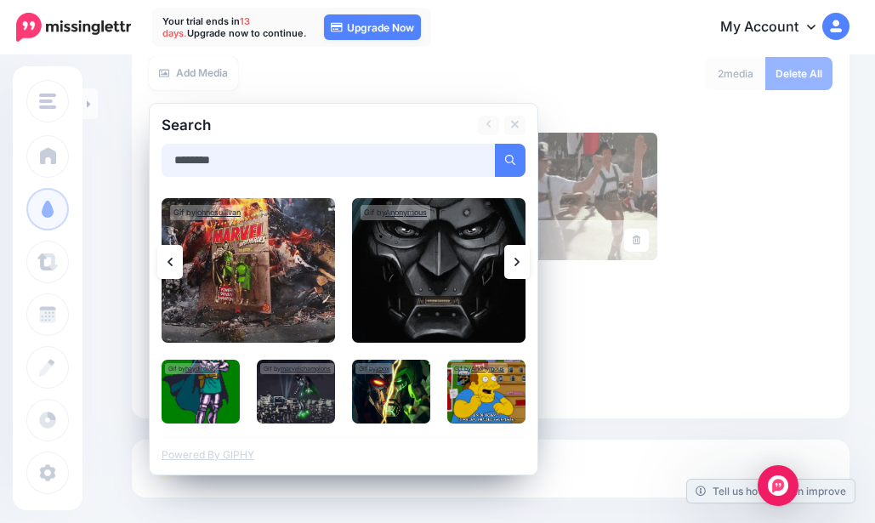
click at [152, 145] on div "Search ******** Add Media Gif by johnesullivan Anonymous haydiroket" at bounding box center [343, 289] width 389 height 372
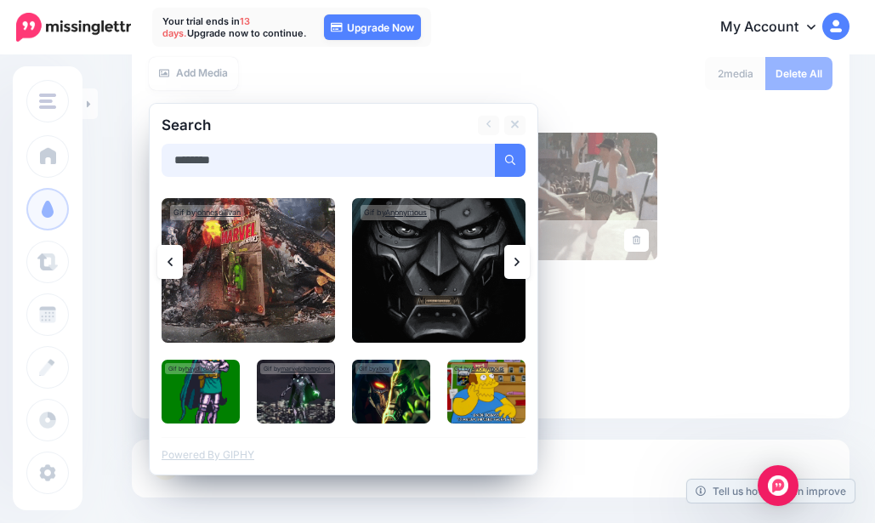
paste input "****"
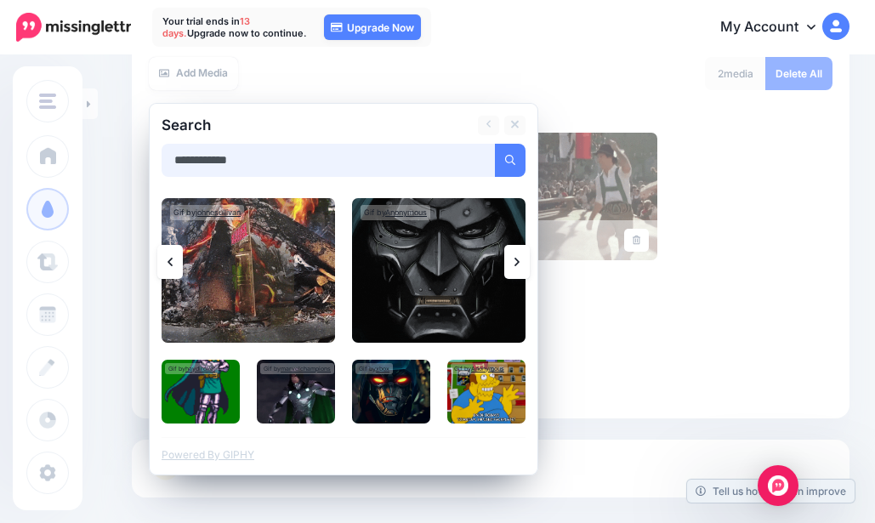
type input "**********"
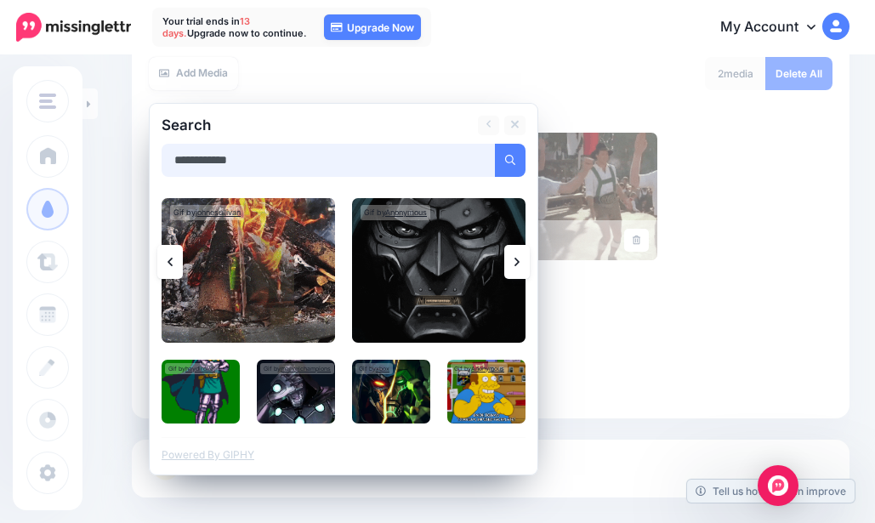
click at [495, 144] on button "submit" at bounding box center [510, 160] width 31 height 33
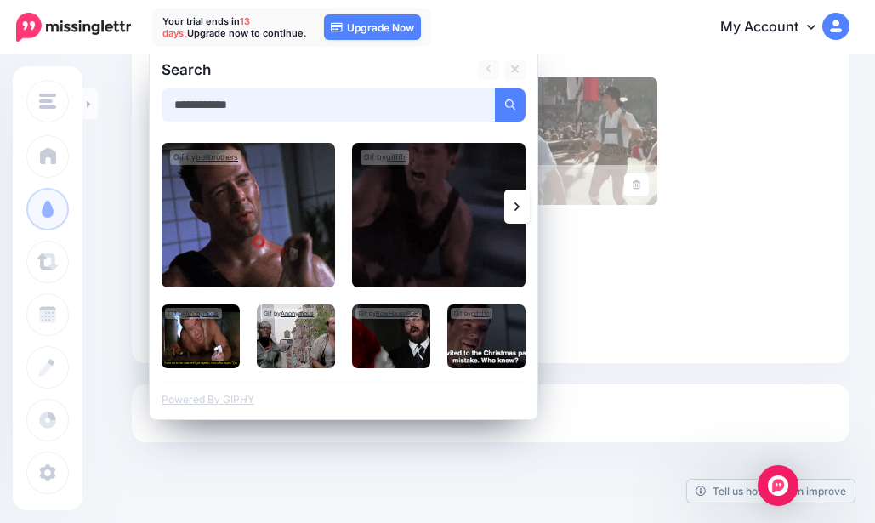
scroll to position [395, 0]
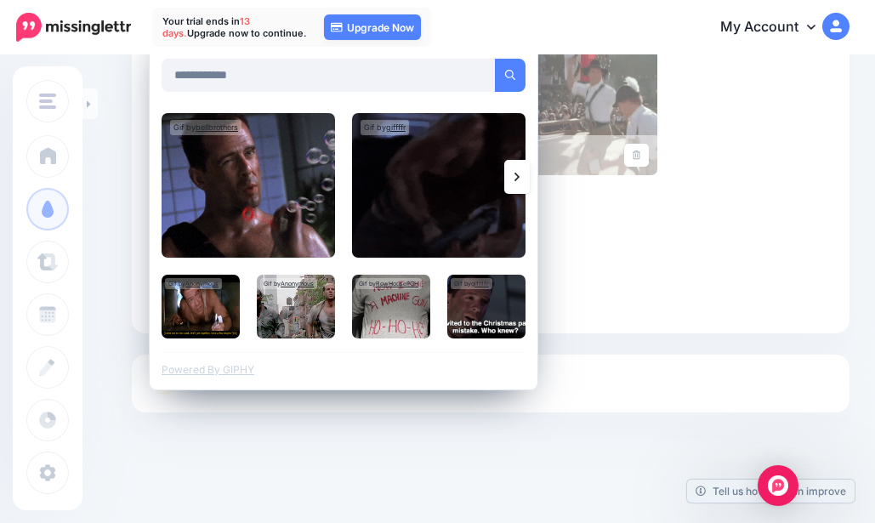
click at [207, 190] on img at bounding box center [248, 185] width 173 height 145
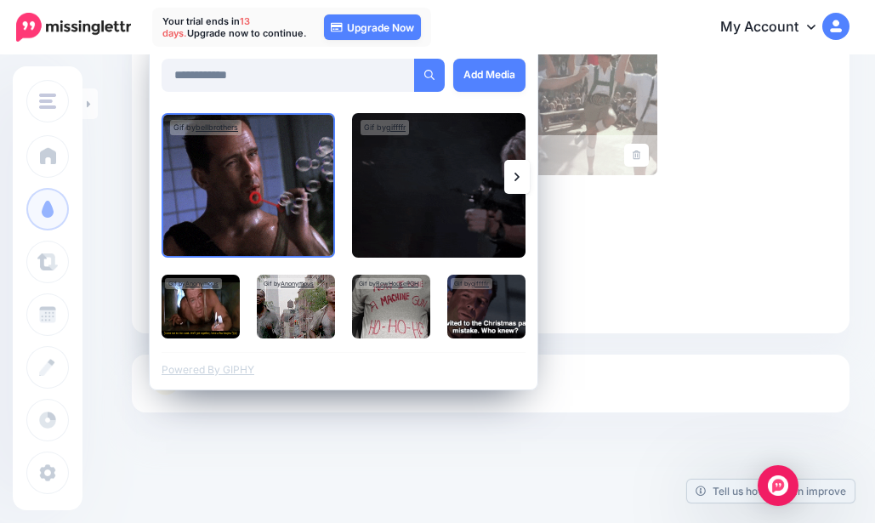
click at [491, 65] on link "Add Media" at bounding box center [489, 75] width 72 height 33
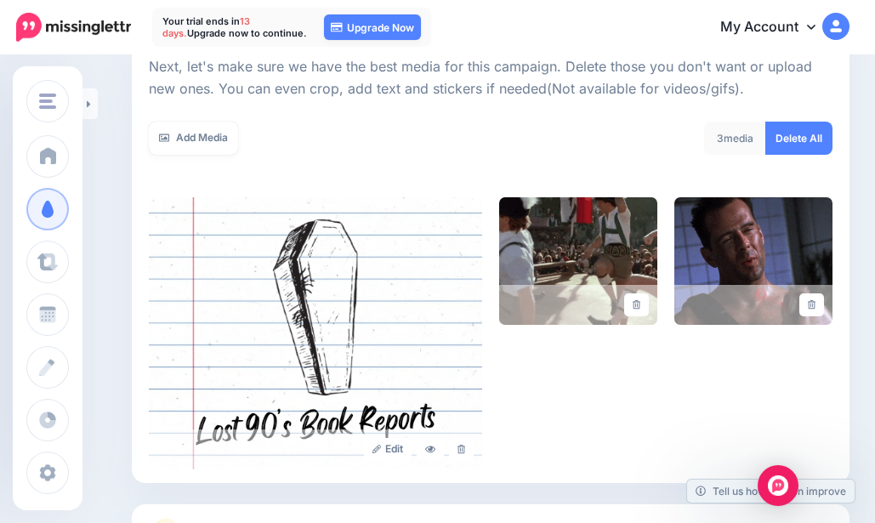
scroll to position [225, 0]
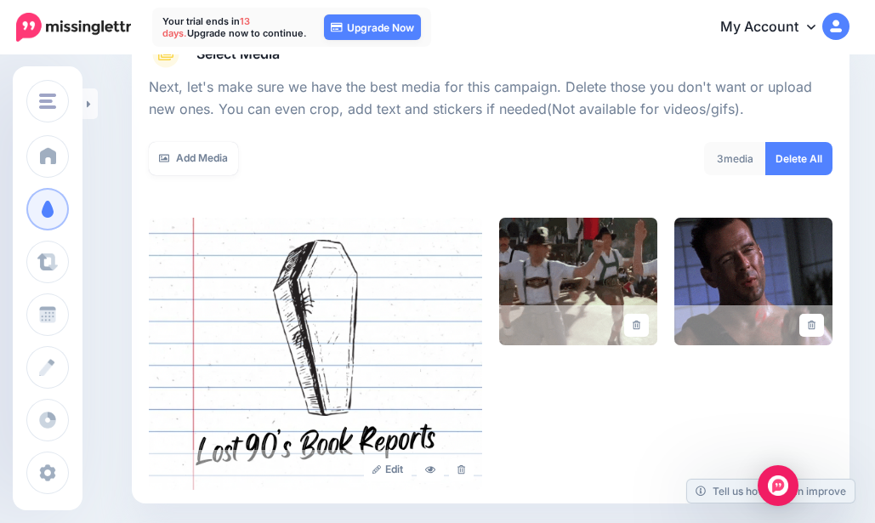
click at [199, 156] on link "Add Media" at bounding box center [193, 158] width 89 height 33
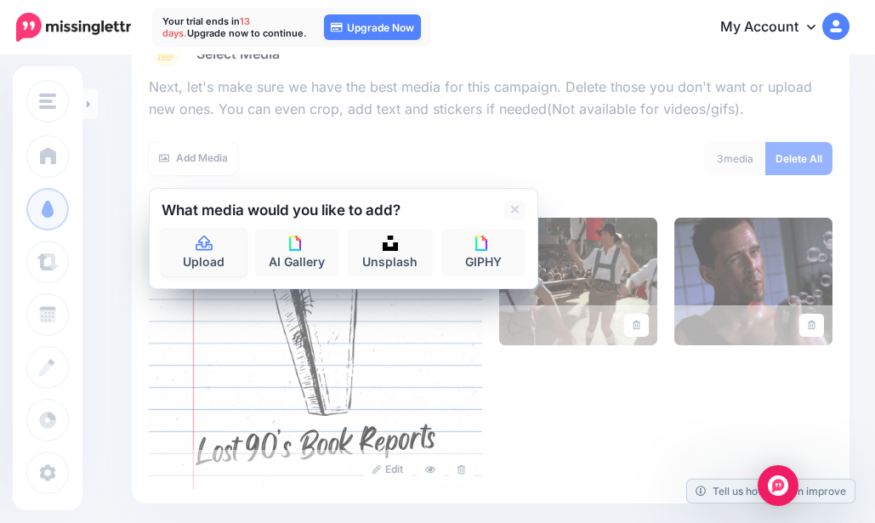
click at [225, 251] on link "Upload" at bounding box center [204, 253] width 85 height 48
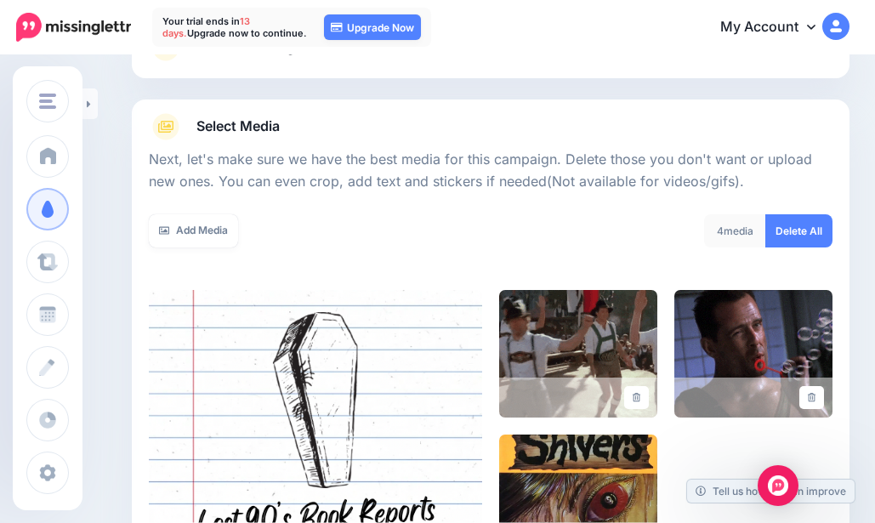
scroll to position [140, 0]
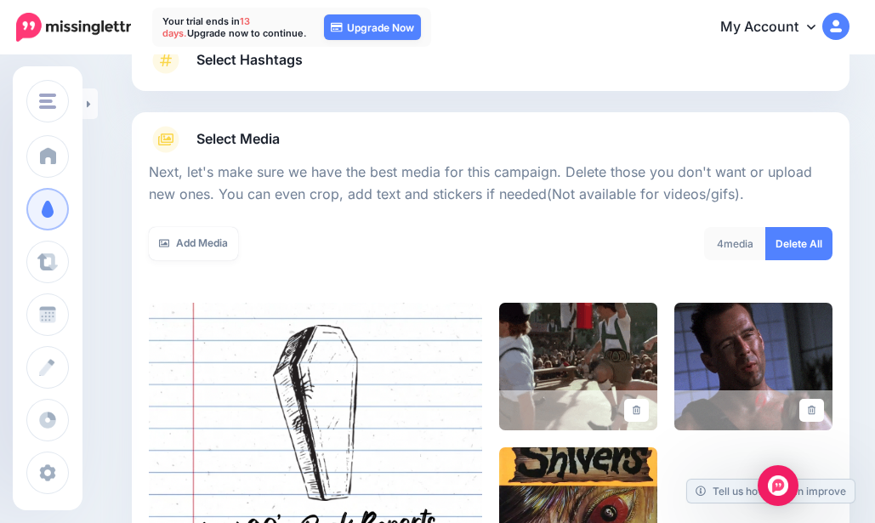
click at [201, 242] on link "Add Media" at bounding box center [193, 243] width 89 height 33
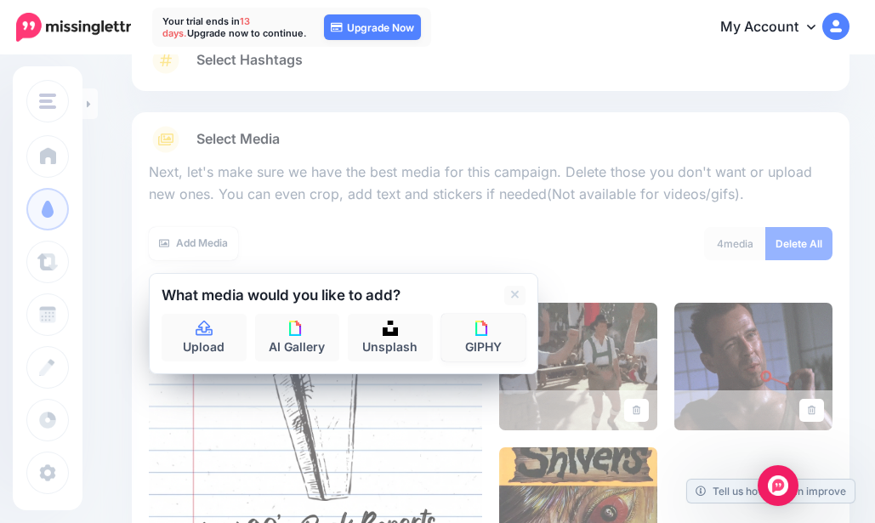
click at [460, 350] on link "GIPHY" at bounding box center [483, 338] width 85 height 48
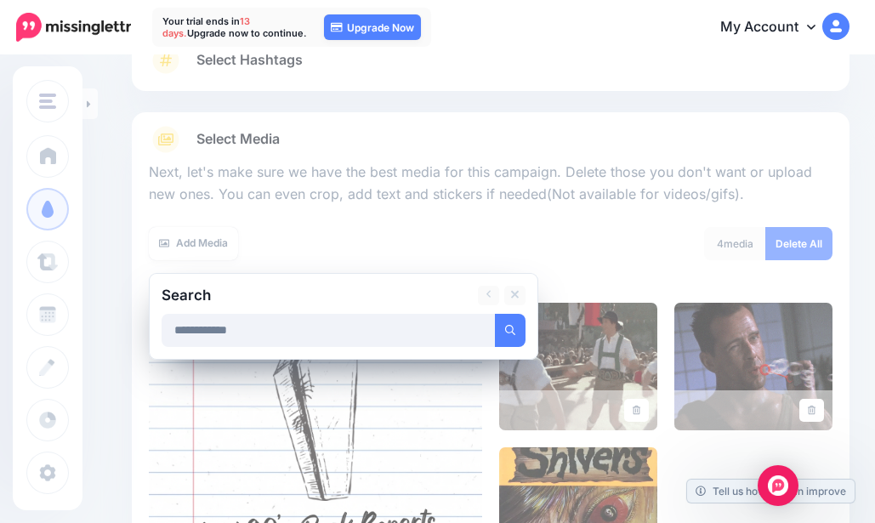
type input "**********"
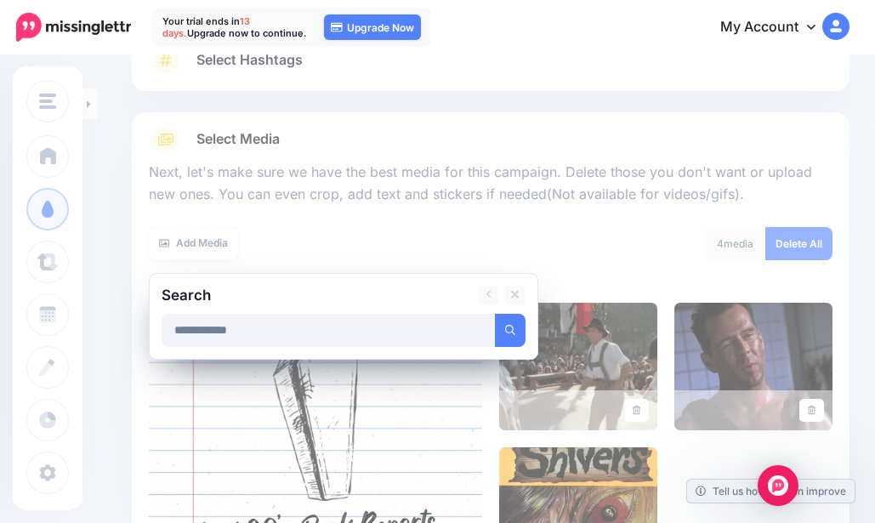
click at [495, 314] on button "submit" at bounding box center [510, 330] width 31 height 33
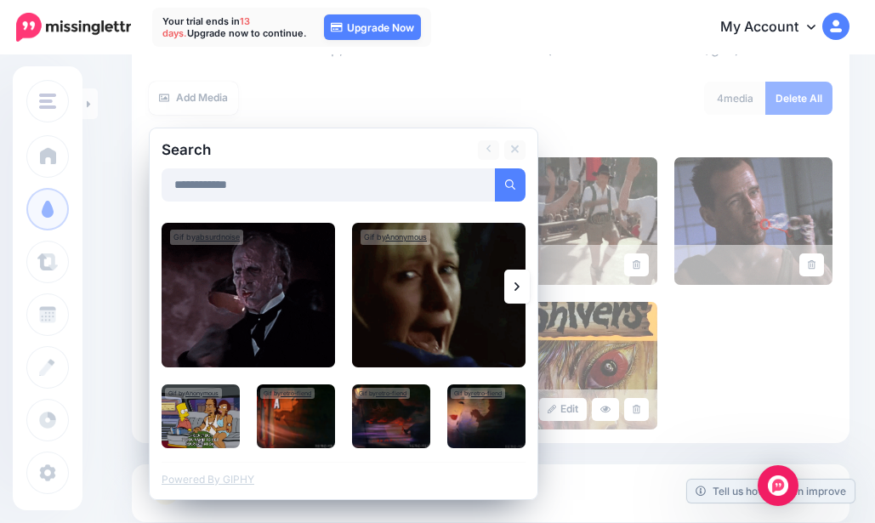
scroll to position [310, 0]
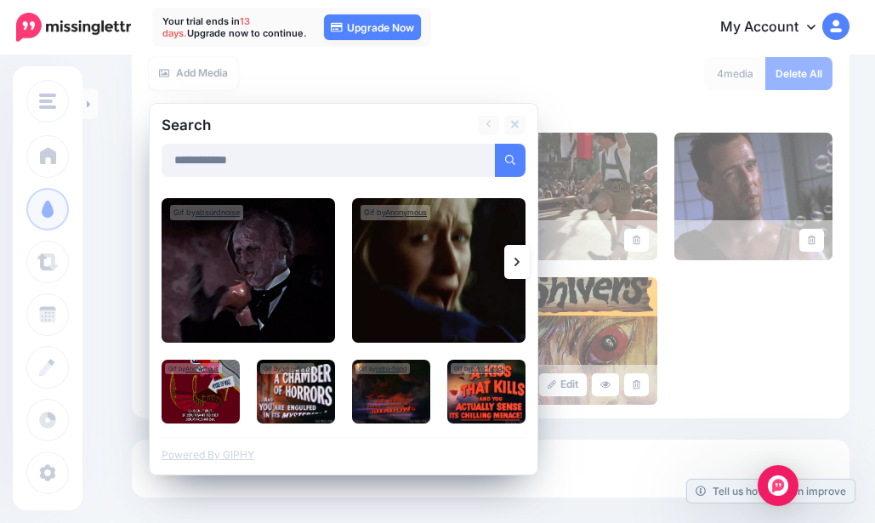
click at [289, 276] on img at bounding box center [248, 270] width 173 height 145
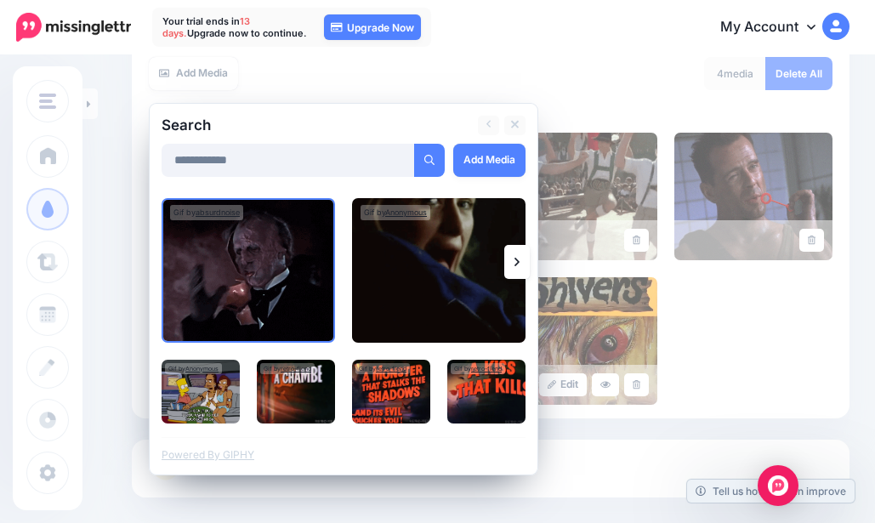
click at [491, 171] on link "Add Media" at bounding box center [489, 160] width 72 height 33
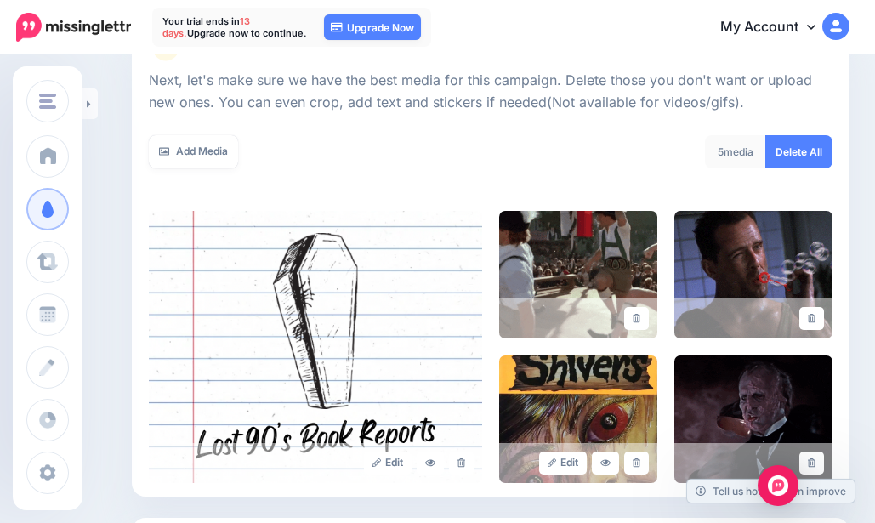
scroll to position [225, 0]
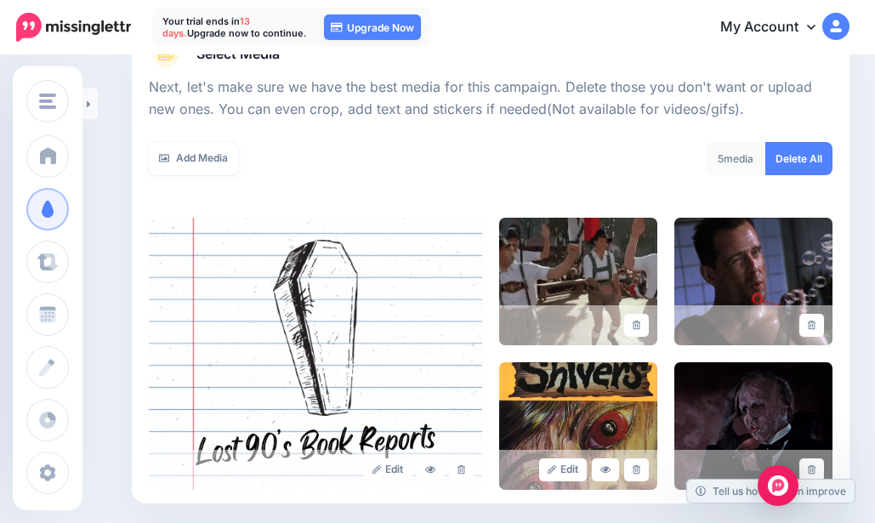
click at [206, 170] on link "Add Media" at bounding box center [193, 158] width 89 height 33
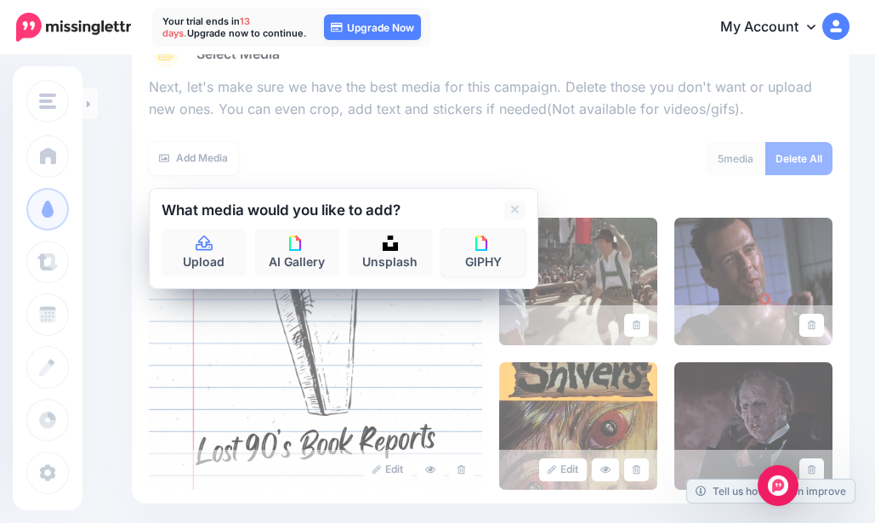
click at [497, 245] on link "GIPHY" at bounding box center [483, 253] width 85 height 48
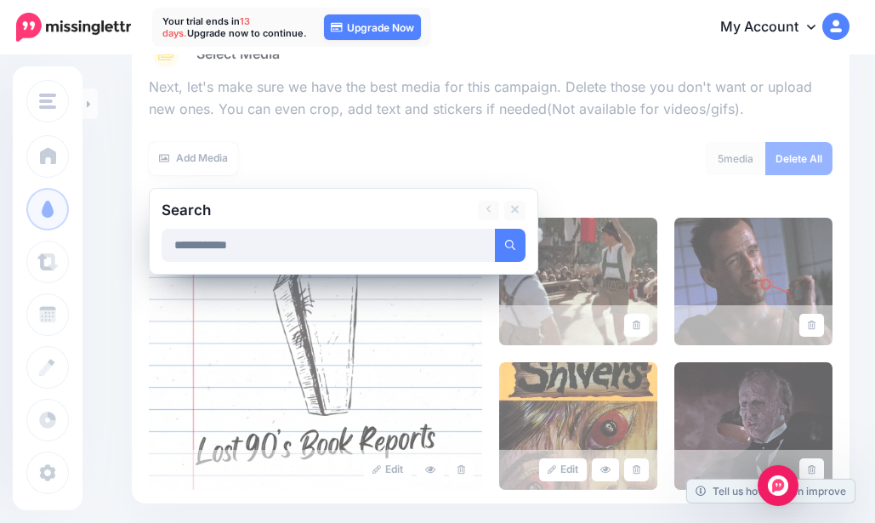
type input "**********"
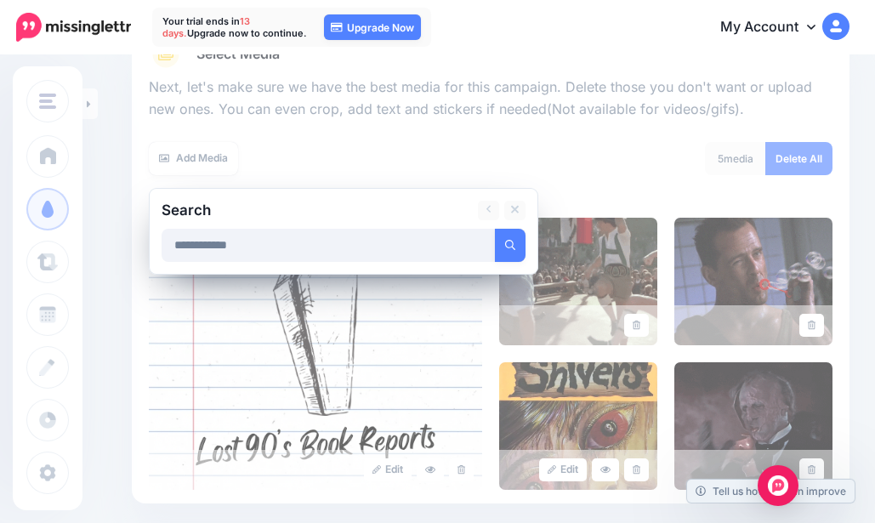
click at [499, 241] on button "submit" at bounding box center [510, 245] width 31 height 33
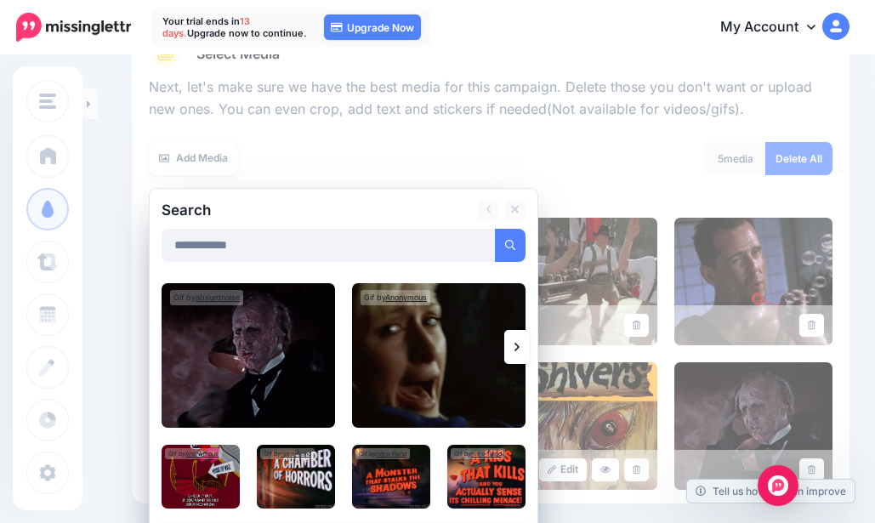
click at [433, 330] on img at bounding box center [438, 355] width 173 height 145
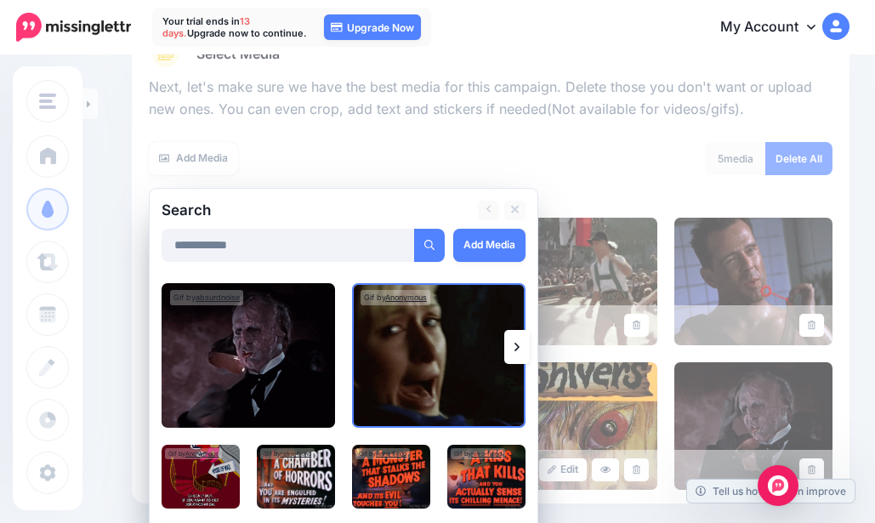
click at [482, 246] on link "Add Media" at bounding box center [489, 245] width 72 height 33
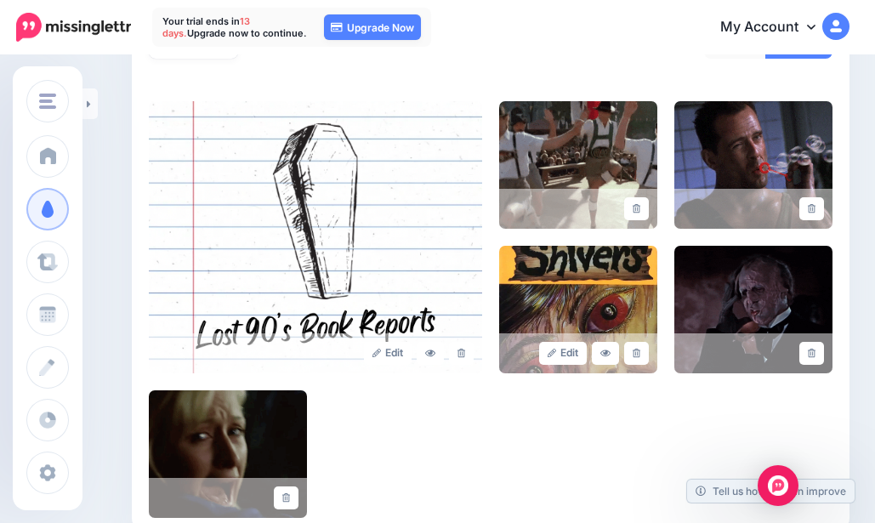
scroll to position [188, 0]
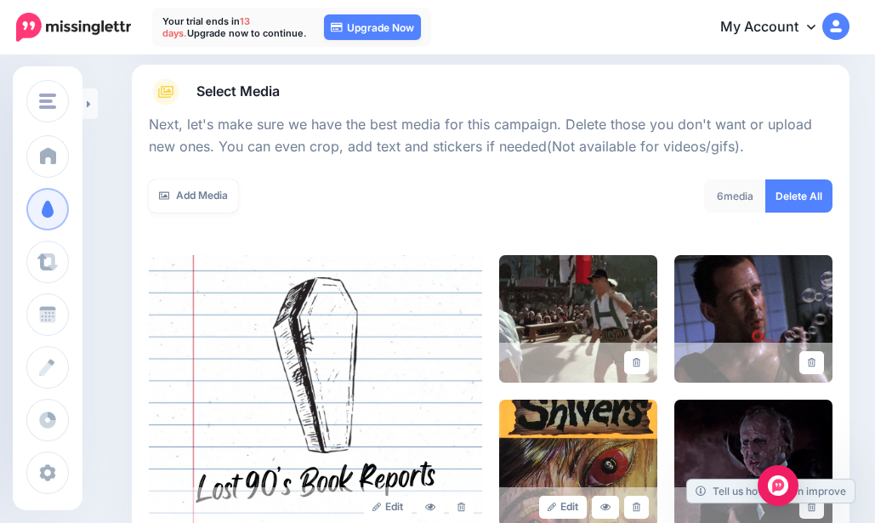
click at [195, 192] on link "Add Media" at bounding box center [193, 195] width 89 height 33
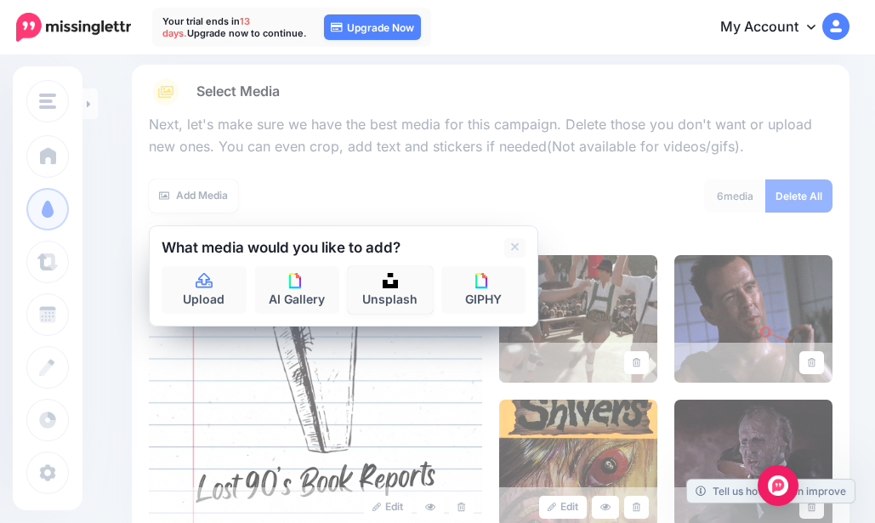
click at [399, 283] on link "Unsplash" at bounding box center [390, 290] width 85 height 48
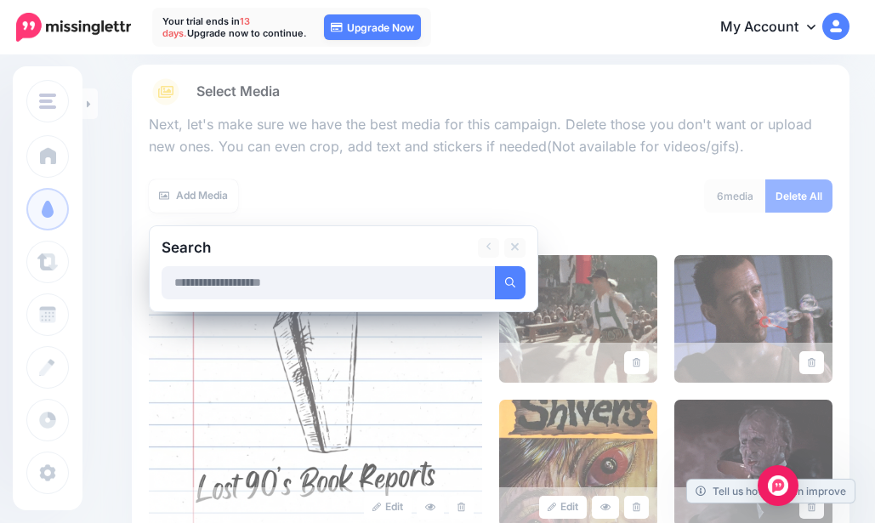
click at [249, 281] on input "text" at bounding box center [329, 282] width 334 height 33
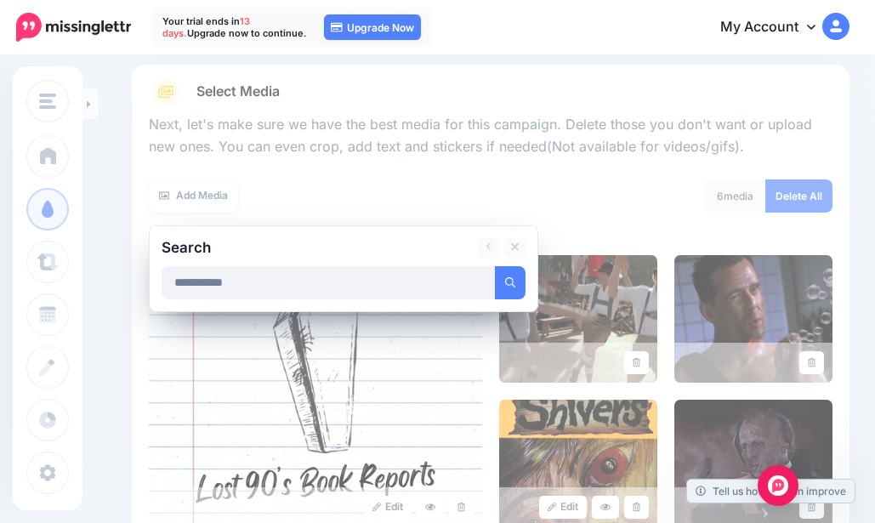
type input "**********"
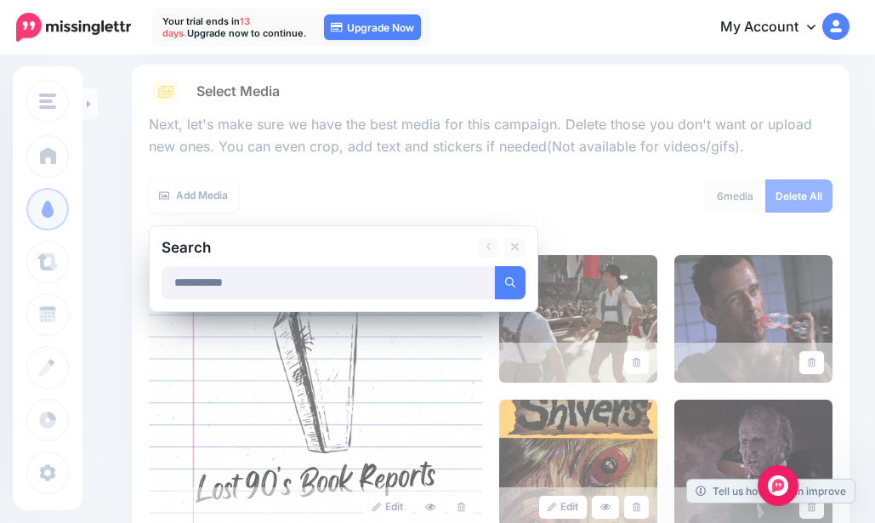
click at [503, 289] on button "submit" at bounding box center [510, 282] width 31 height 33
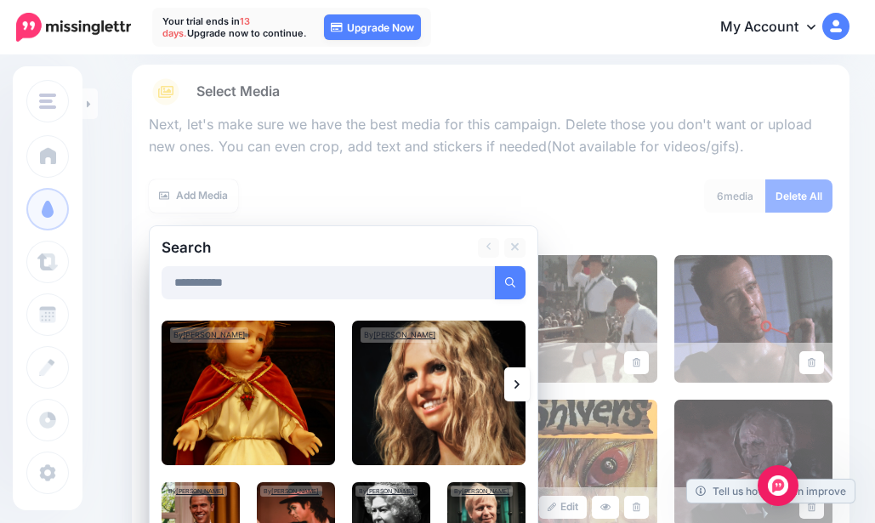
scroll to position [273, 0]
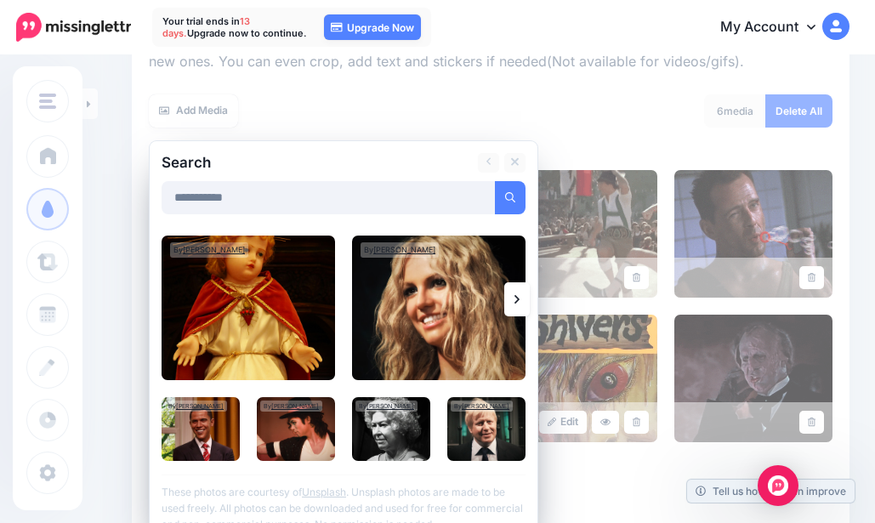
click at [514, 298] on icon at bounding box center [516, 300] width 5 height 14
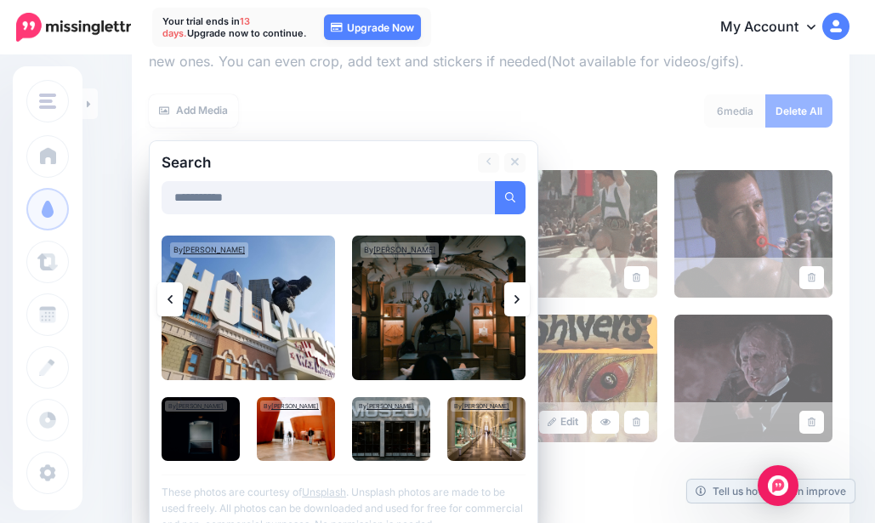
click at [520, 295] on link at bounding box center [517, 299] width 26 height 34
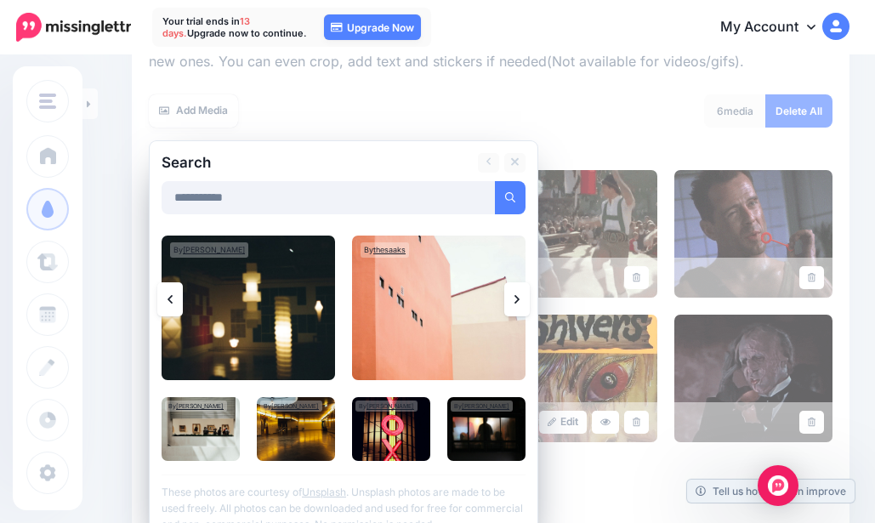
click at [520, 295] on link at bounding box center [517, 299] width 26 height 34
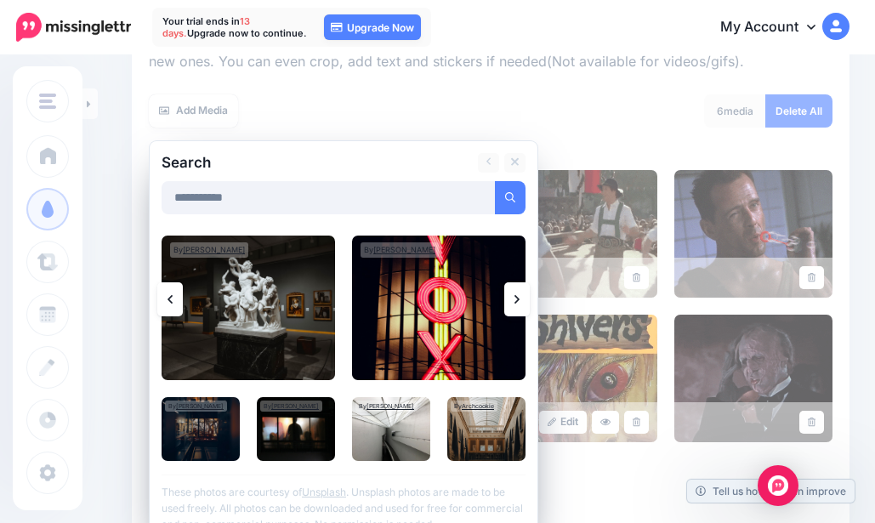
click at [520, 295] on link at bounding box center [517, 299] width 26 height 34
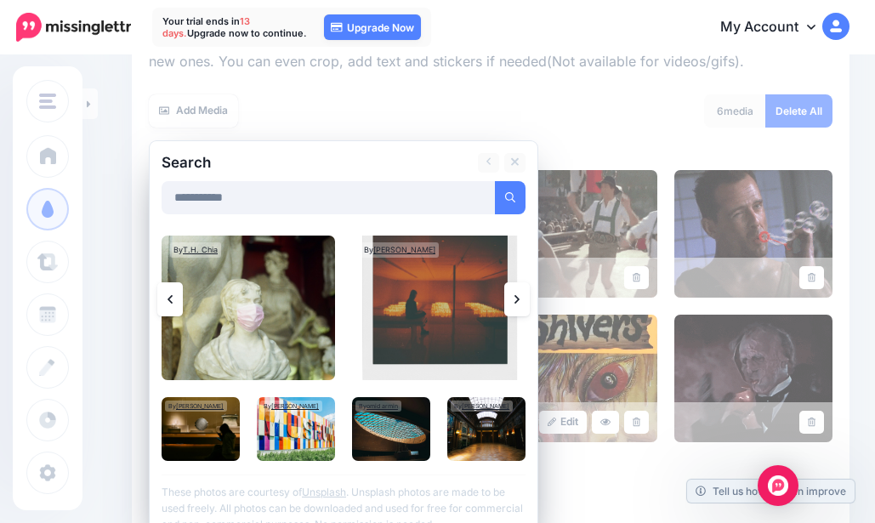
click at [520, 295] on link at bounding box center [517, 299] width 26 height 34
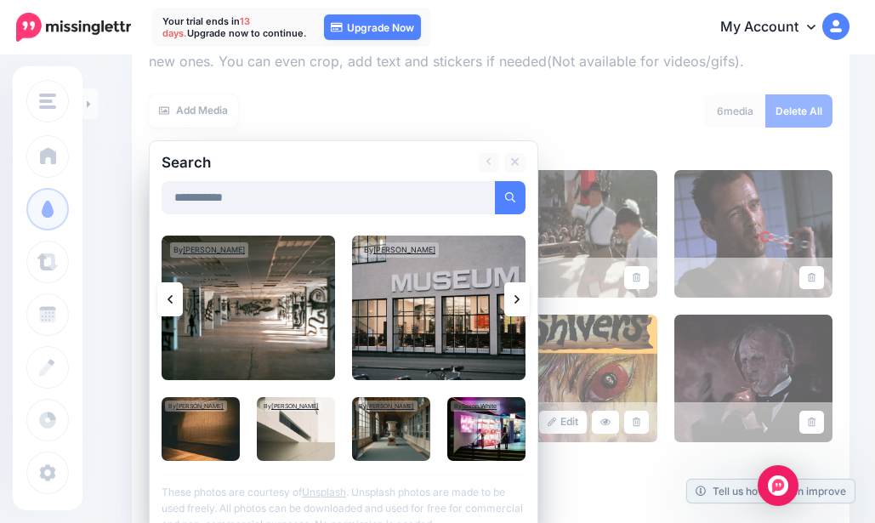
click at [535, 117] on div "6 media Delete All" at bounding box center [668, 121] width 355 height 54
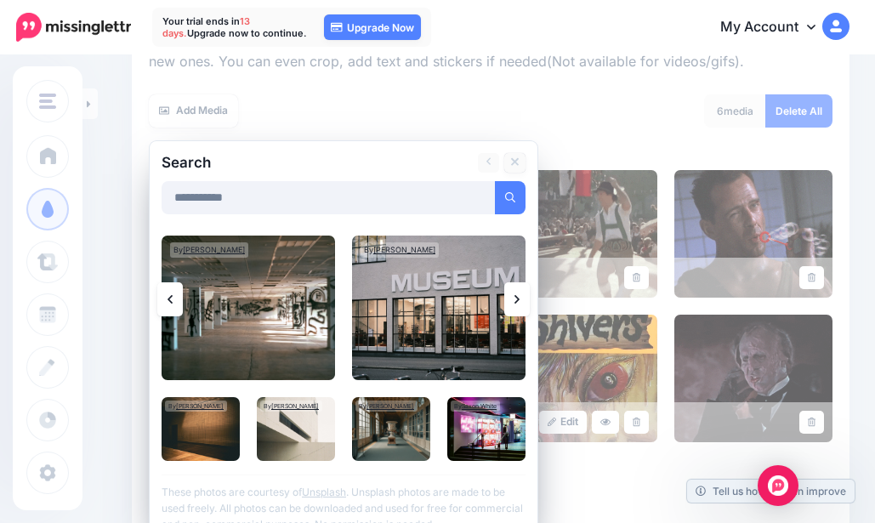
click at [517, 156] on icon at bounding box center [515, 163] width 9 height 14
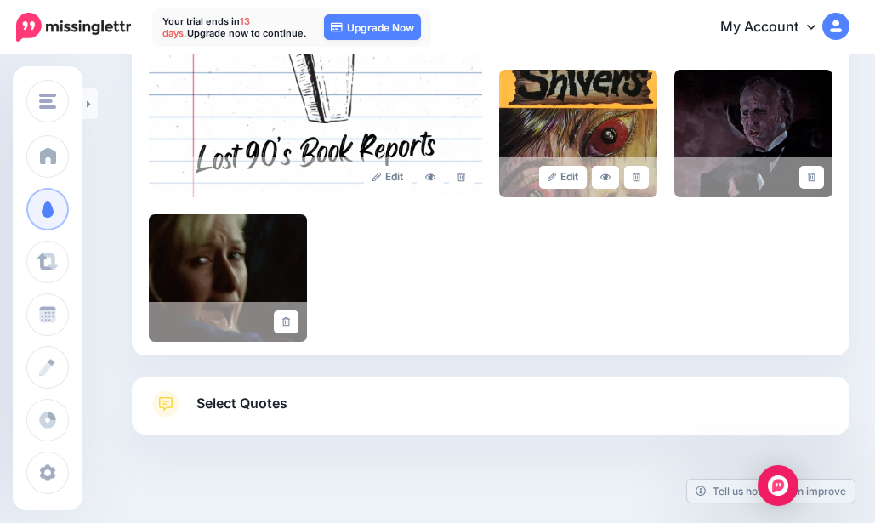
scroll to position [540, 0]
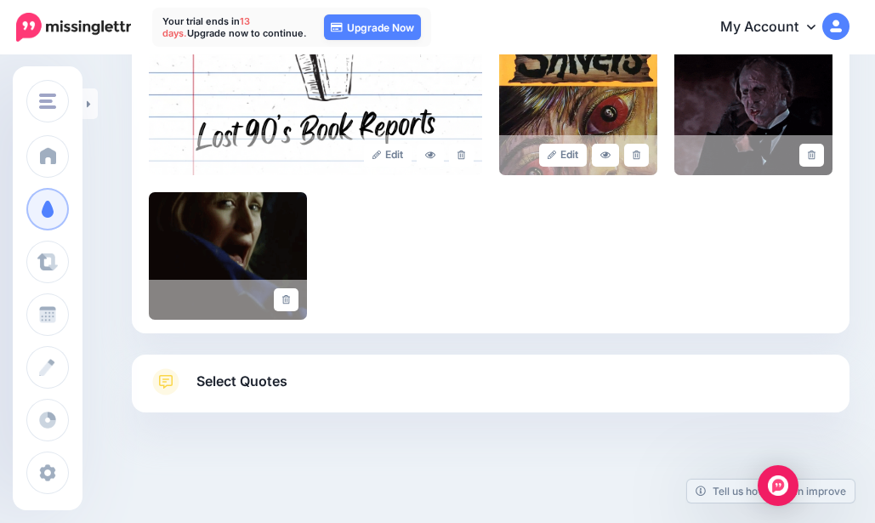
click at [309, 395] on link "Select Quotes" at bounding box center [491, 390] width 684 height 44
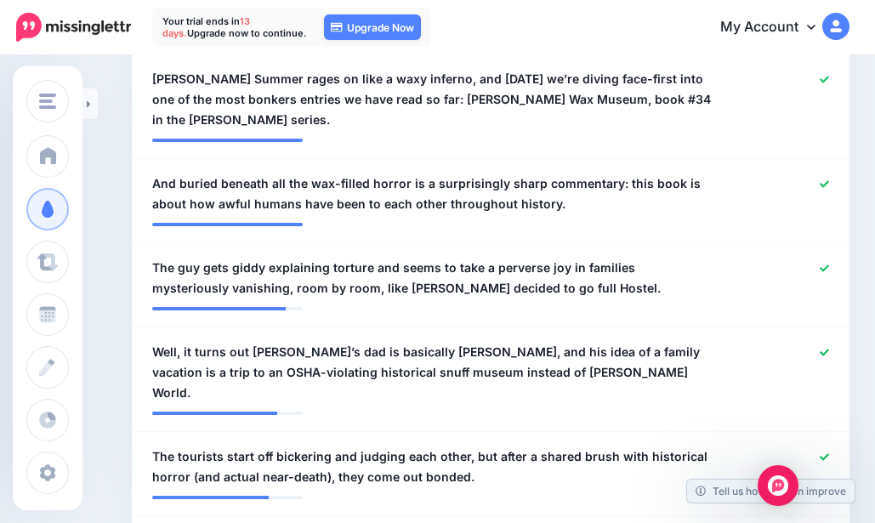
click at [829, 263] on link at bounding box center [824, 269] width 9 height 12
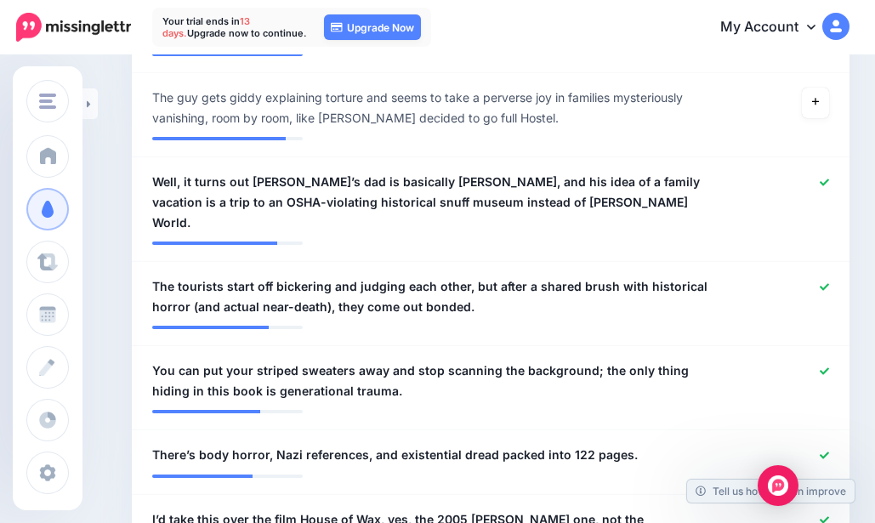
scroll to position [795, 0]
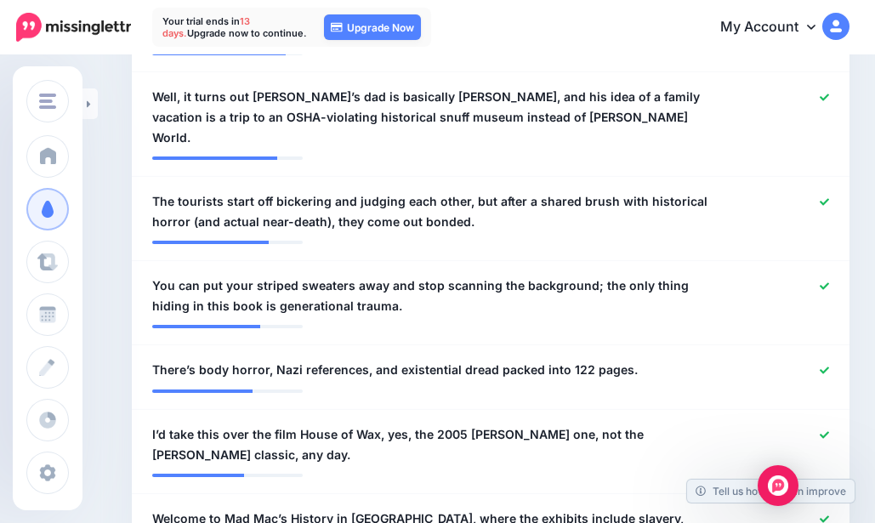
click at [829, 367] on icon at bounding box center [824, 370] width 9 height 7
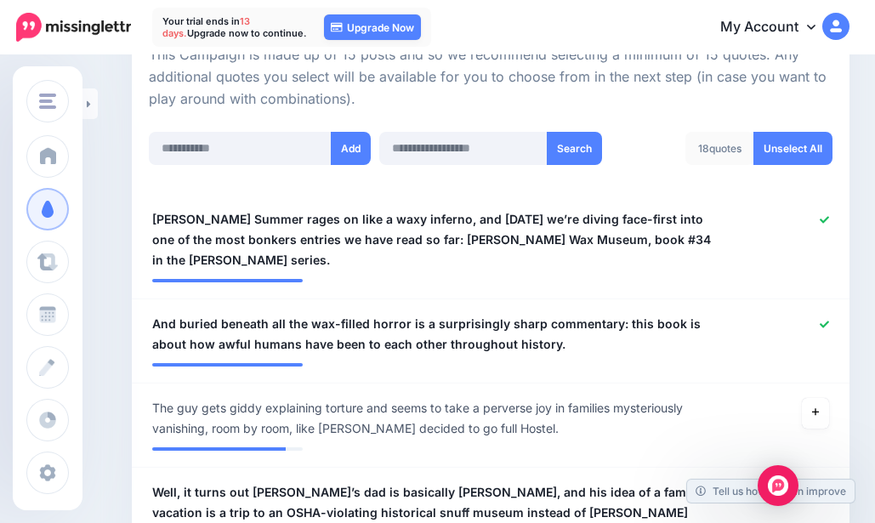
scroll to position [370, 0]
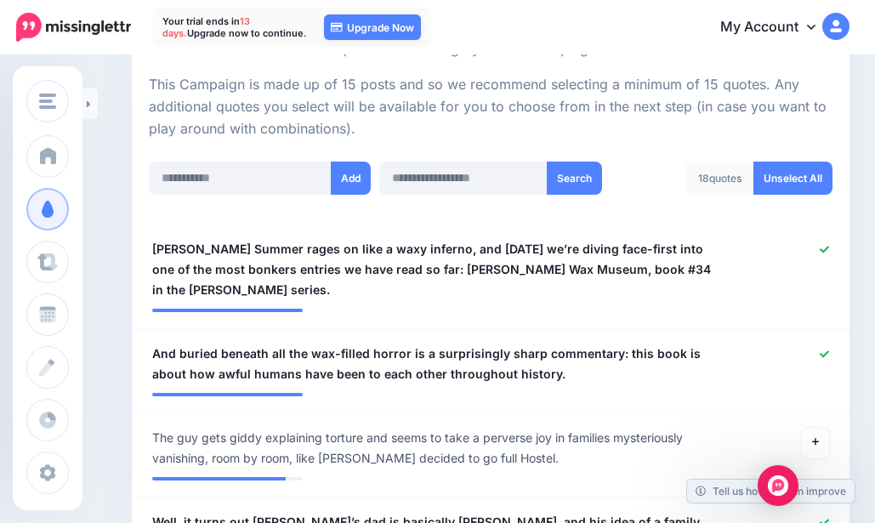
click at [96, 108] on link at bounding box center [89, 103] width 15 height 31
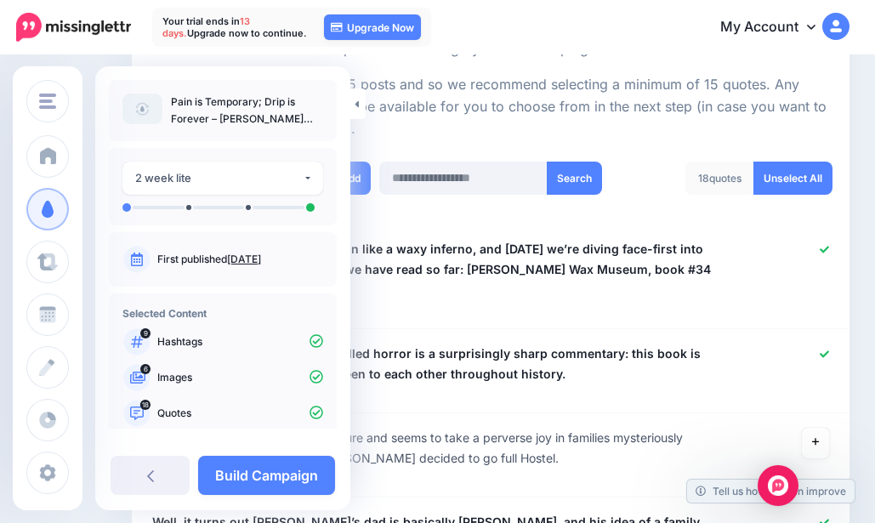
click at [247, 477] on link "Build Campaign" at bounding box center [266, 475] width 137 height 39
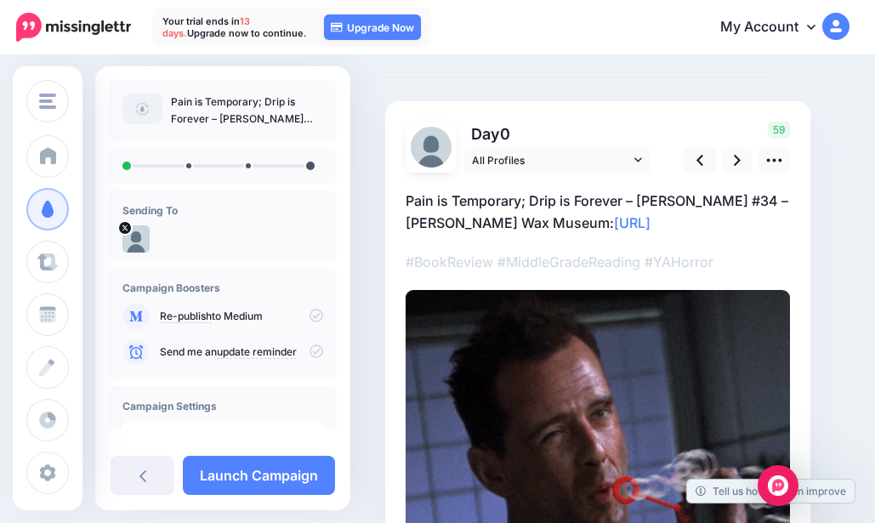
scroll to position [85, 0]
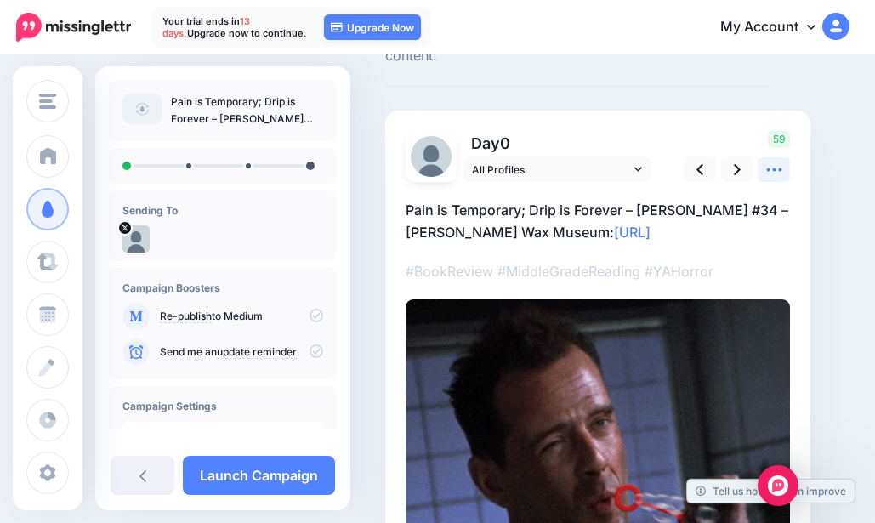
click at [776, 166] on icon at bounding box center [774, 170] width 18 height 18
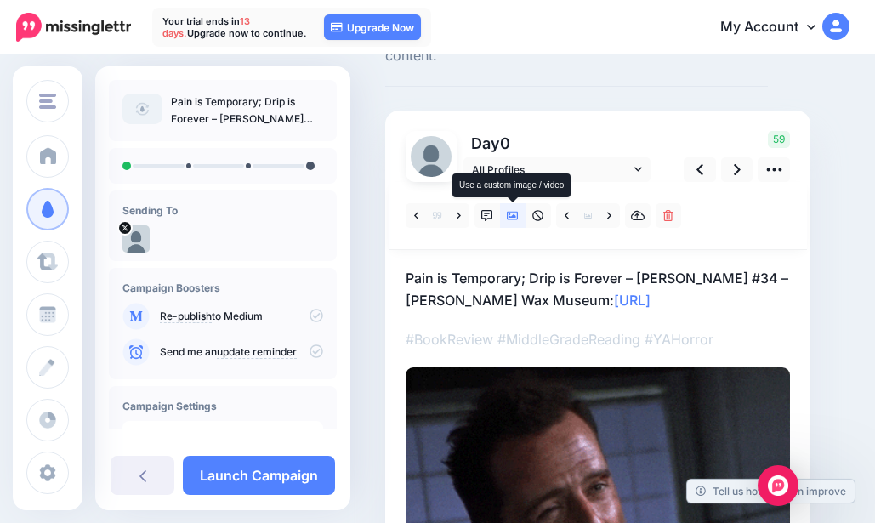
click at [511, 214] on icon at bounding box center [513, 216] width 12 height 12
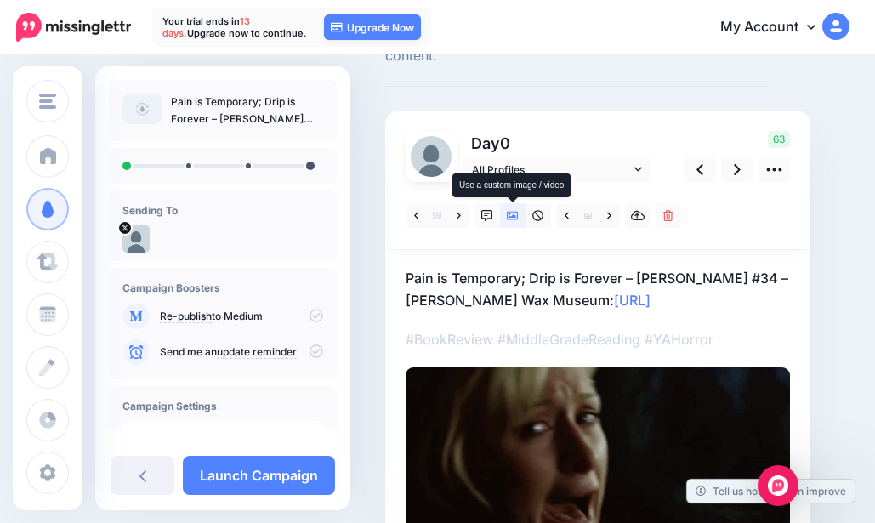
scroll to position [170, 0]
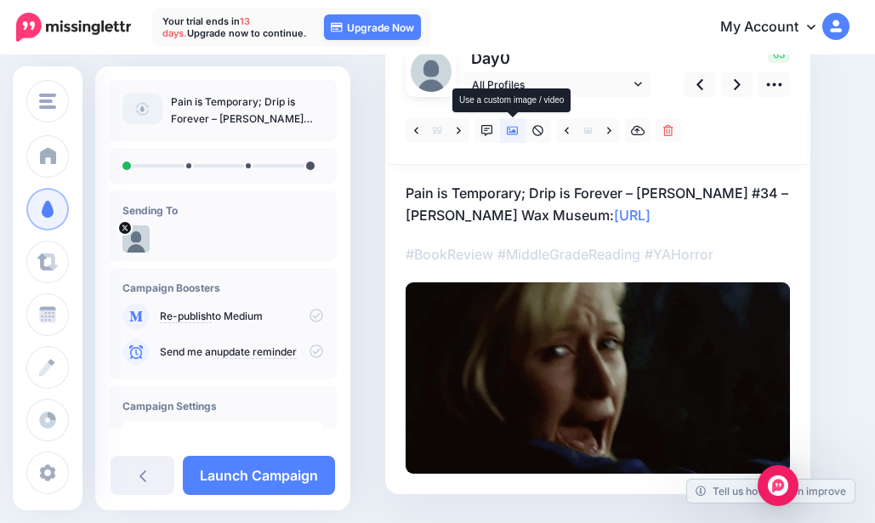
click at [511, 133] on icon at bounding box center [513, 130] width 12 height 9
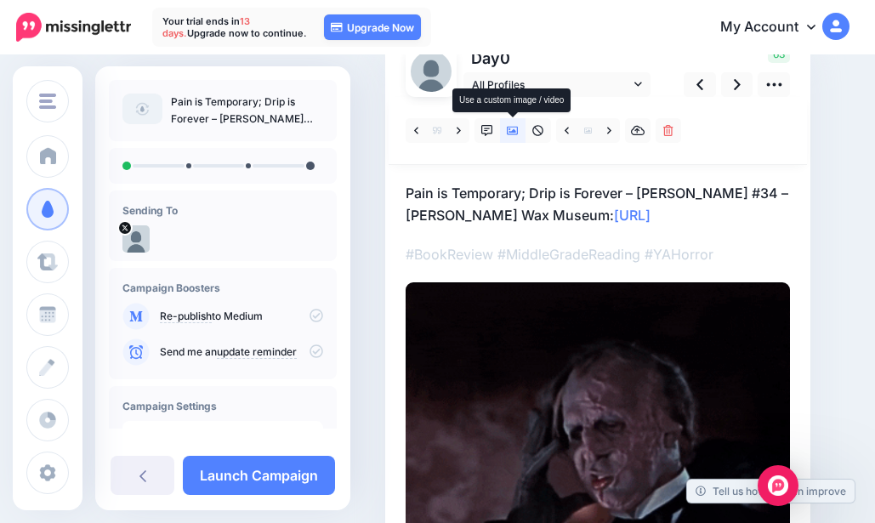
click at [511, 133] on icon at bounding box center [513, 130] width 12 height 9
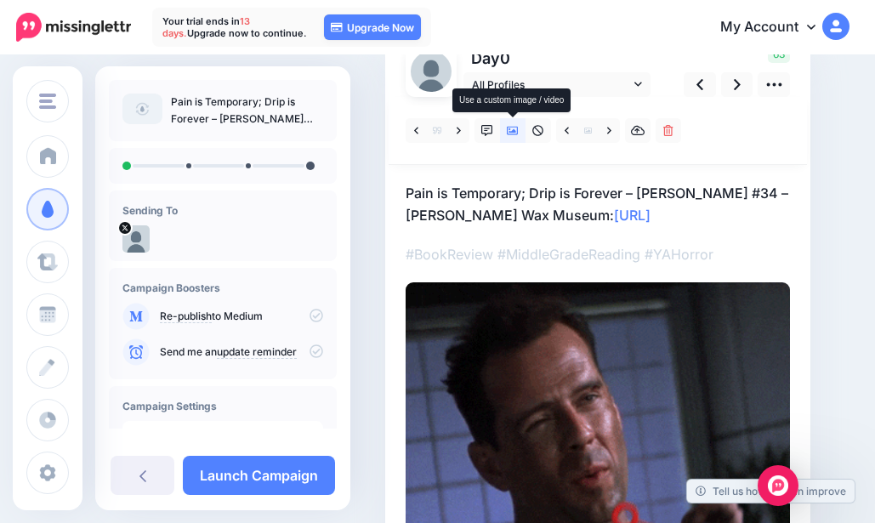
click at [511, 133] on icon at bounding box center [513, 130] width 12 height 9
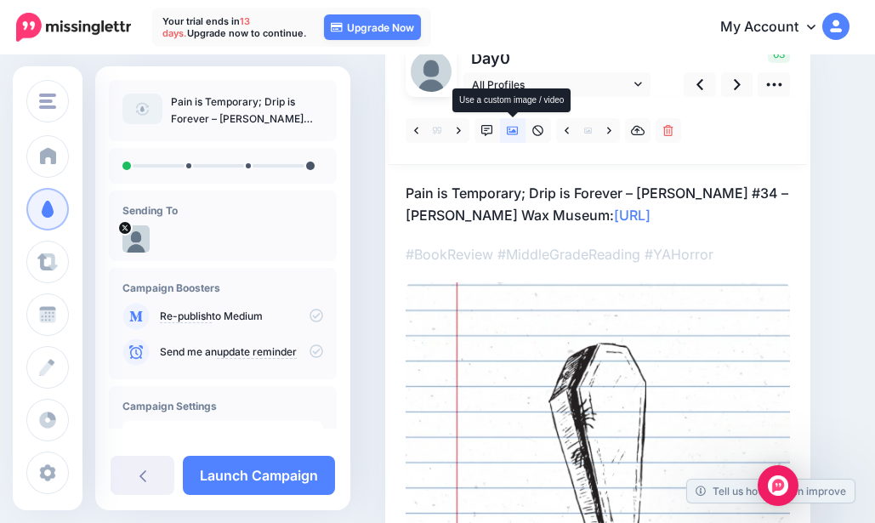
click at [511, 133] on icon at bounding box center [513, 130] width 12 height 9
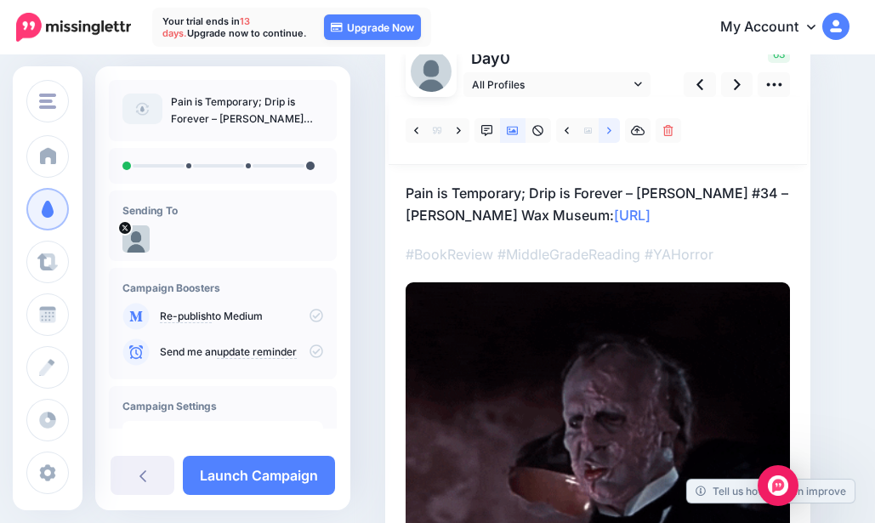
click at [615, 131] on link at bounding box center [609, 130] width 21 height 25
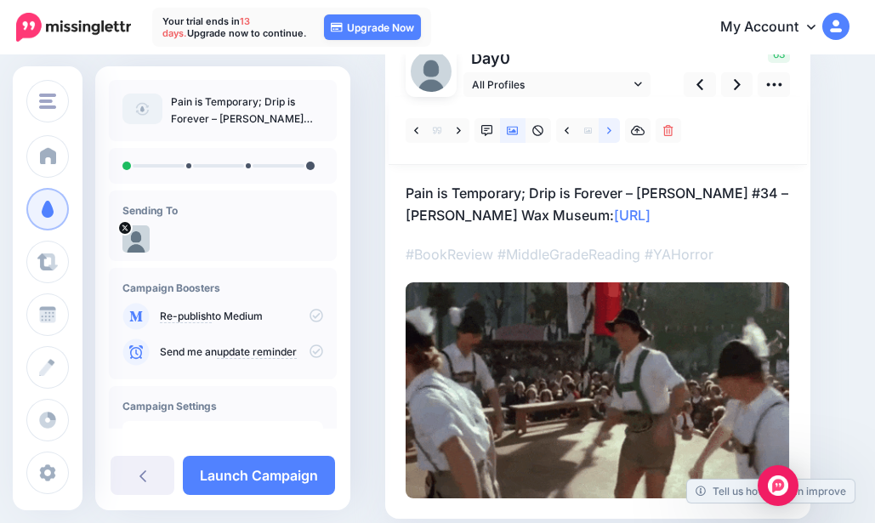
click at [615, 131] on link at bounding box center [609, 130] width 21 height 25
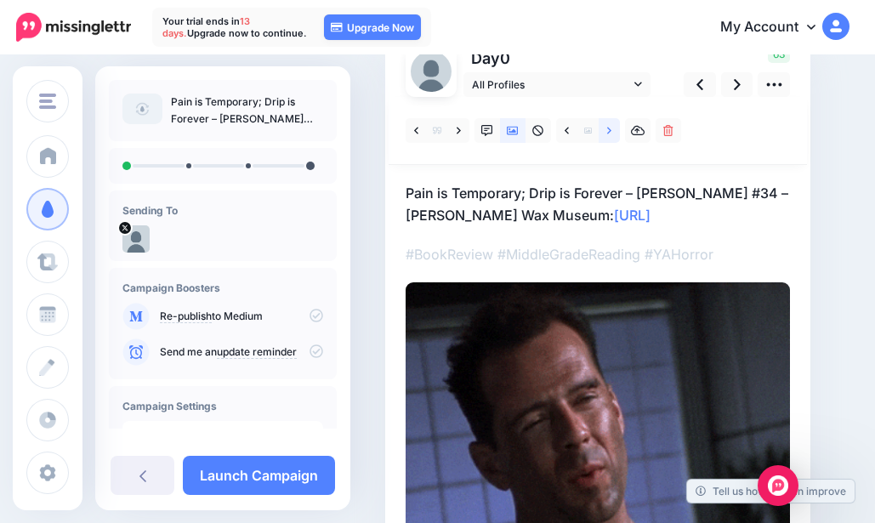
click at [615, 131] on link at bounding box center [609, 130] width 21 height 25
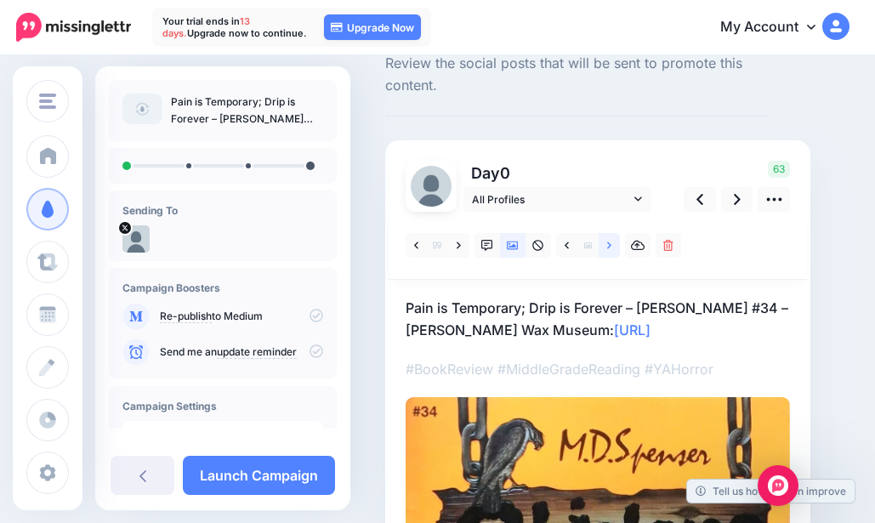
scroll to position [85, 0]
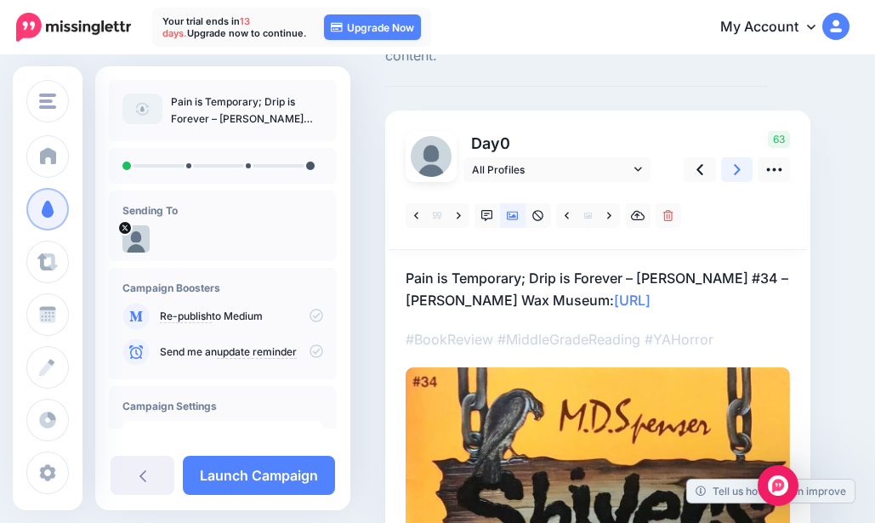
click at [731, 177] on link at bounding box center [737, 169] width 32 height 25
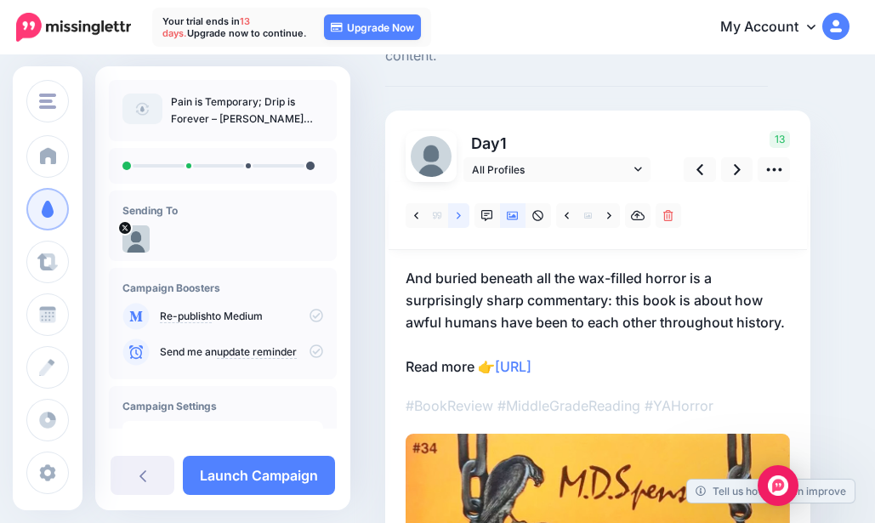
click at [461, 213] on icon at bounding box center [459, 216] width 4 height 12
click at [457, 214] on icon at bounding box center [459, 216] width 4 height 12
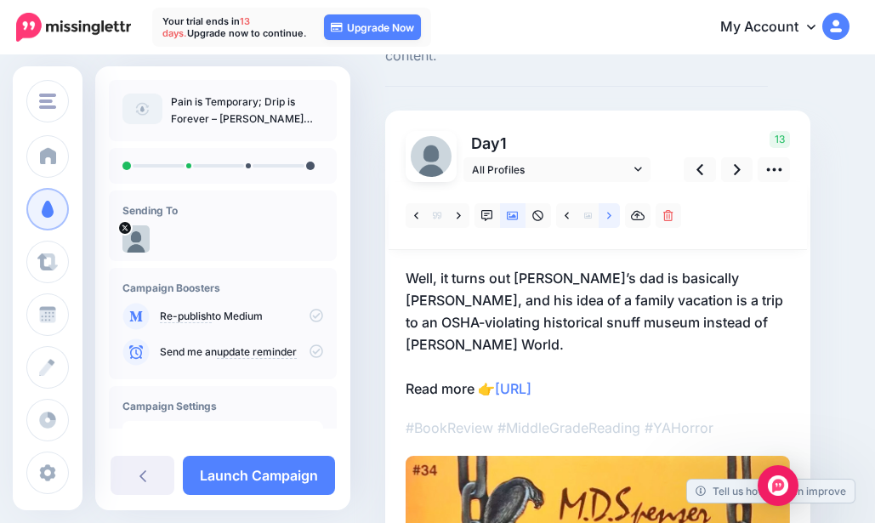
click at [616, 214] on link at bounding box center [609, 215] width 21 height 25
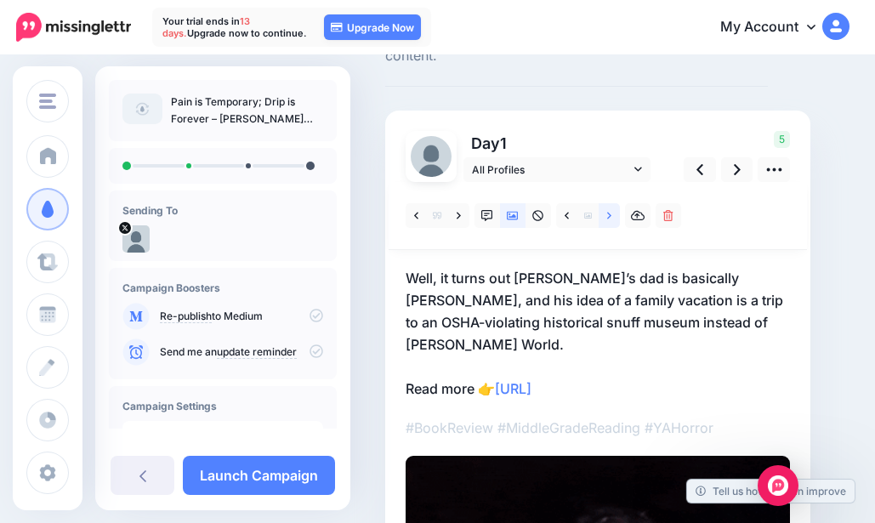
scroll to position [170, 0]
